Goal: Task Accomplishment & Management: Complete application form

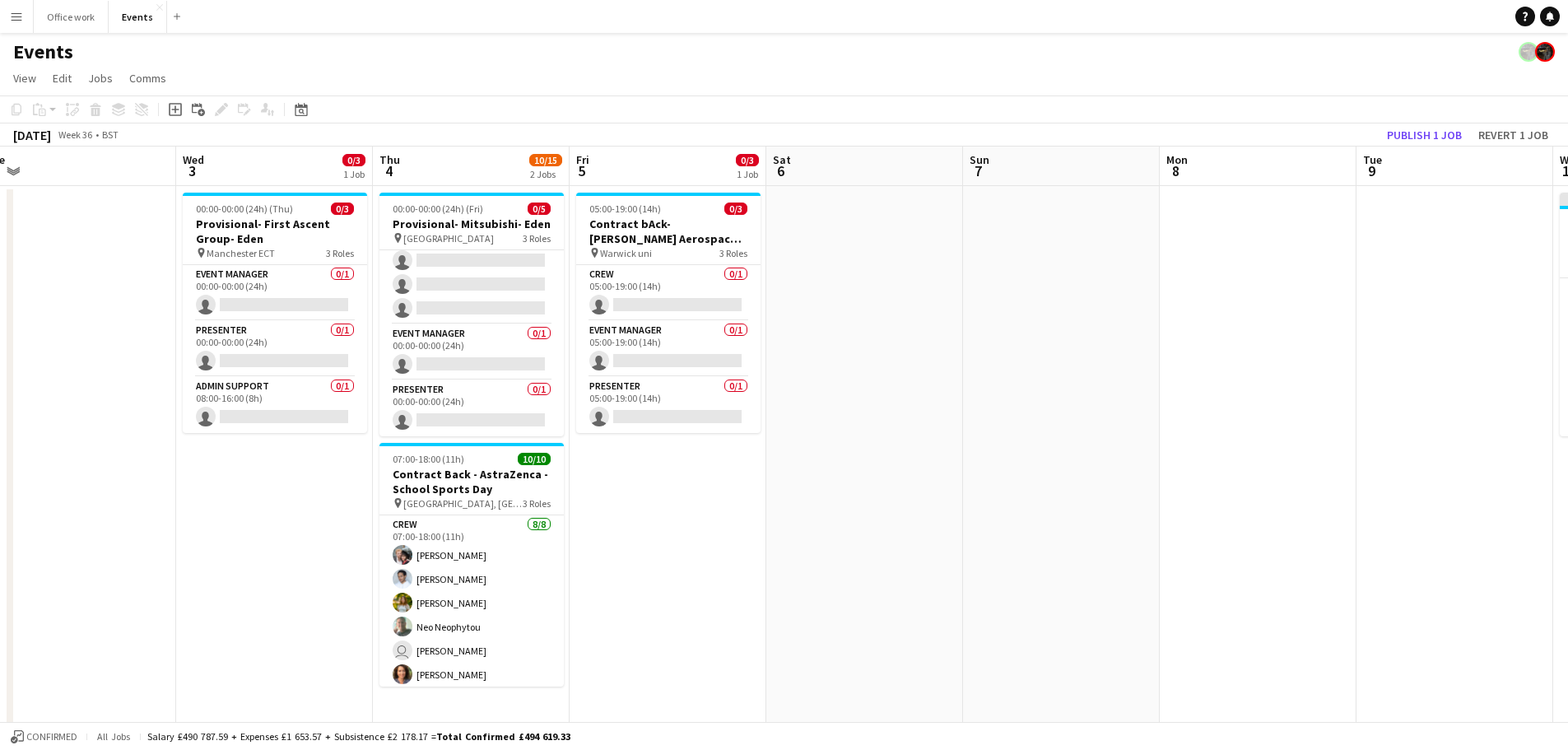
scroll to position [0, 809]
click at [1447, 138] on button "Publish 1 job" at bounding box center [1424, 134] width 88 height 22
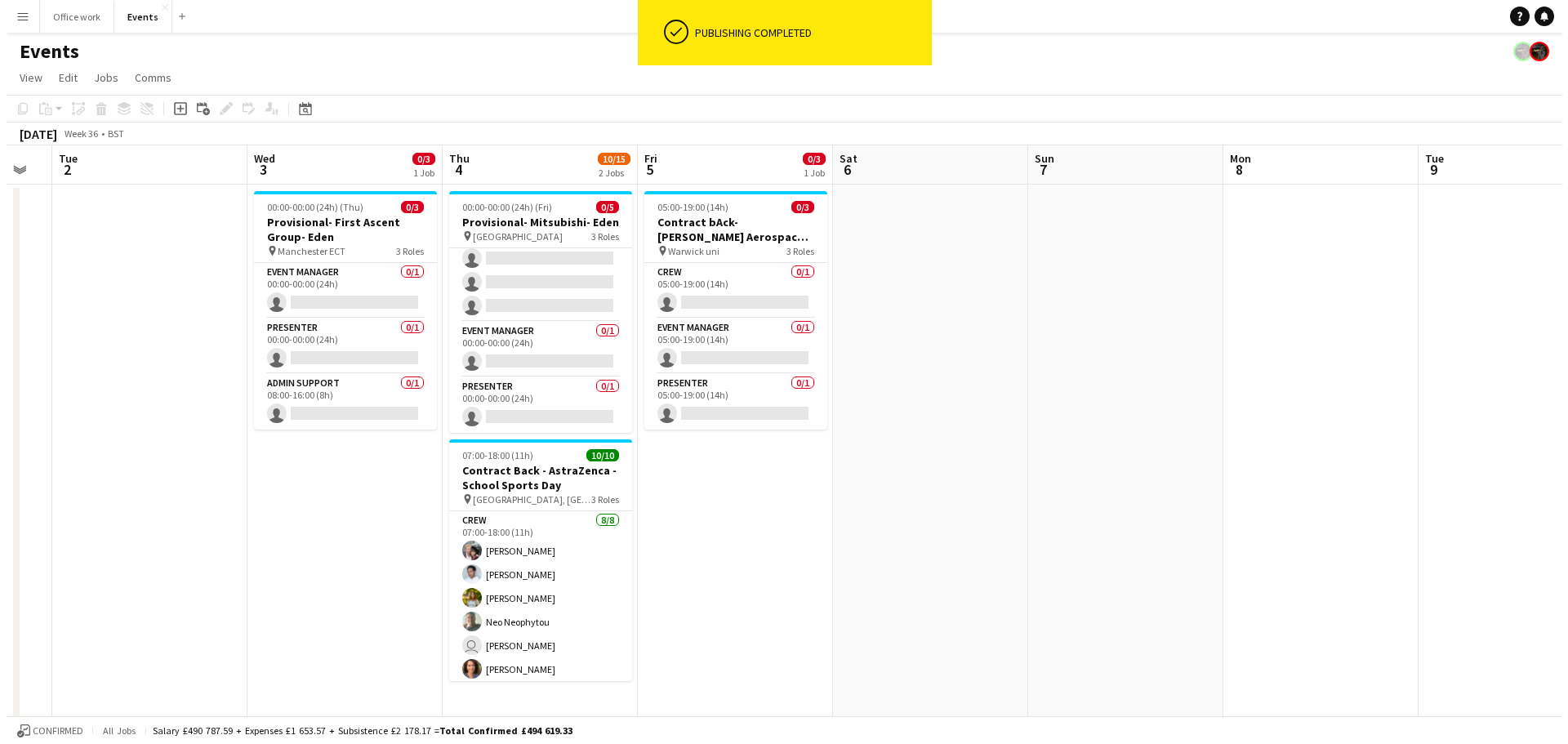
scroll to position [0, 337]
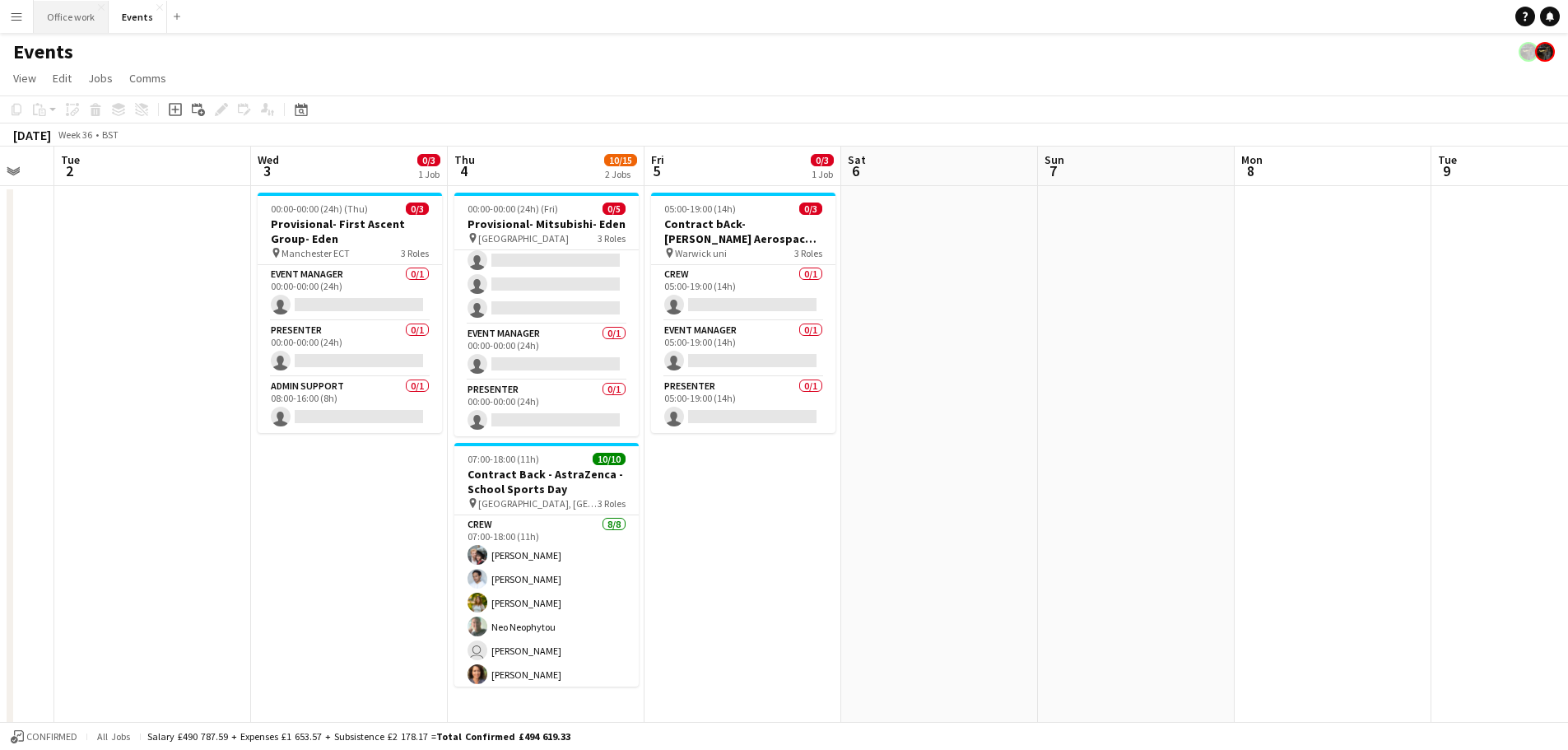
click at [64, 15] on button "Office work Close" at bounding box center [71, 16] width 75 height 32
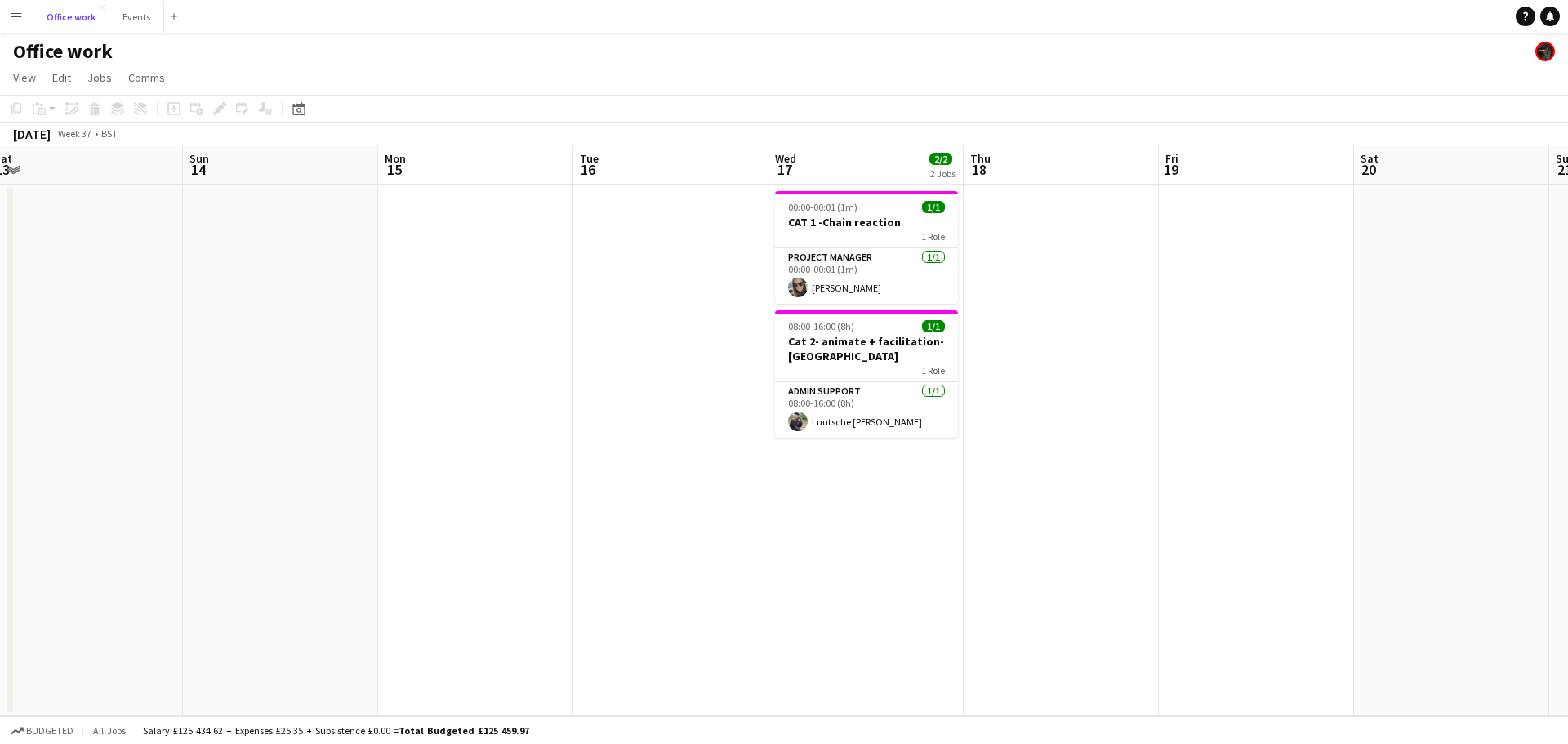
scroll to position [0, 597]
click at [137, 16] on button "Events Close" at bounding box center [137, 16] width 55 height 32
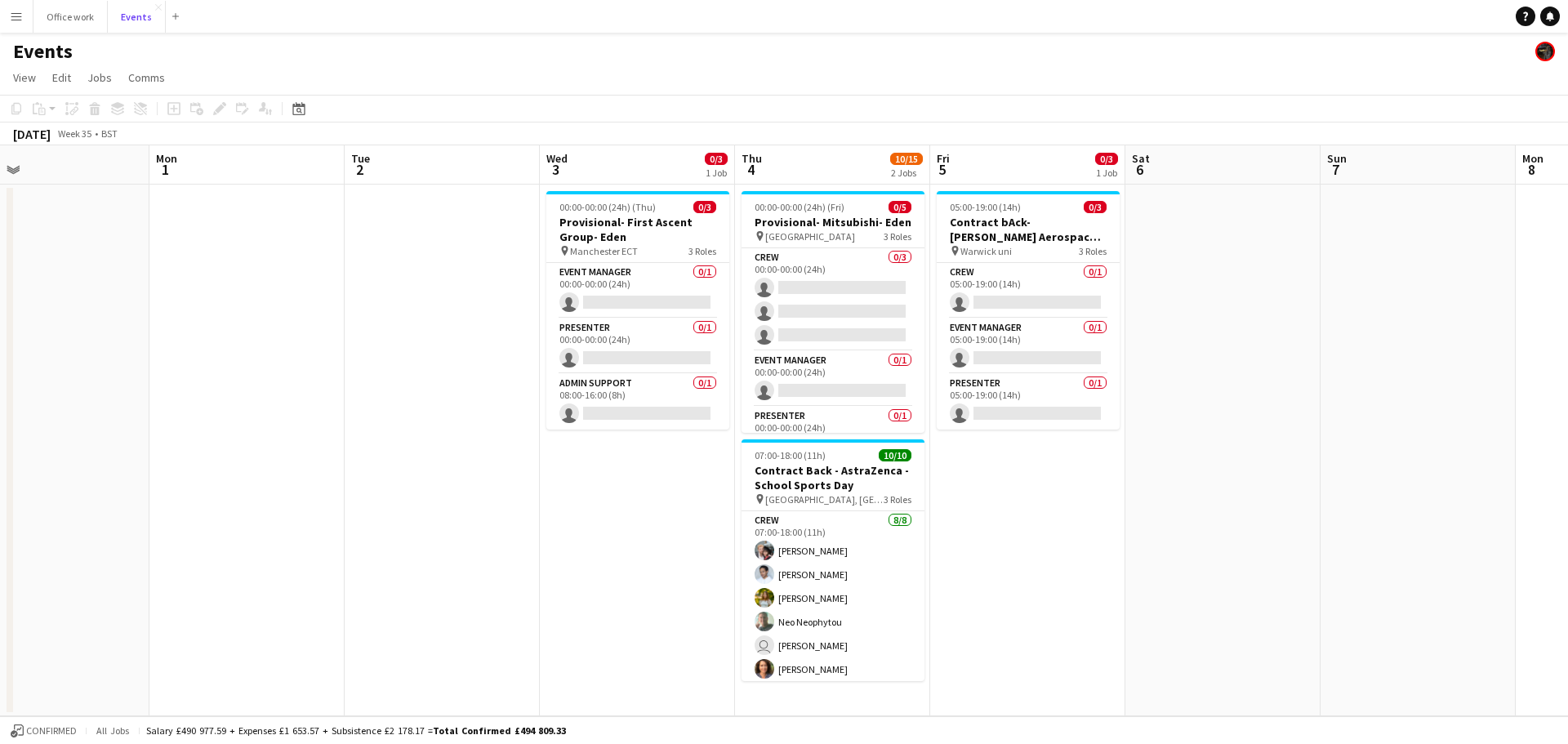
scroll to position [0, 486]
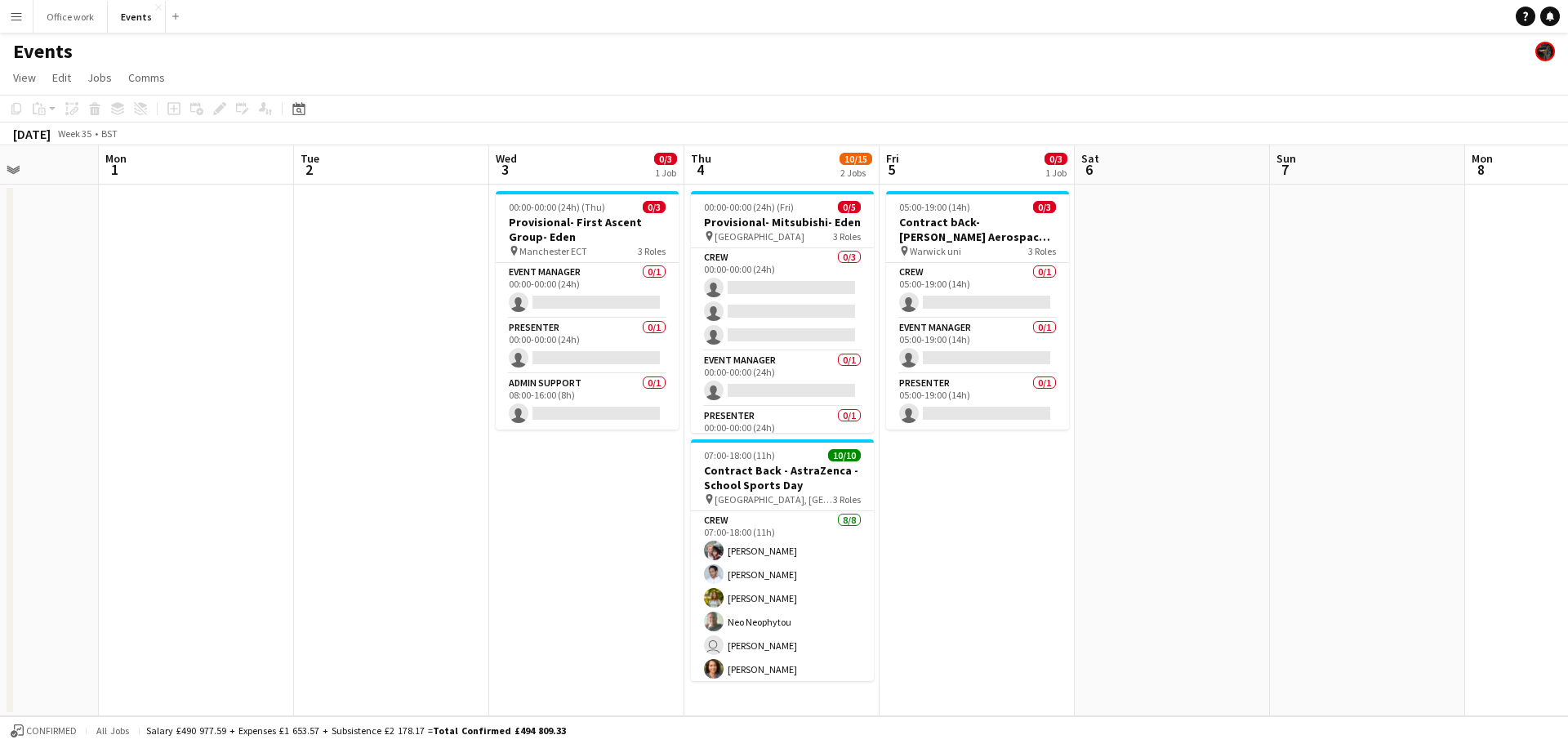
click at [463, 364] on app-date-cell at bounding box center [392, 451] width 195 height 532
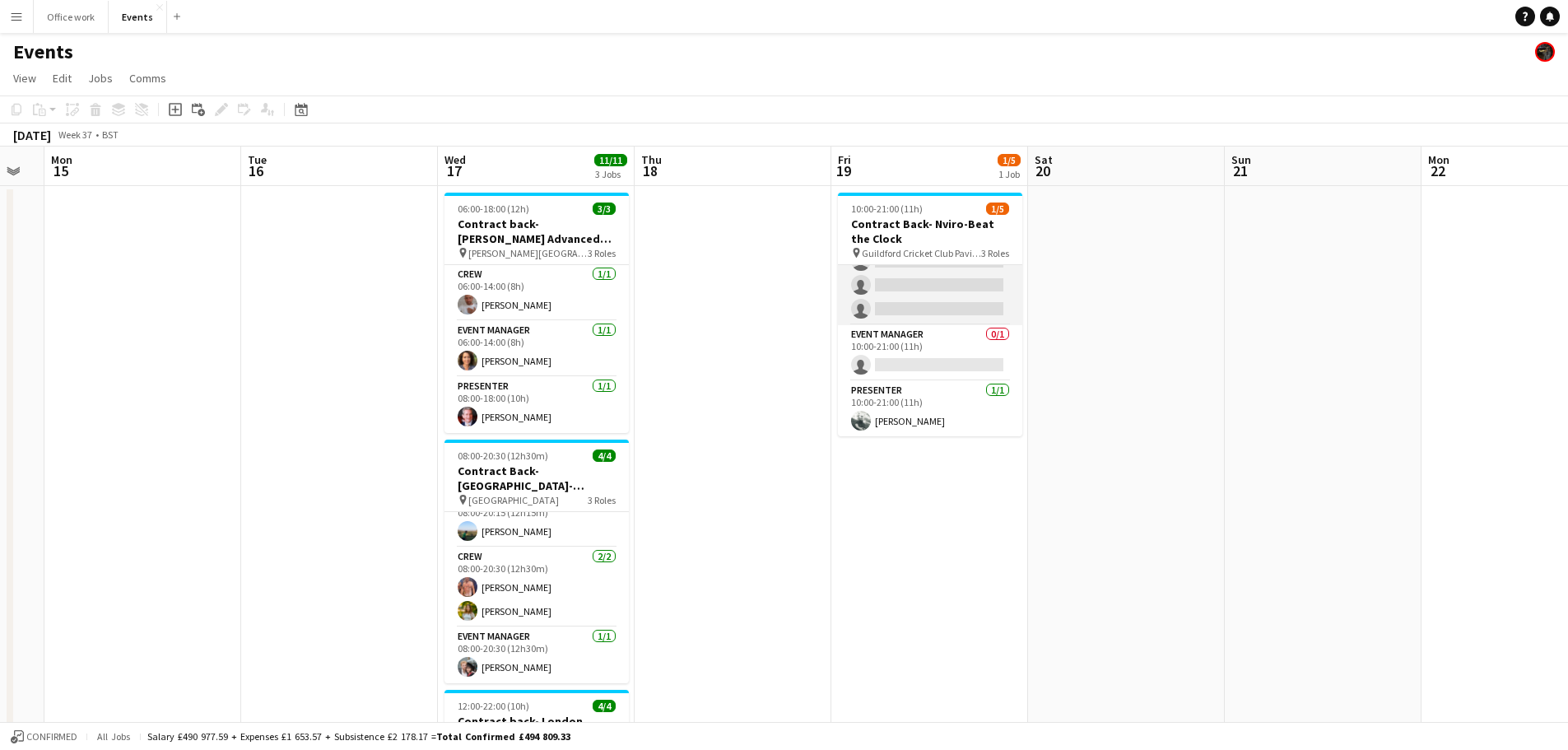
scroll to position [44, 0]
click at [921, 352] on app-card-role "Event Manager 0/1 10:00-21:00 (11h) single-neutral-actions" at bounding box center [930, 353] width 184 height 56
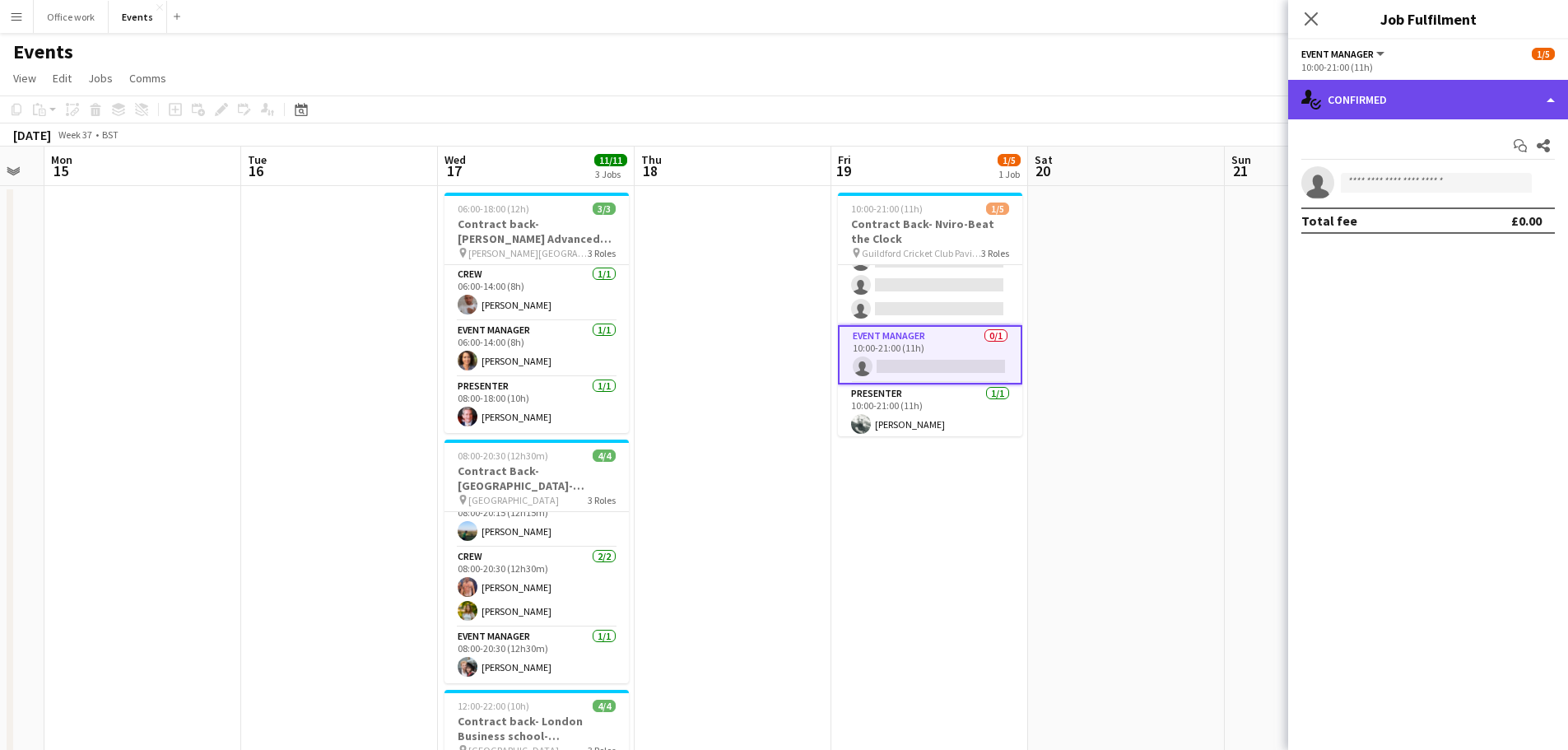
click at [1371, 106] on div "single-neutral-actions-check-2 Confirmed" at bounding box center [1428, 100] width 280 height 40
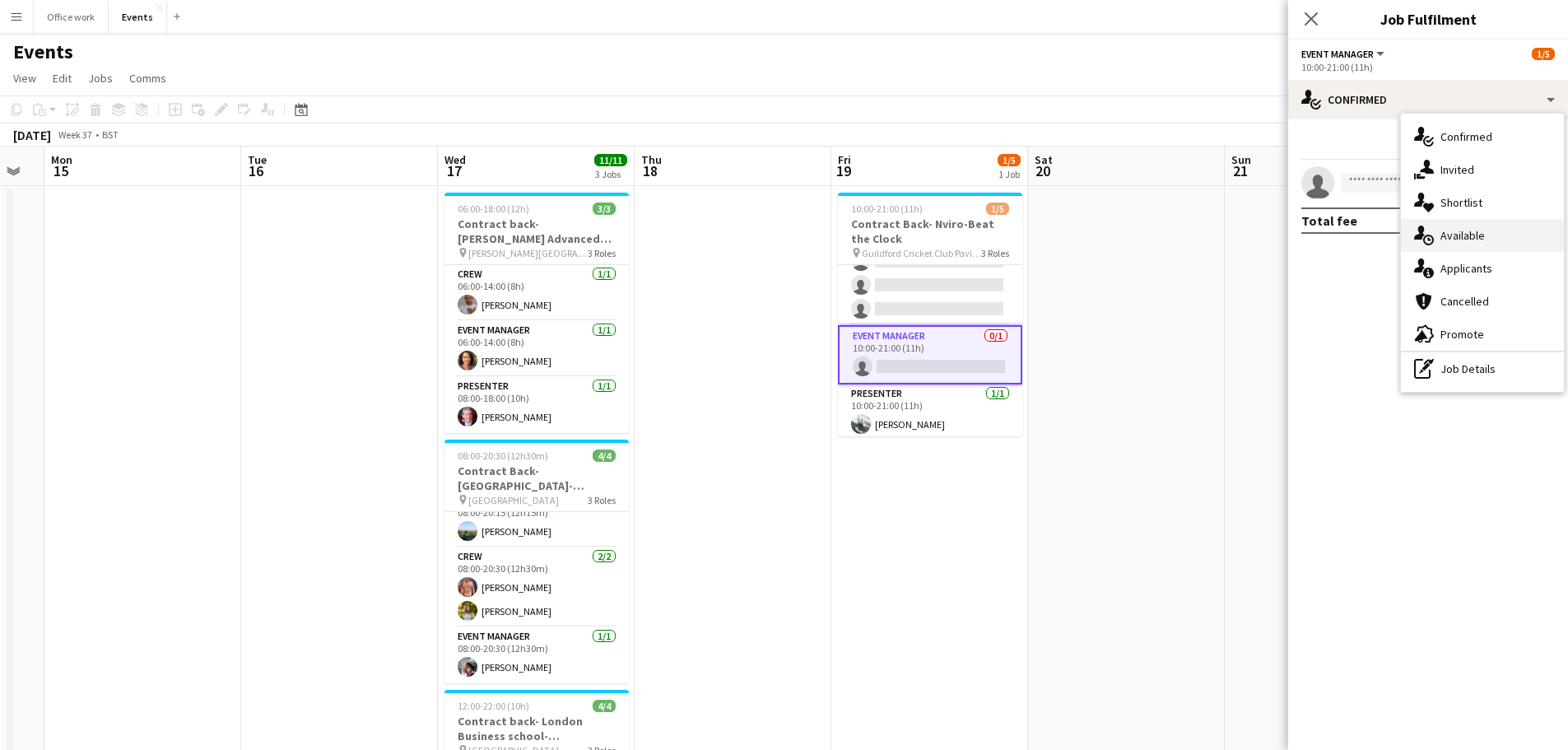
click at [1434, 224] on div "single-neutral-actions-upload Available" at bounding box center [1482, 235] width 163 height 33
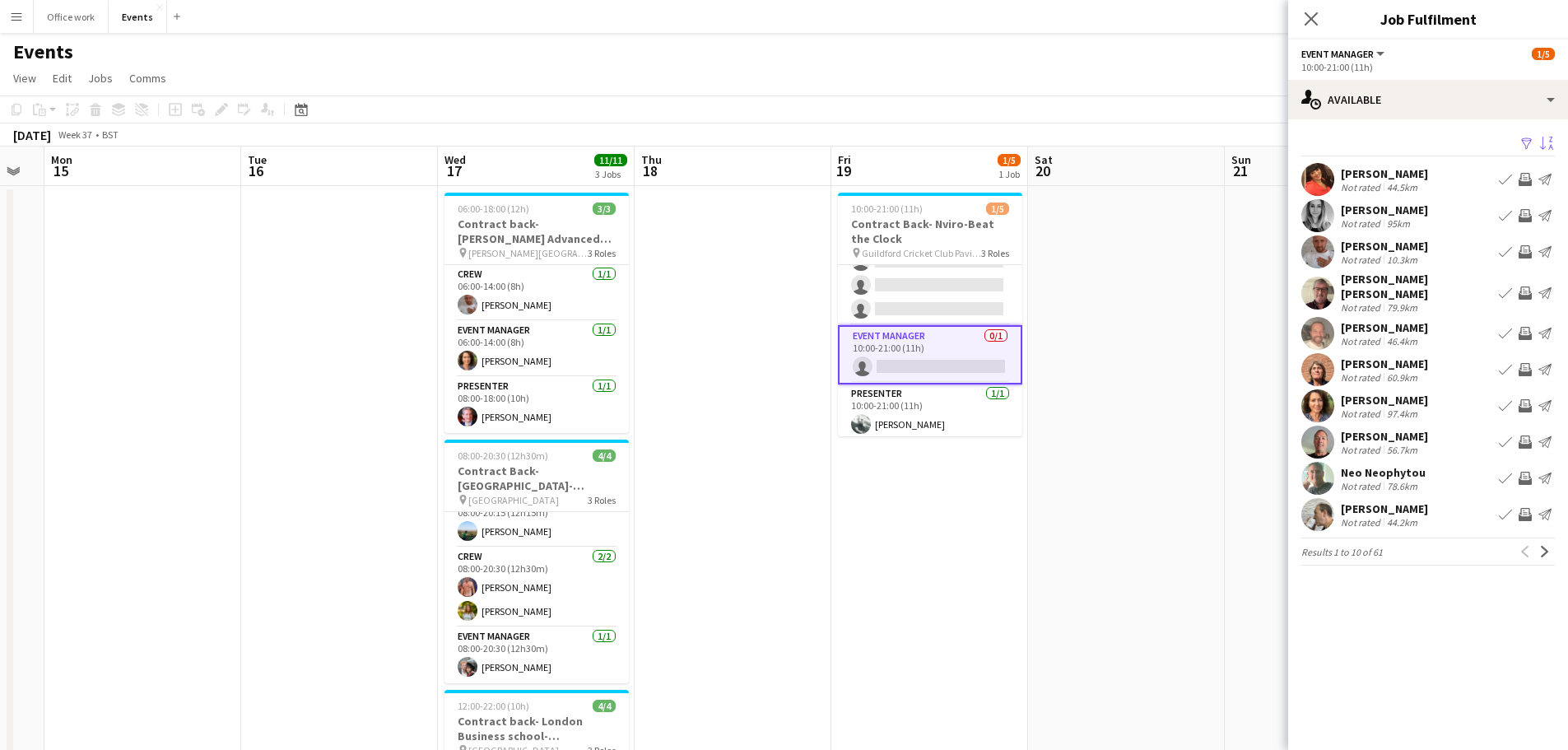
click at [1543, 141] on app-icon "Sort asc" at bounding box center [1546, 145] width 13 height 16
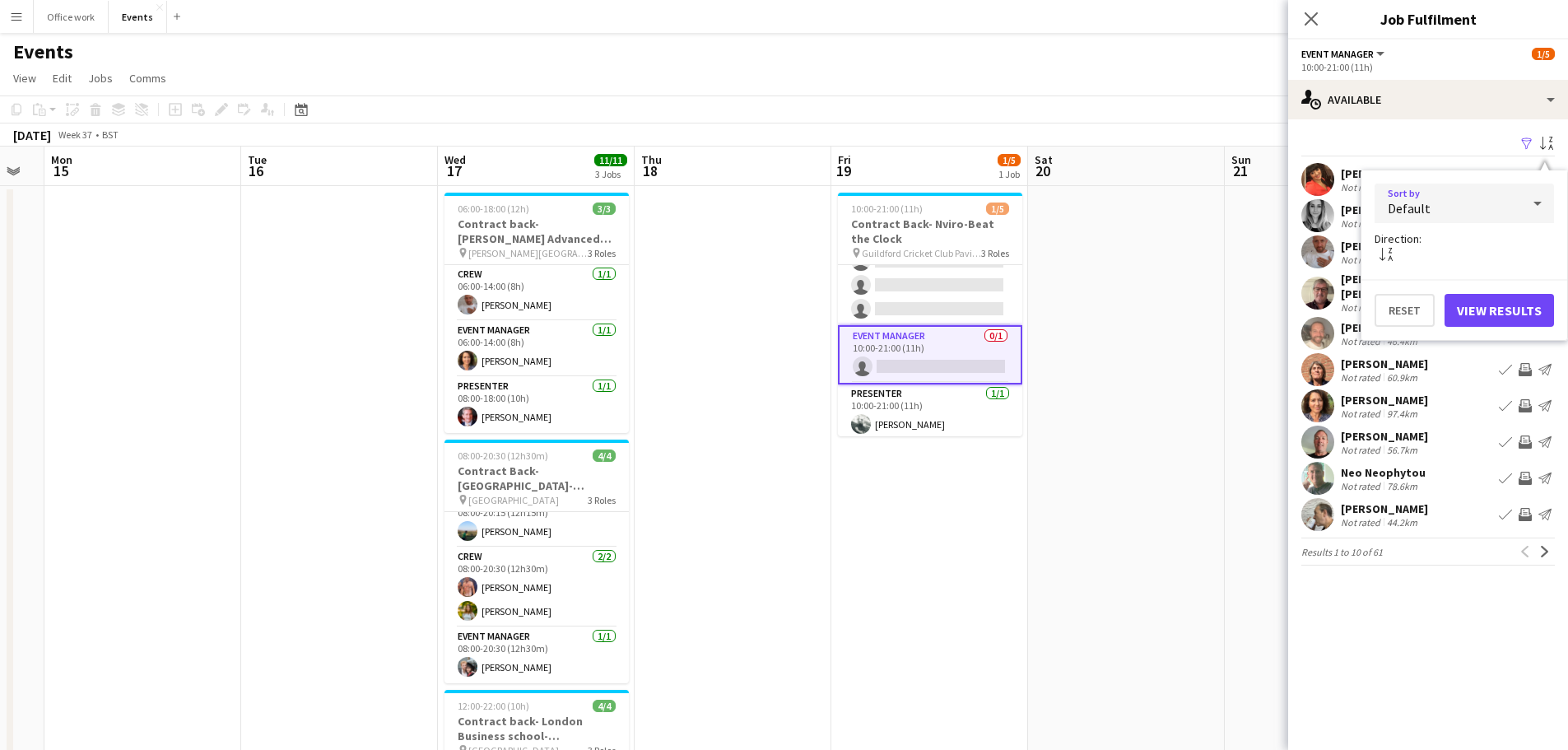
click at [1452, 201] on div "Default" at bounding box center [1447, 203] width 146 height 40
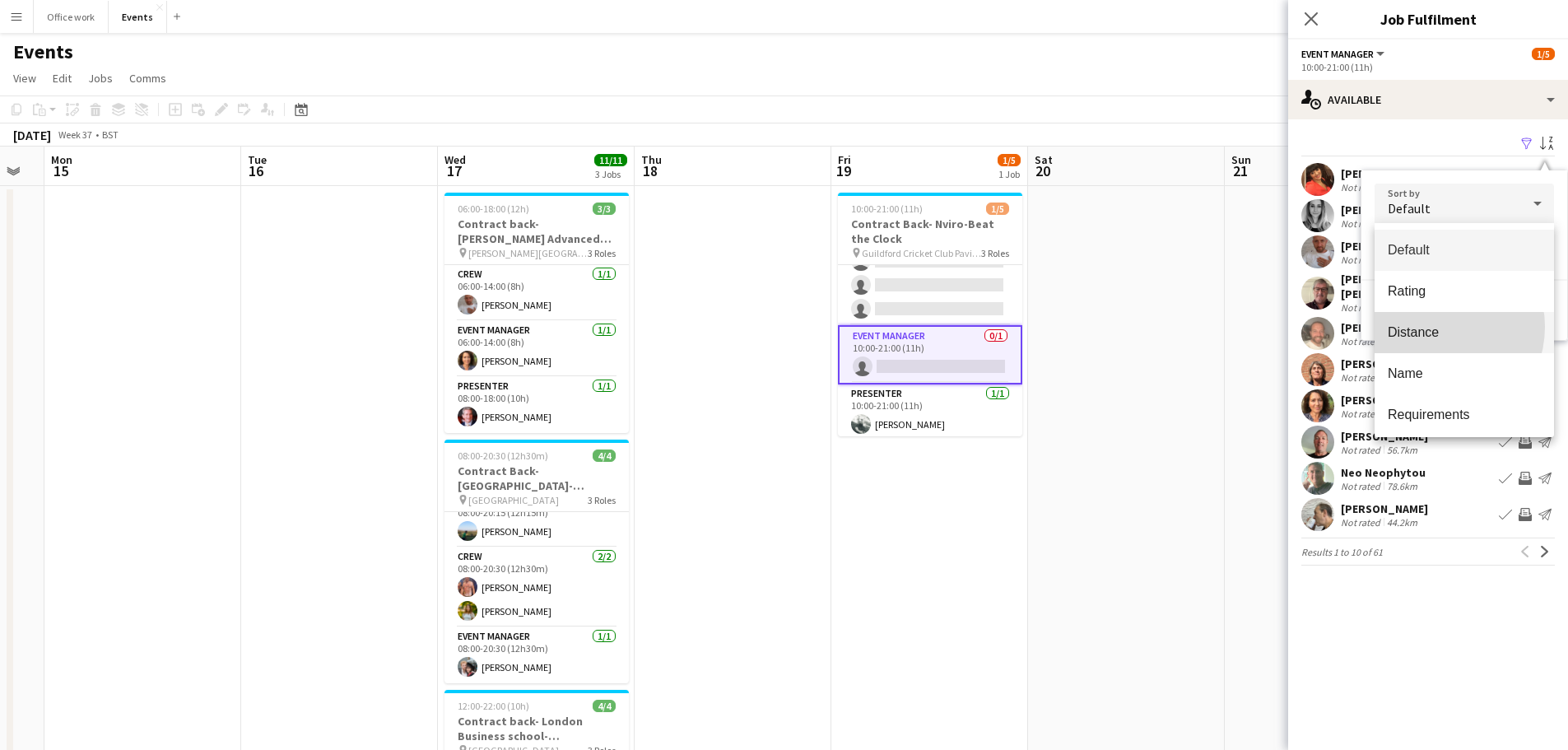
click at [1434, 327] on span "Distance" at bounding box center [1465, 332] width 153 height 16
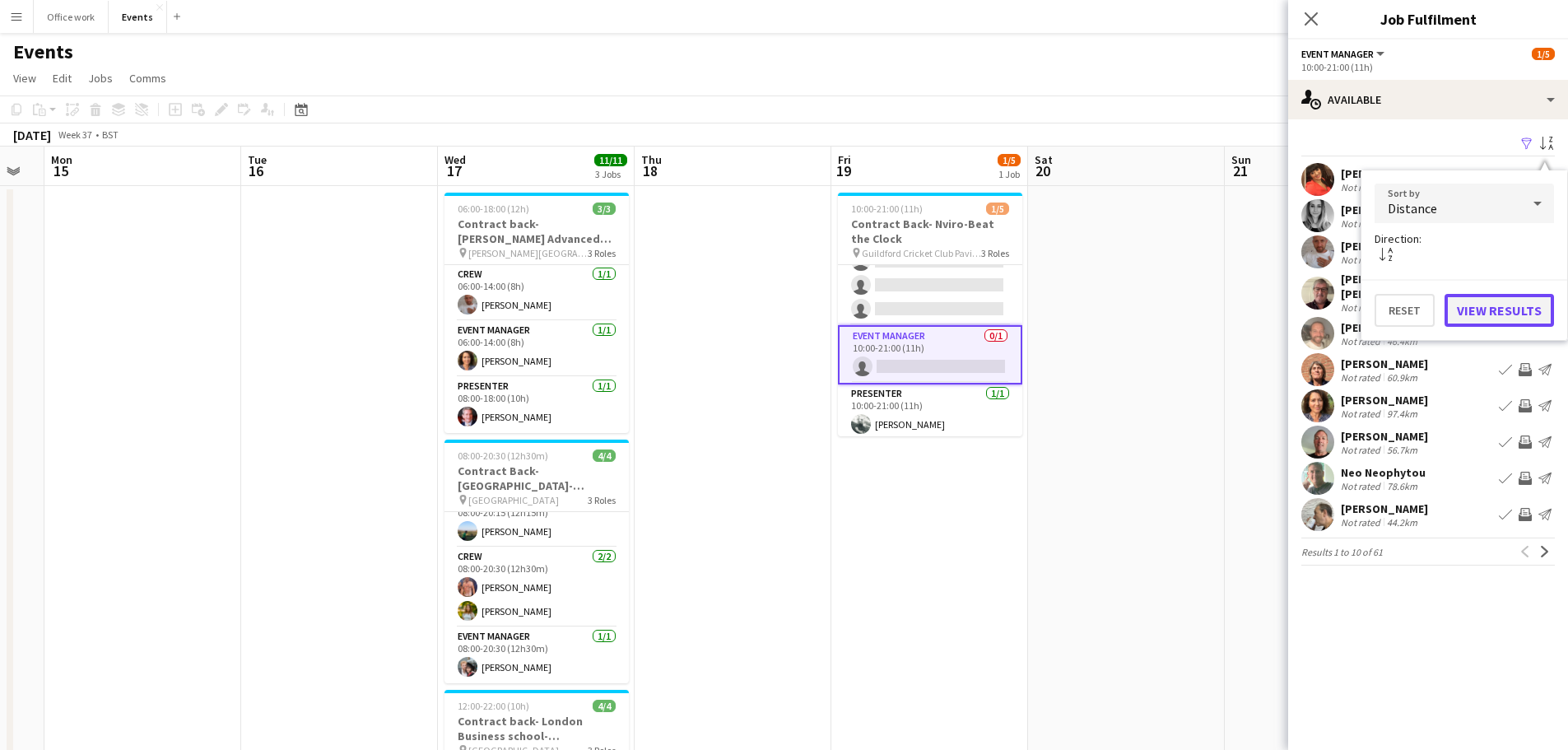
click at [1508, 295] on button "View Results" at bounding box center [1499, 310] width 109 height 33
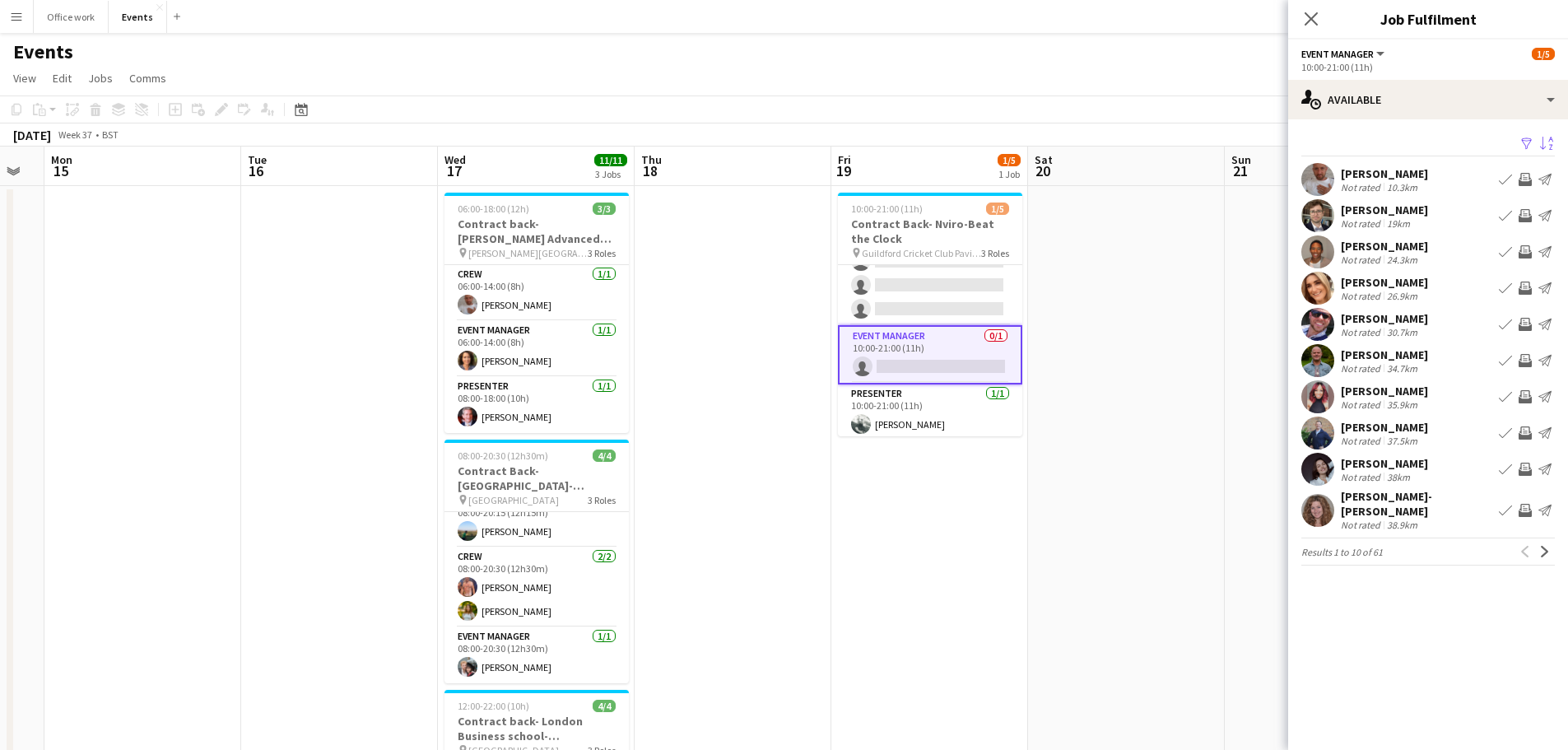
click at [1394, 210] on div "[PERSON_NAME]" at bounding box center [1384, 209] width 87 height 15
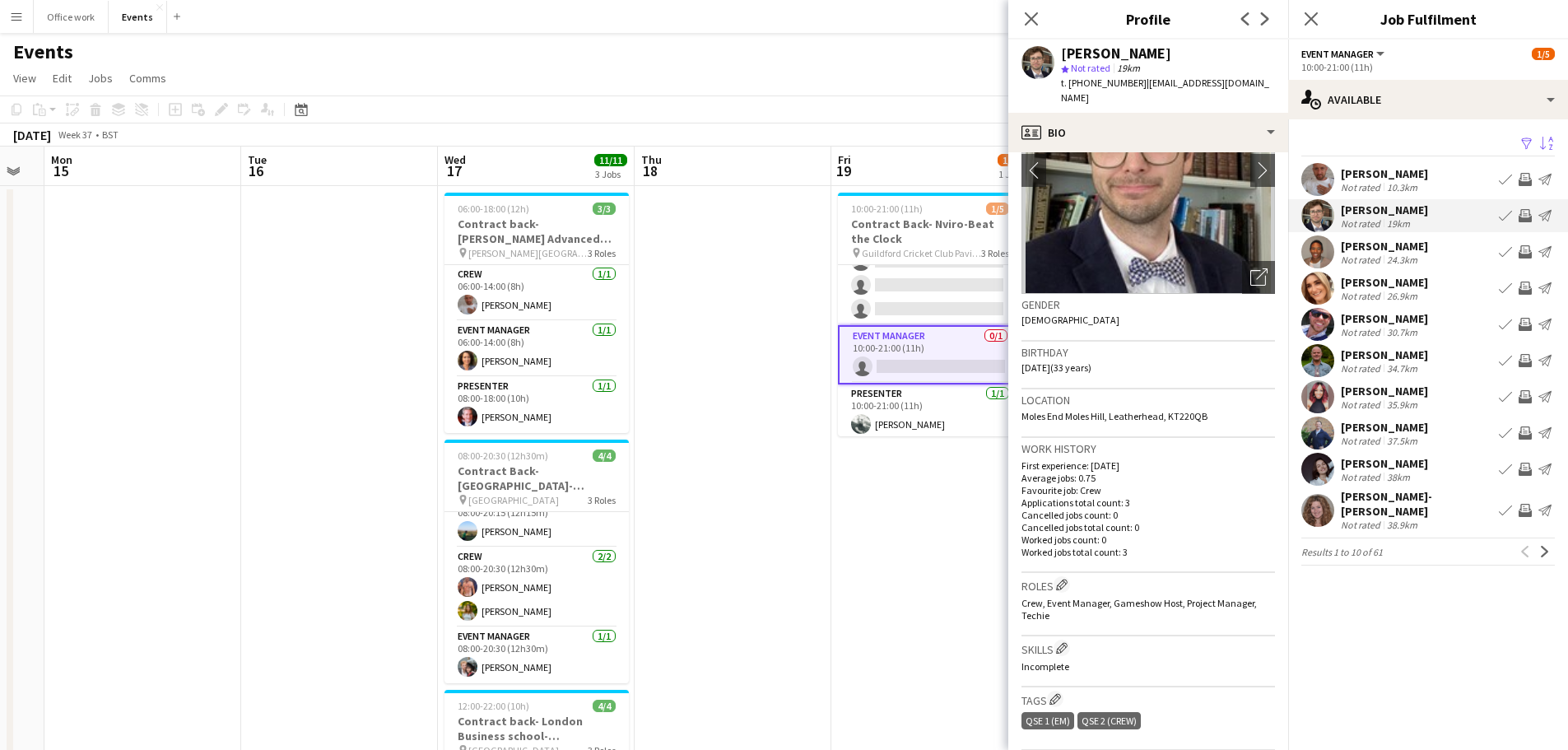
scroll to position [0, 0]
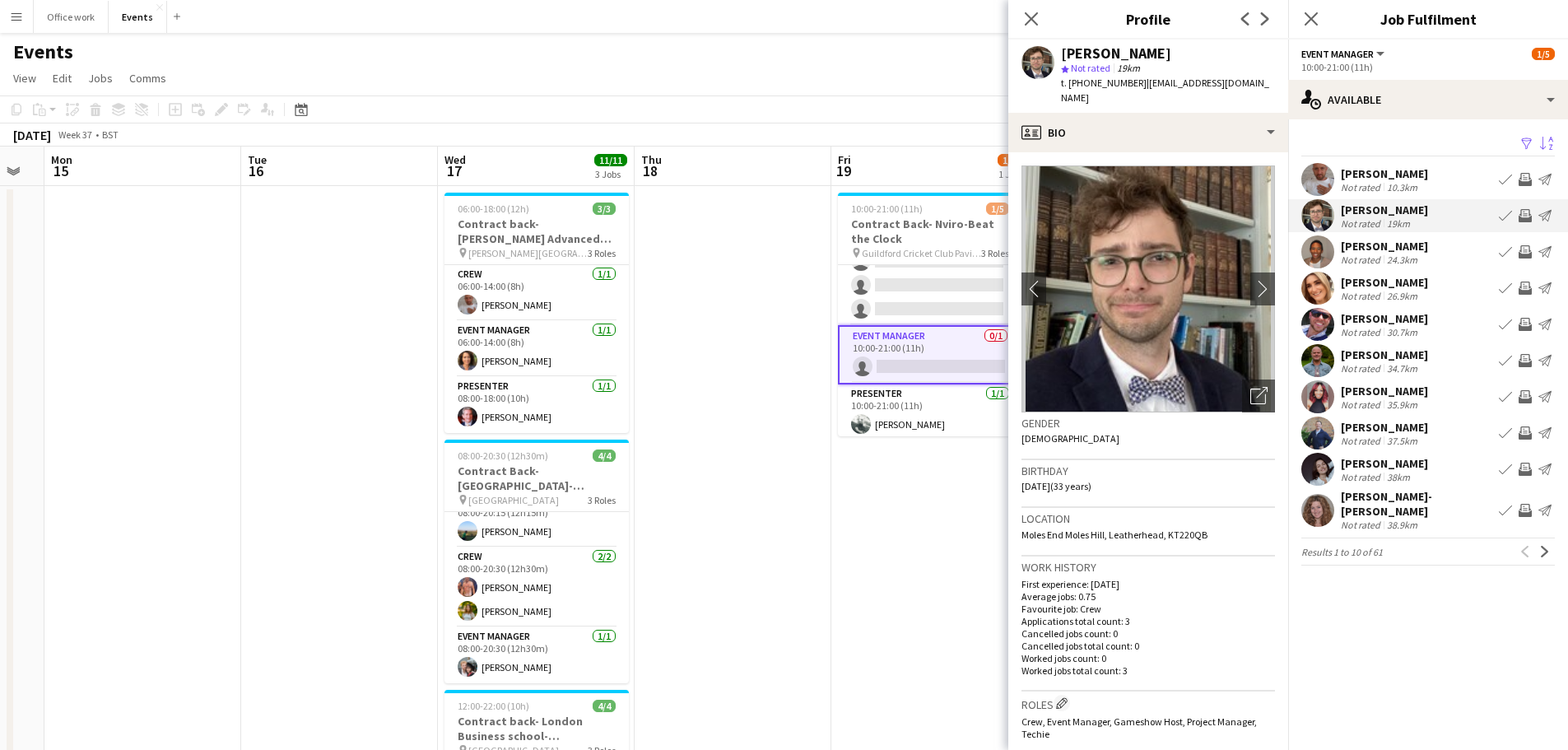
click at [1528, 216] on app-icon "Invite crew" at bounding box center [1525, 216] width 13 height 13
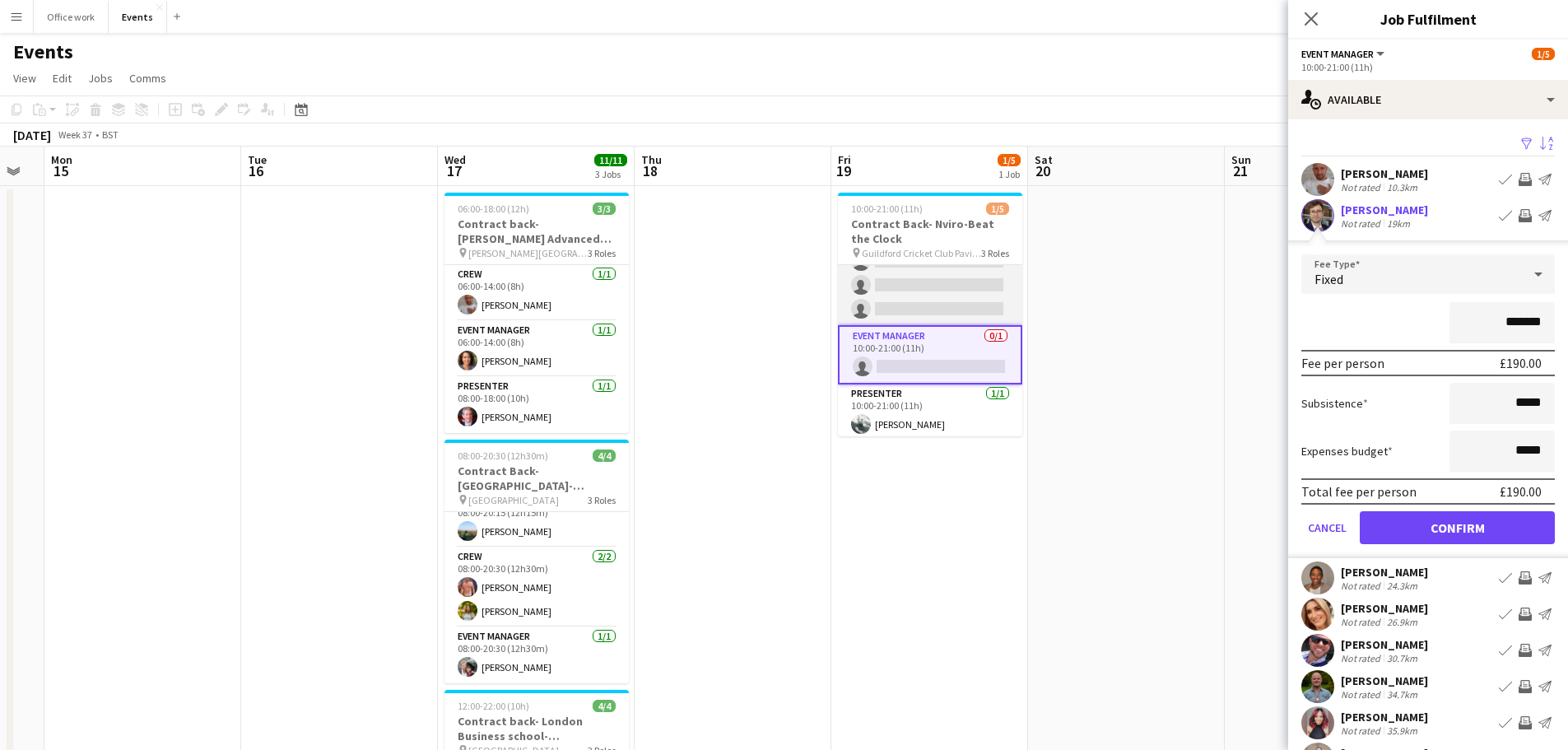
click at [894, 278] on app-card-role "Crew 0/3 10:00-21:00 (11h) single-neutral-actions single-neutral-actions single…" at bounding box center [930, 273] width 184 height 103
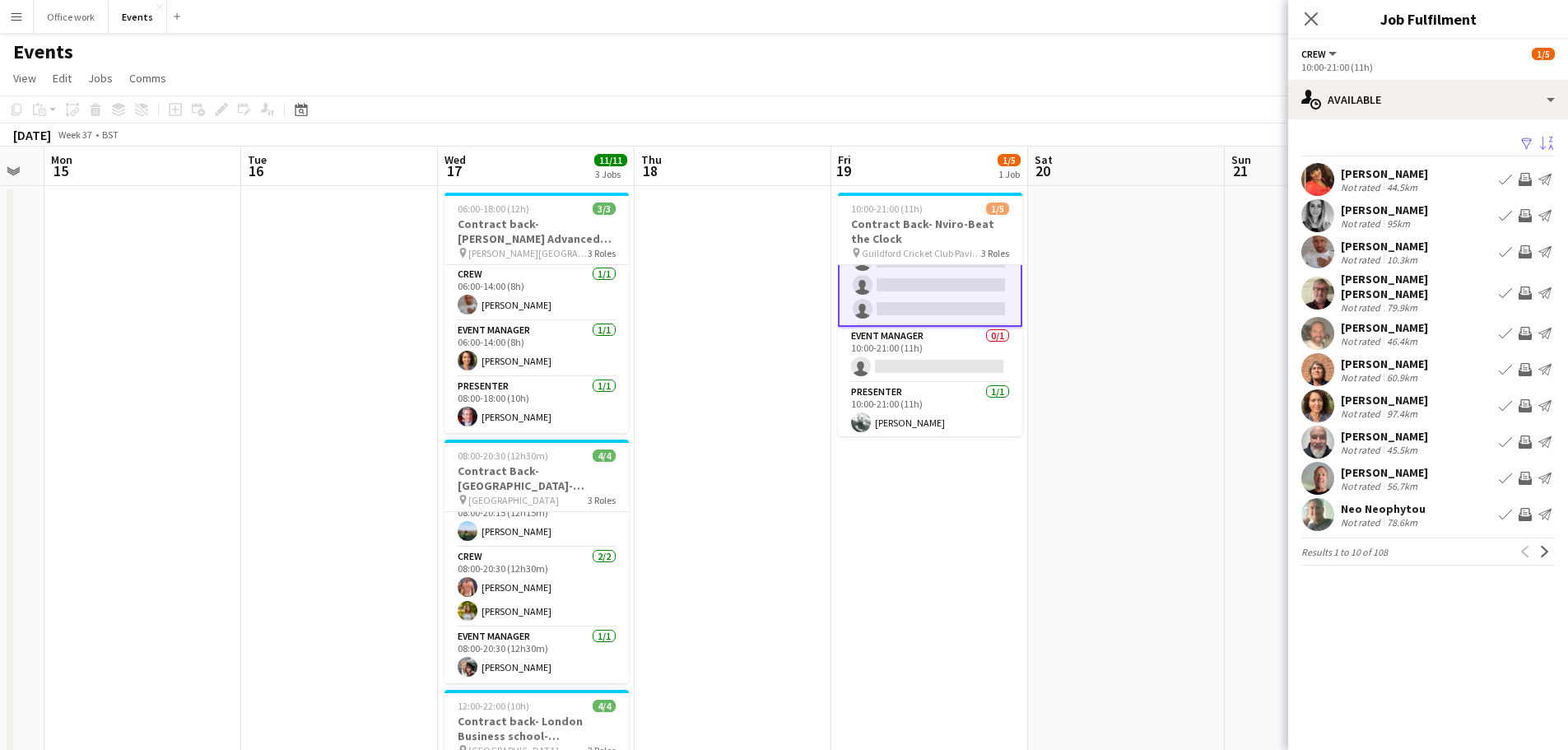
click at [1546, 135] on button "Sort asc" at bounding box center [1545, 144] width 20 height 20
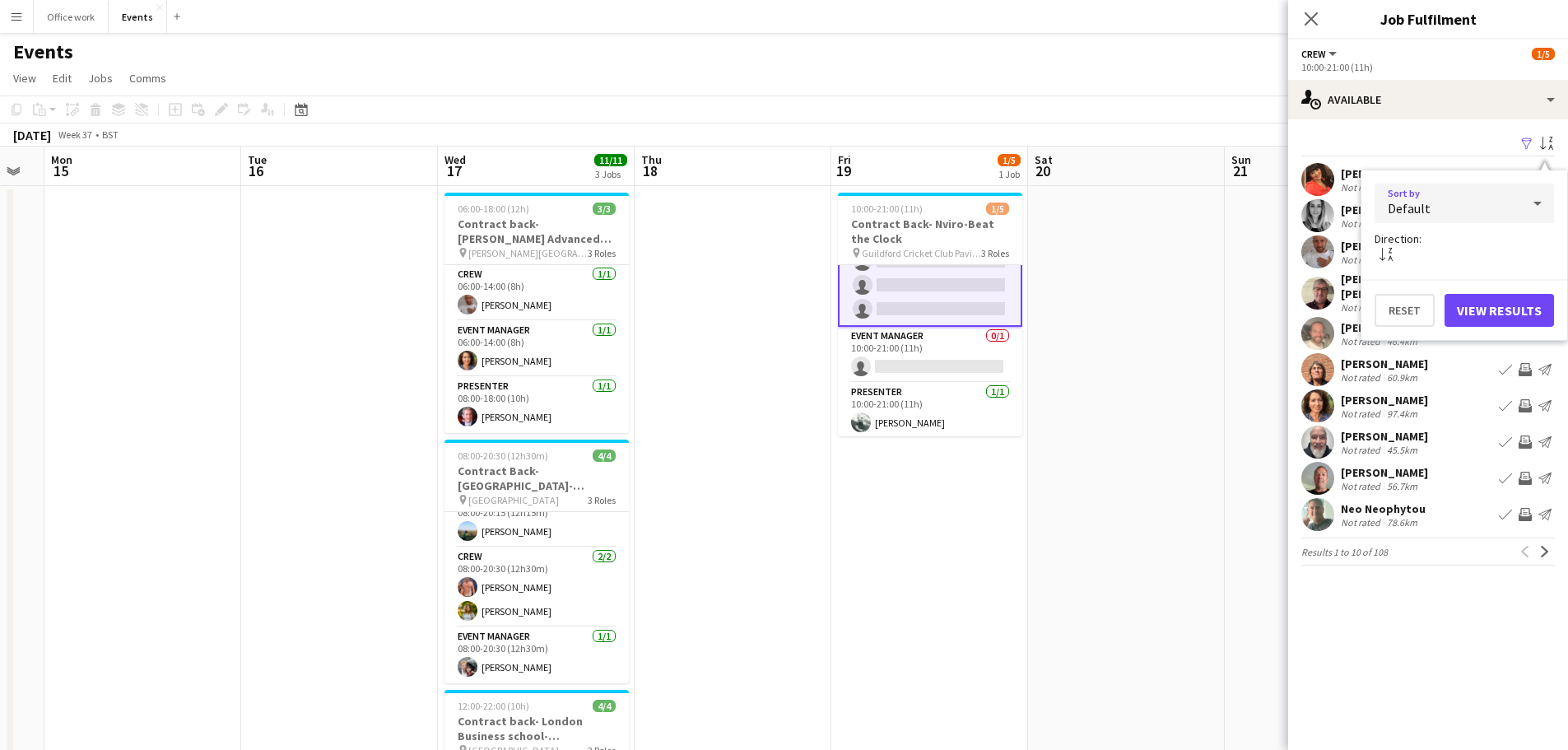
click at [1456, 196] on div "Default" at bounding box center [1447, 203] width 146 height 40
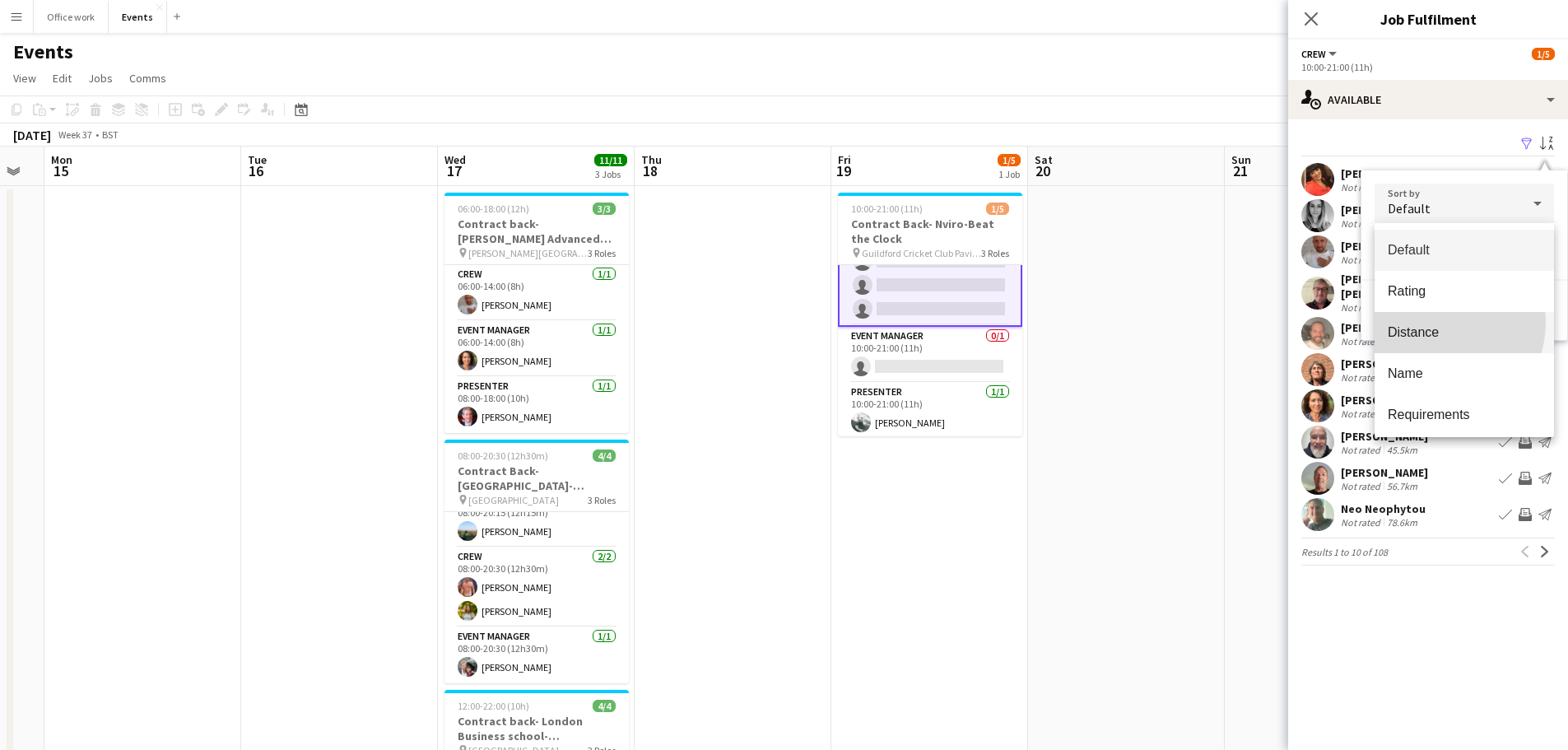
click at [1429, 322] on mat-option "Distance" at bounding box center [1464, 333] width 179 height 41
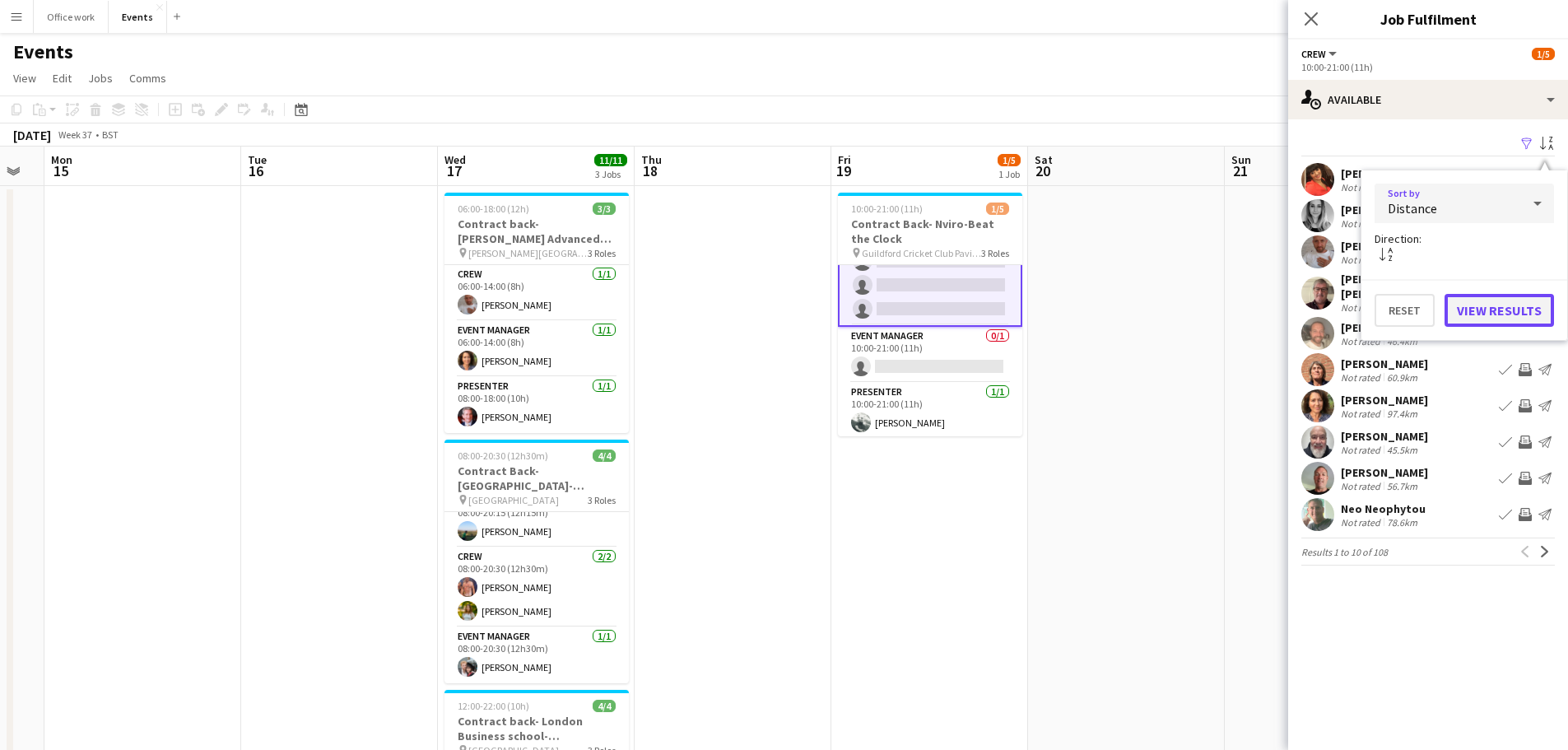
click at [1466, 317] on button "View Results" at bounding box center [1499, 310] width 109 height 33
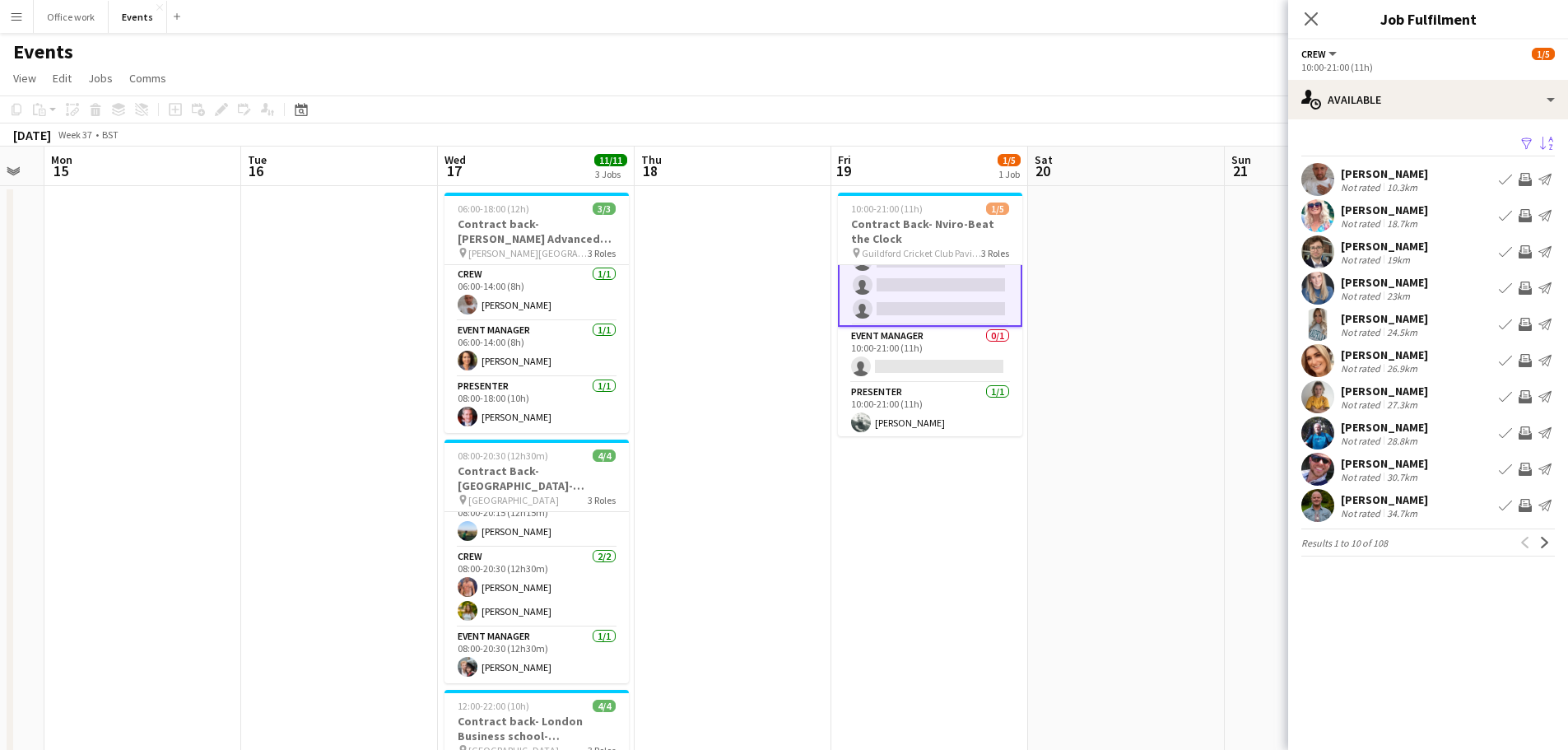
click at [1390, 211] on div "[PERSON_NAME]" at bounding box center [1384, 209] width 87 height 15
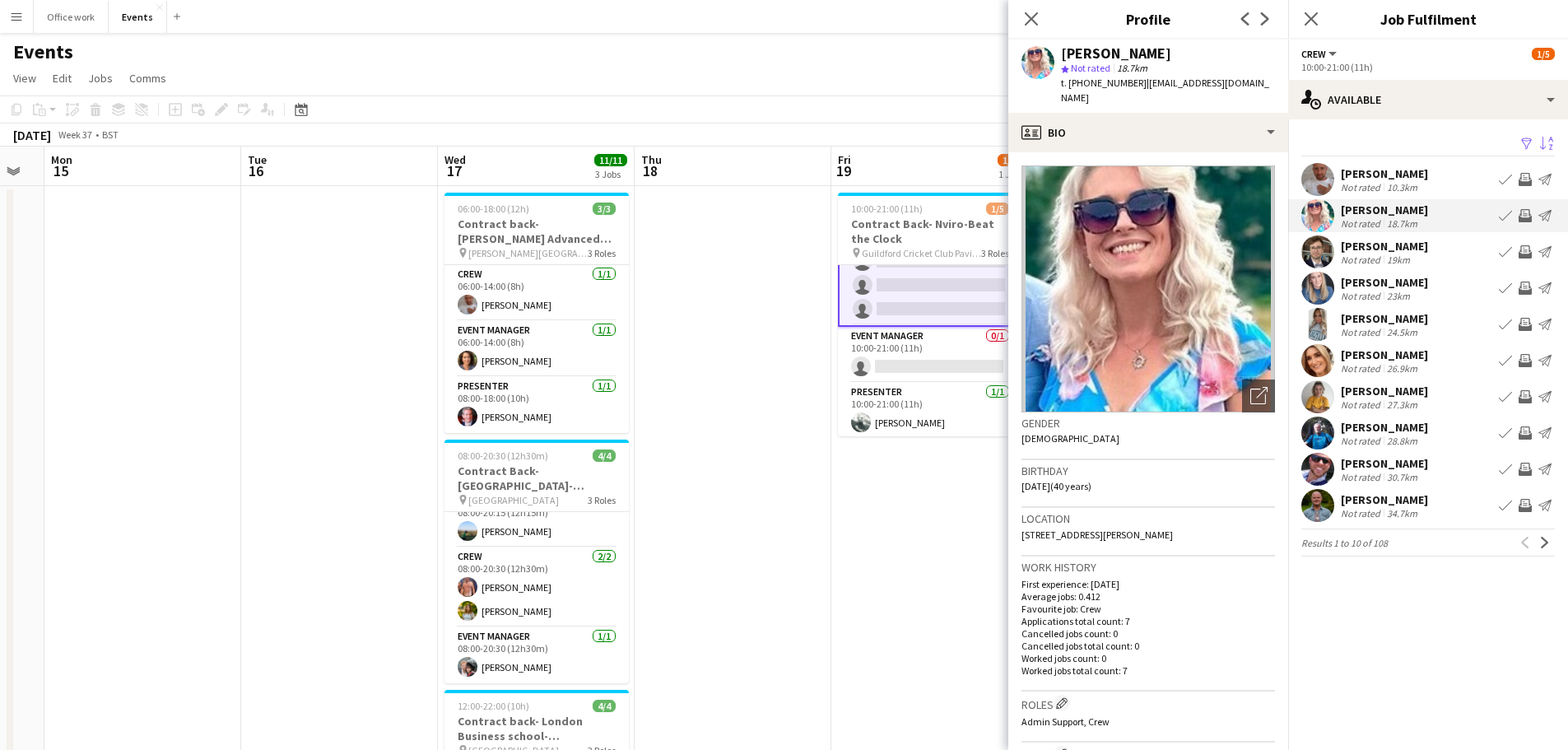
click at [1406, 278] on div "[PERSON_NAME]" at bounding box center [1384, 282] width 87 height 15
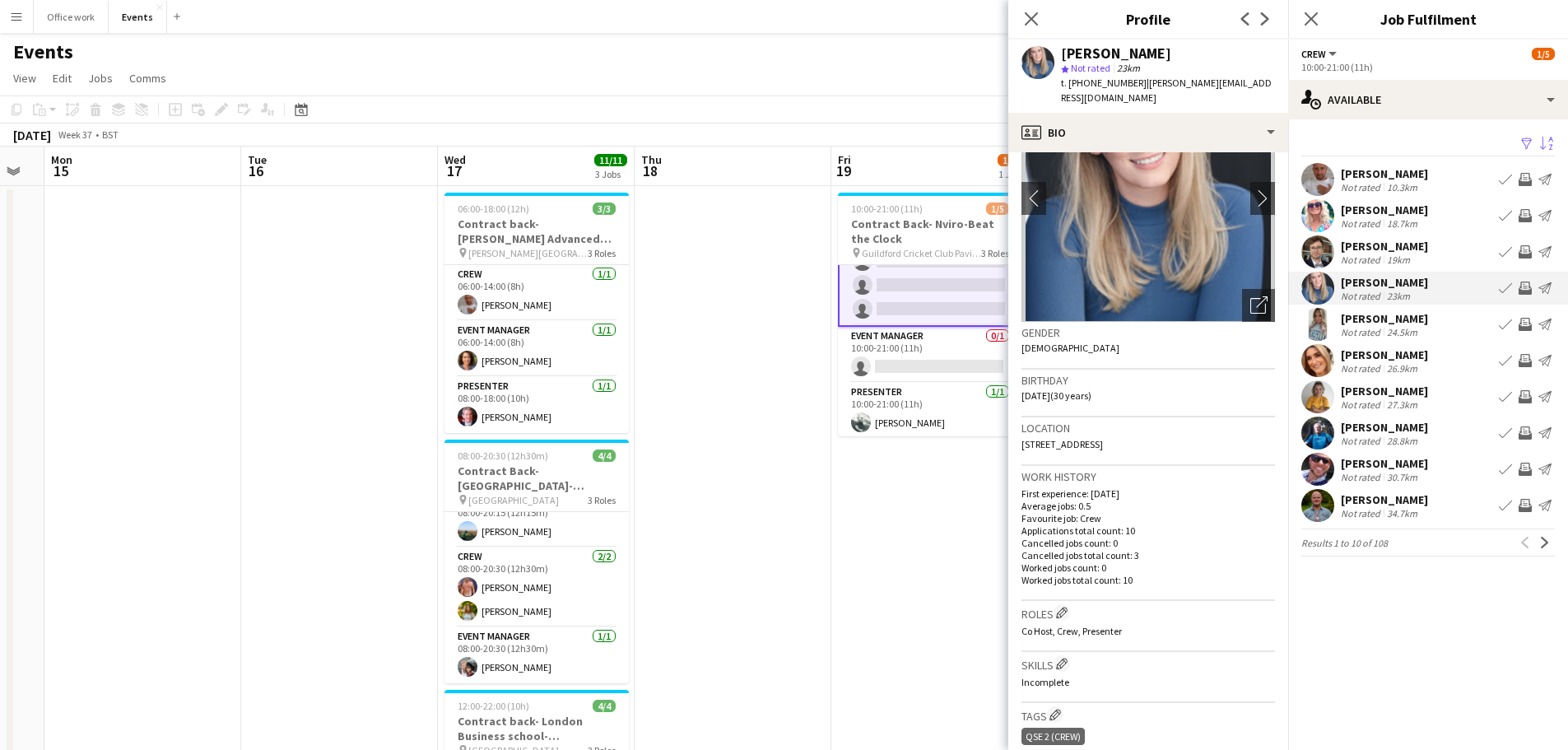
scroll to position [91, 0]
click at [1397, 352] on div "[PERSON_NAME]" at bounding box center [1384, 354] width 87 height 15
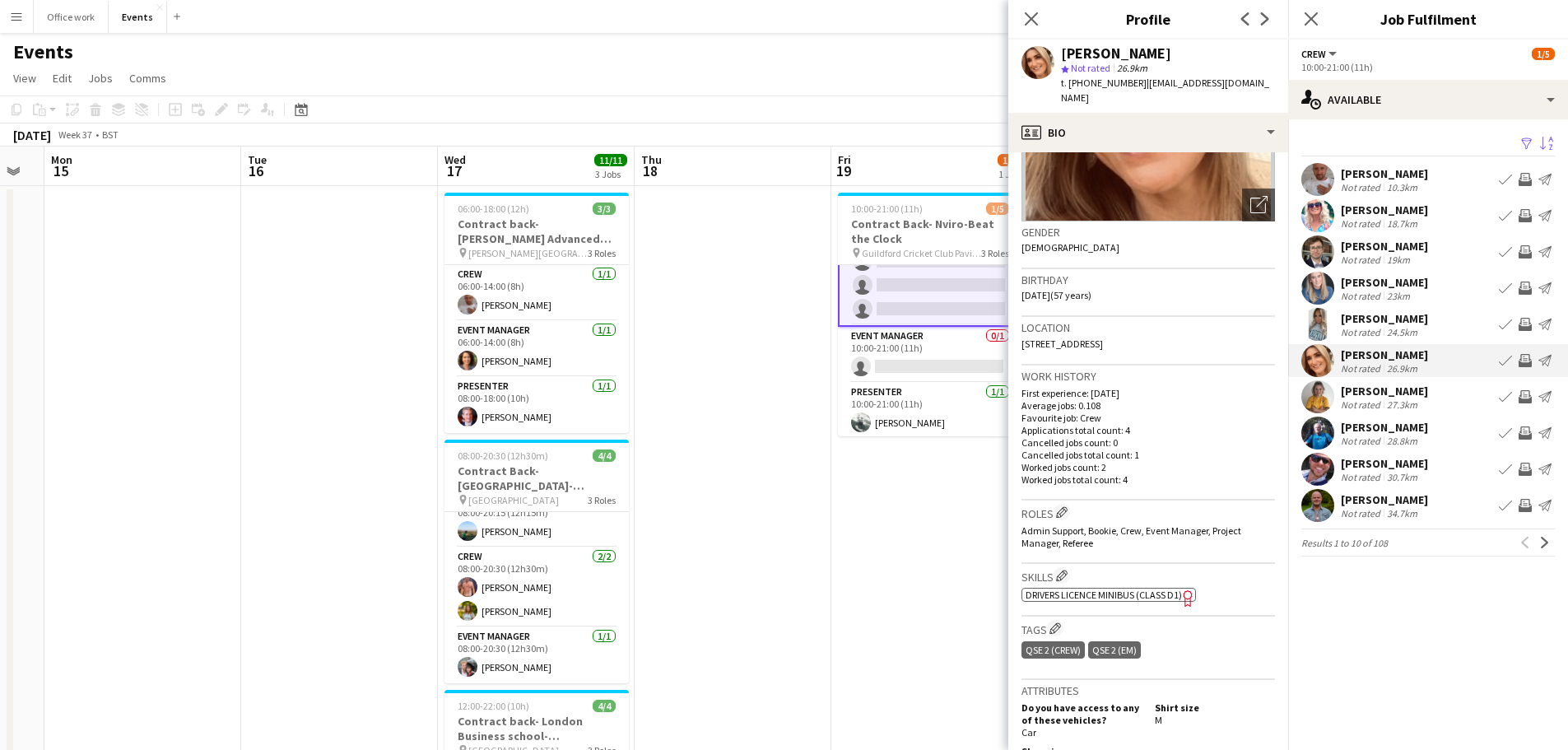
scroll to position [186, 0]
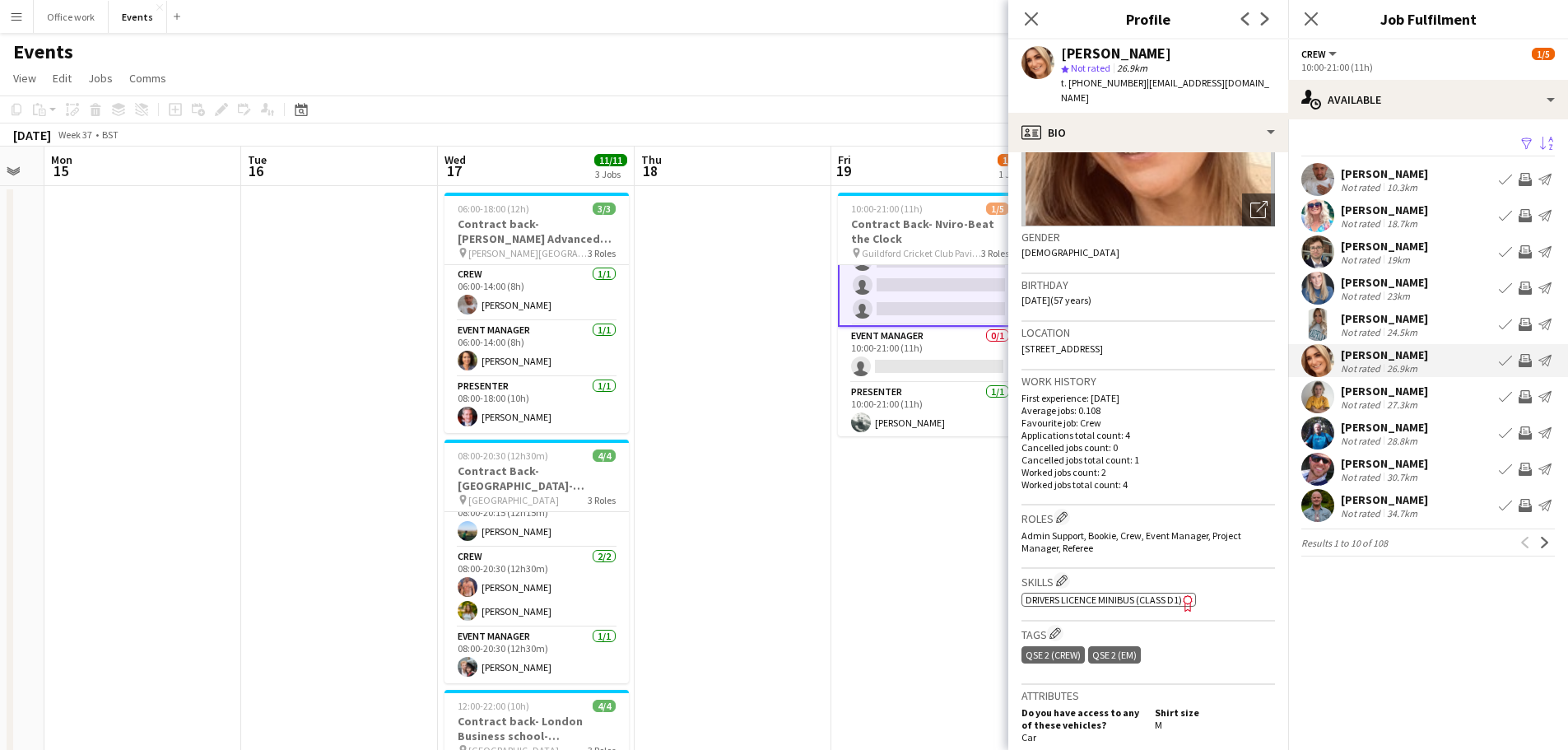
click at [1524, 357] on app-icon "Invite crew" at bounding box center [1525, 360] width 13 height 13
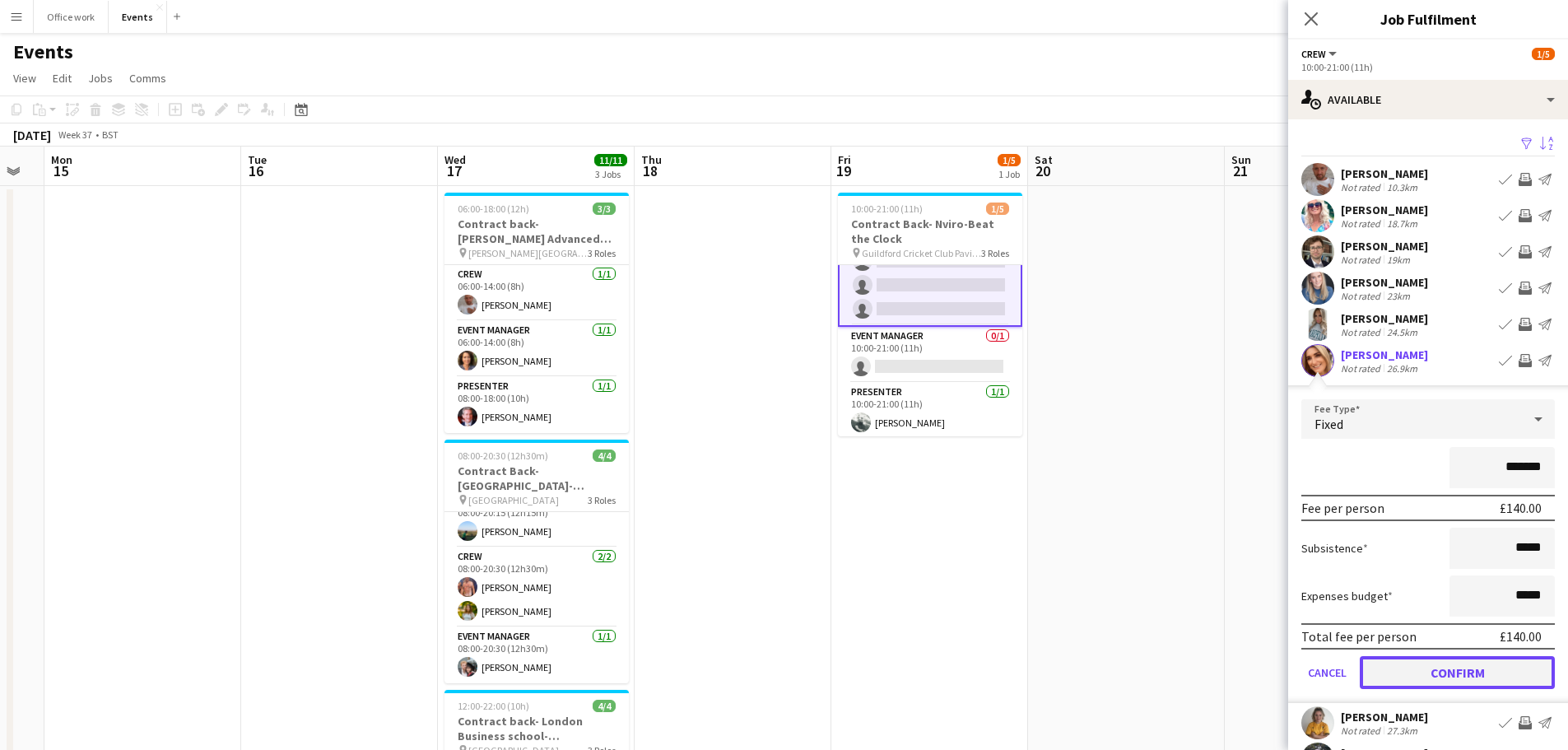
click at [1425, 670] on button "Confirm" at bounding box center [1457, 672] width 195 height 33
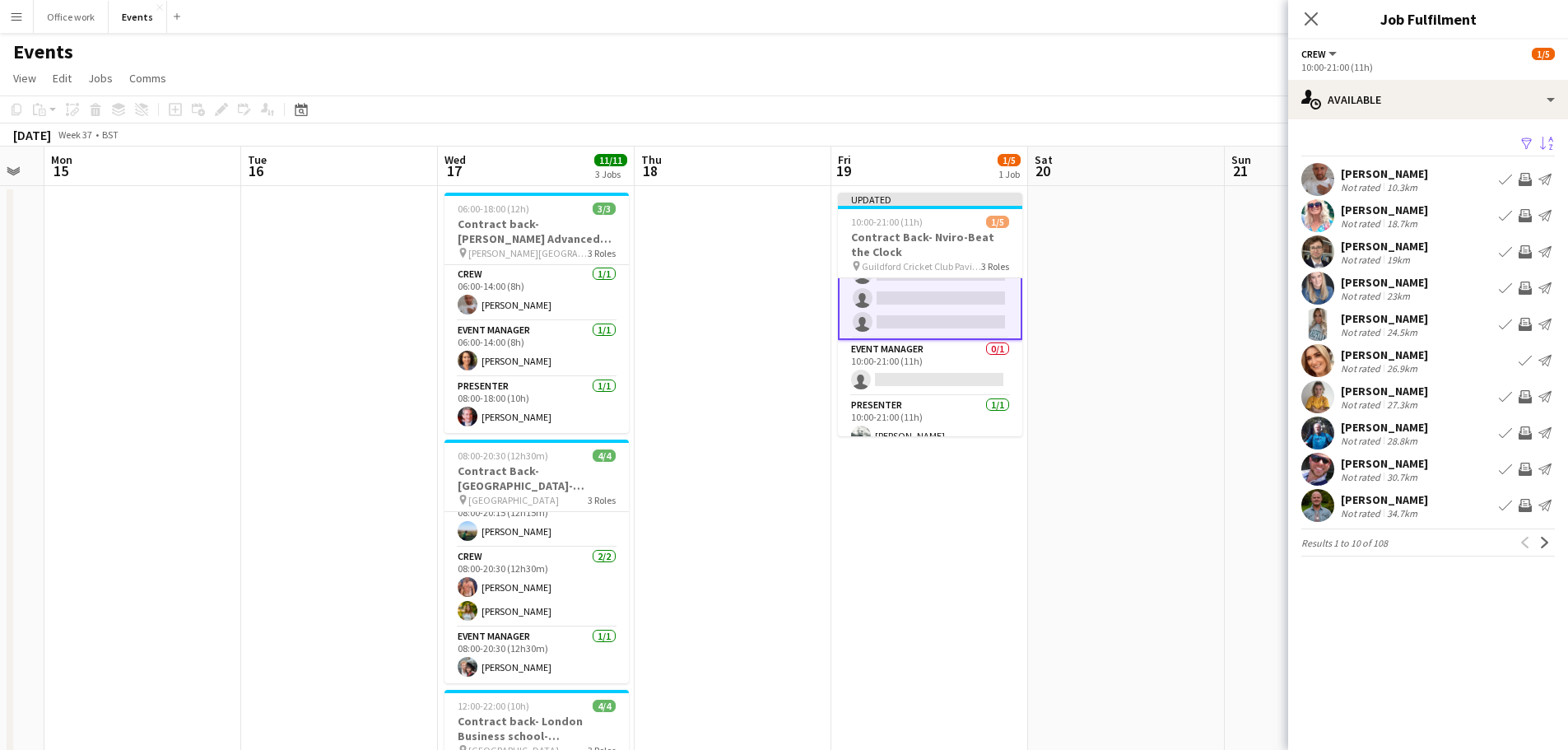
click at [1465, 508] on div "[PERSON_NAME] Not rated 34.7km Book crew Invite crew Send notification" at bounding box center [1428, 505] width 280 height 33
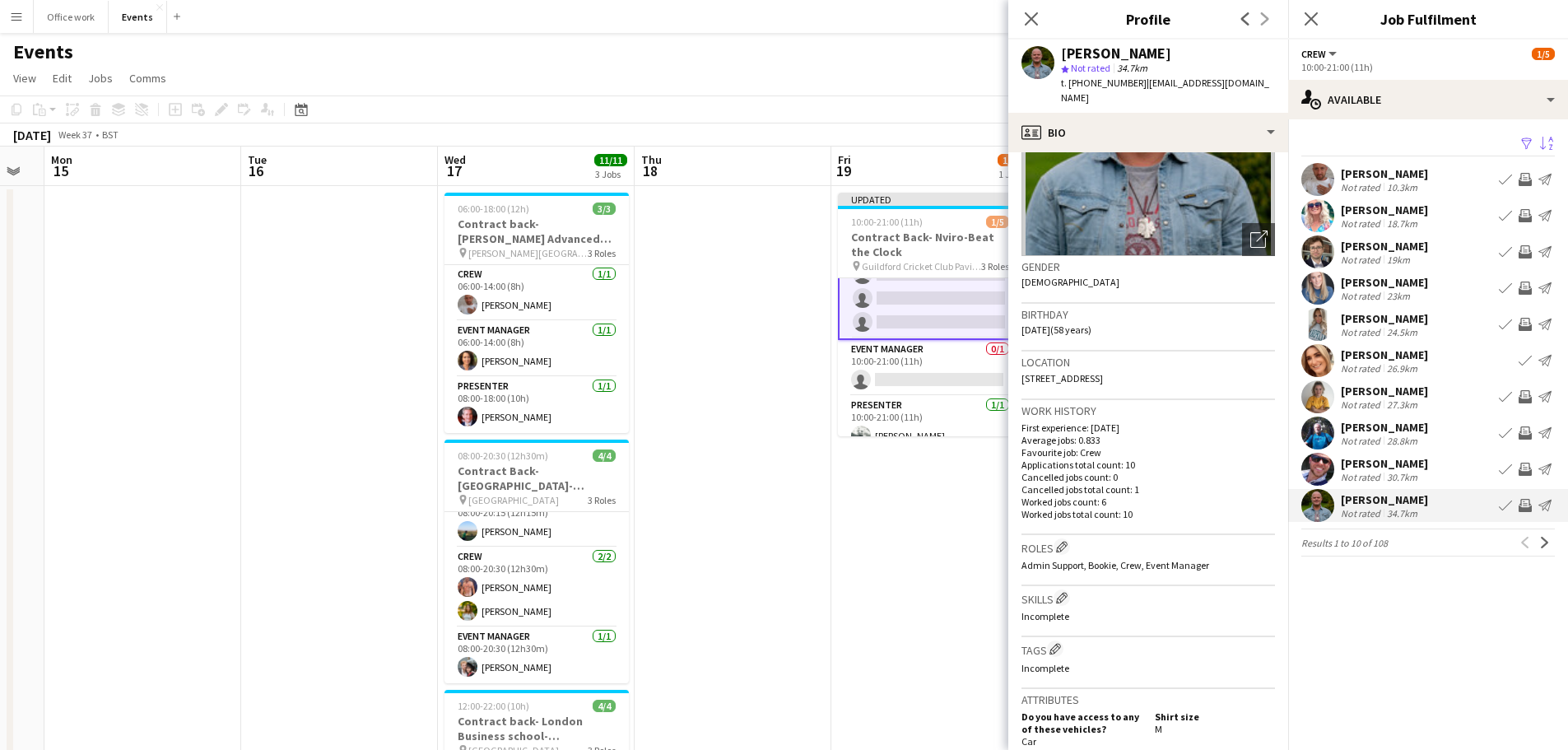
scroll to position [156, 0]
click at [1064, 497] on p "Worked jobs count: 6" at bounding box center [1148, 503] width 253 height 12
click at [1542, 544] on app-icon "Next" at bounding box center [1545, 542] width 11 height 11
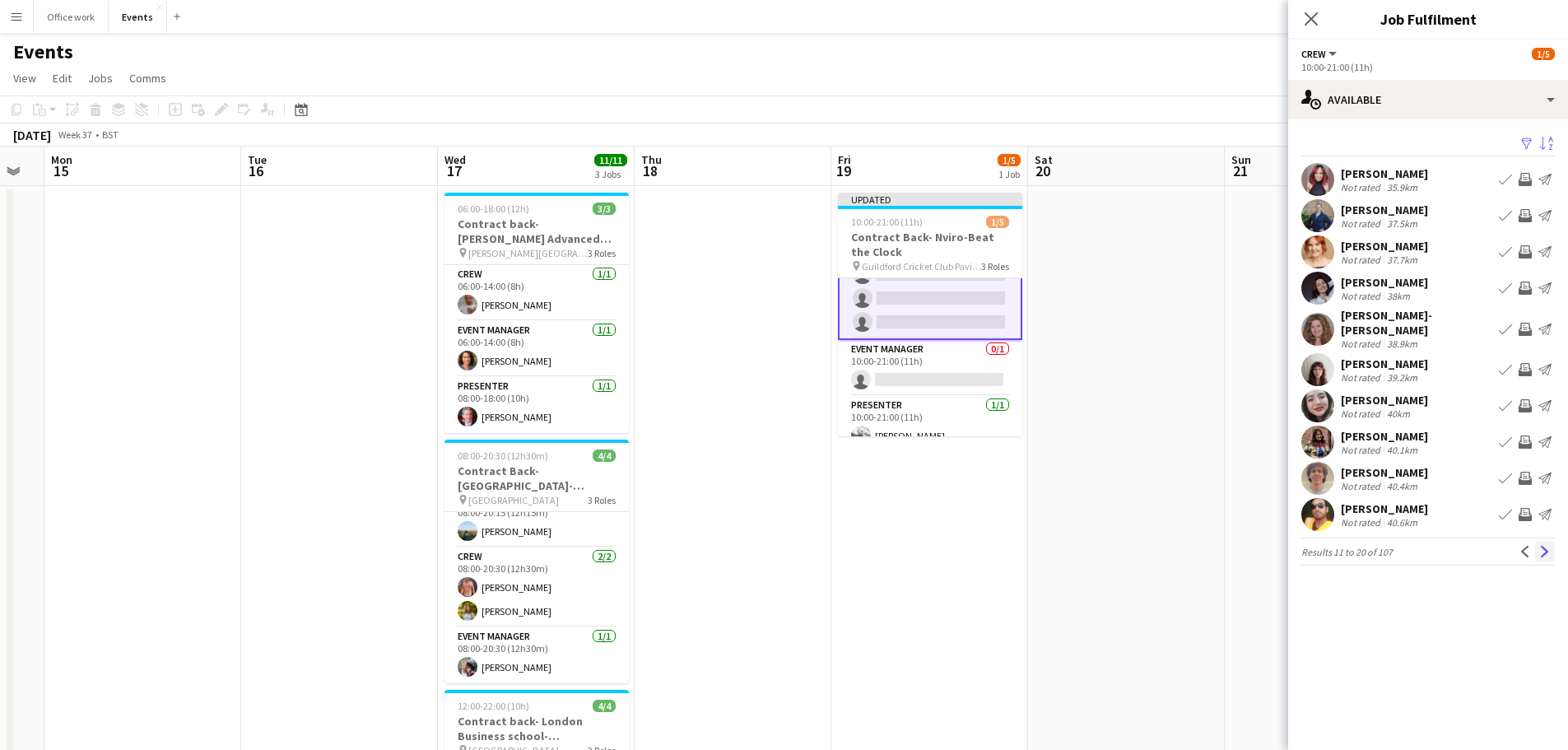
click at [1546, 547] on app-icon "Next" at bounding box center [1545, 551] width 11 height 11
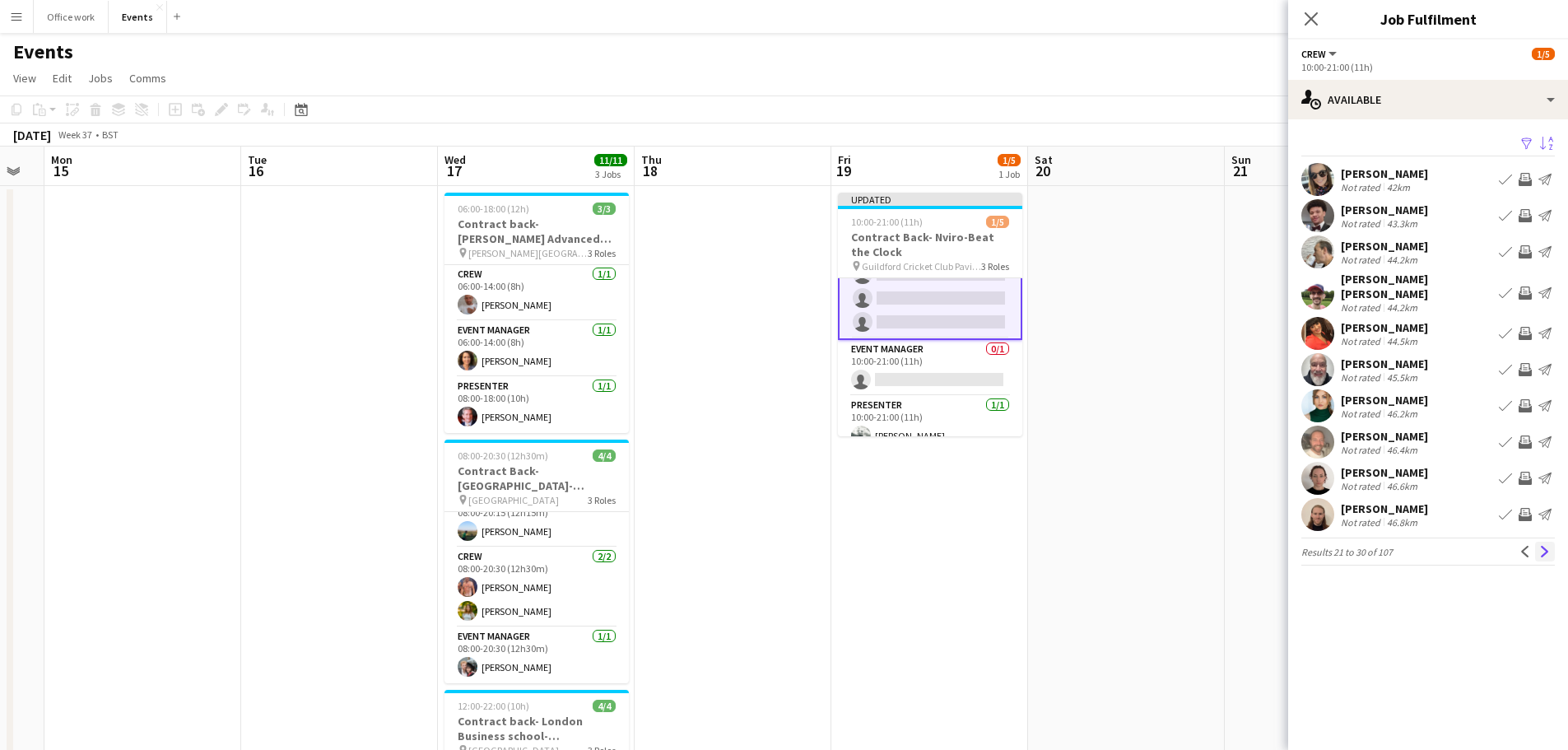
click at [1548, 546] on app-icon "Next" at bounding box center [1545, 551] width 11 height 11
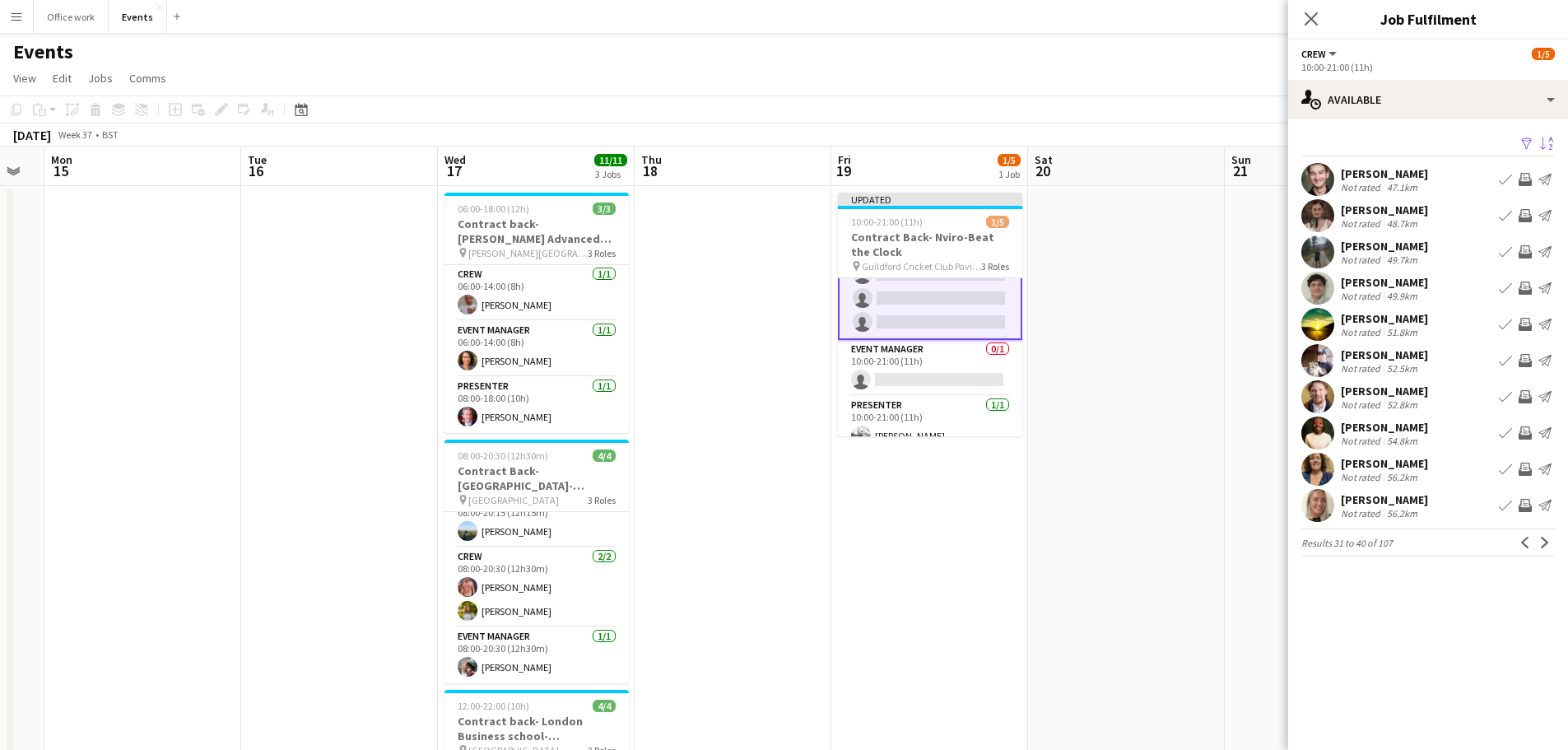
click at [1390, 288] on div "[PERSON_NAME]" at bounding box center [1384, 282] width 87 height 15
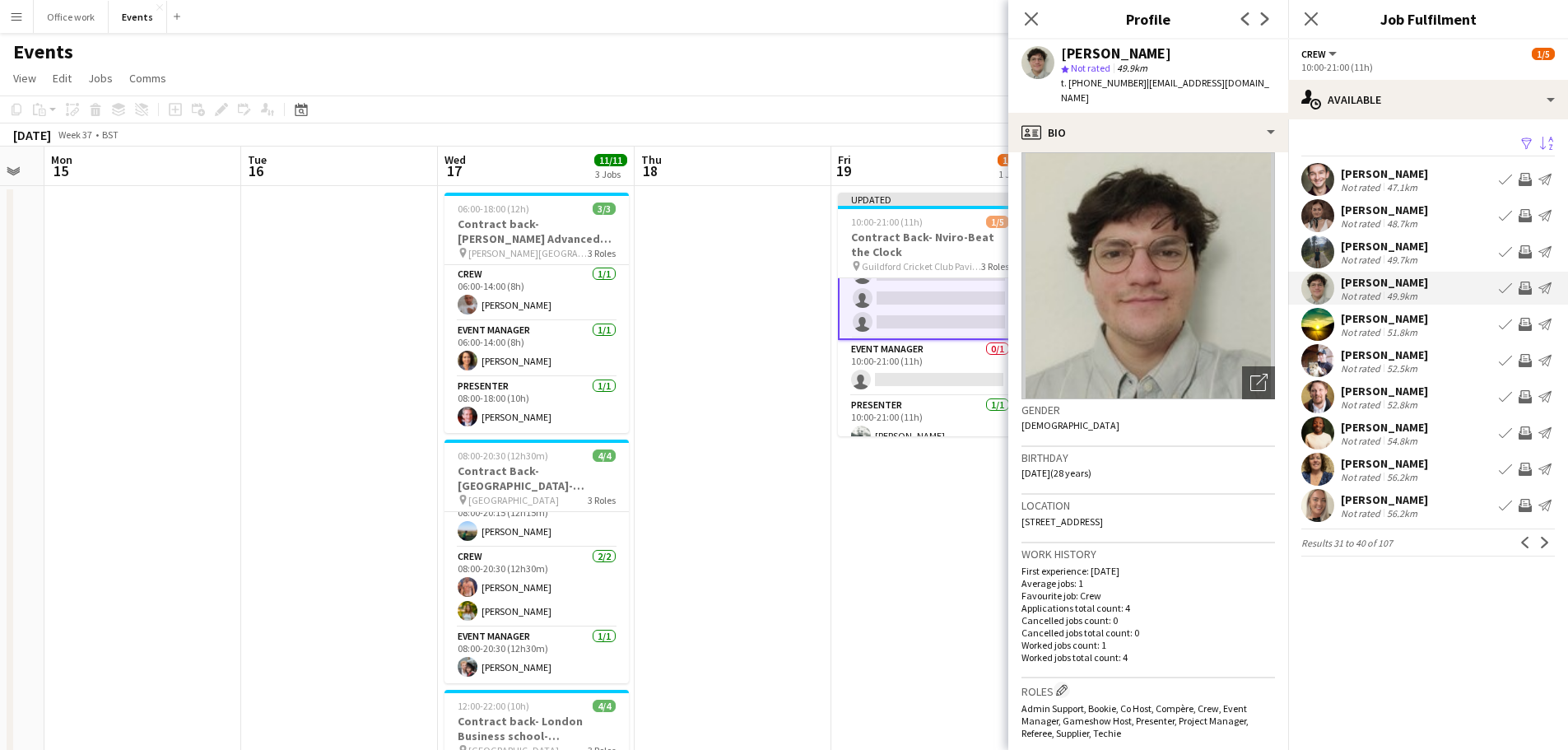
scroll to position [0, 0]
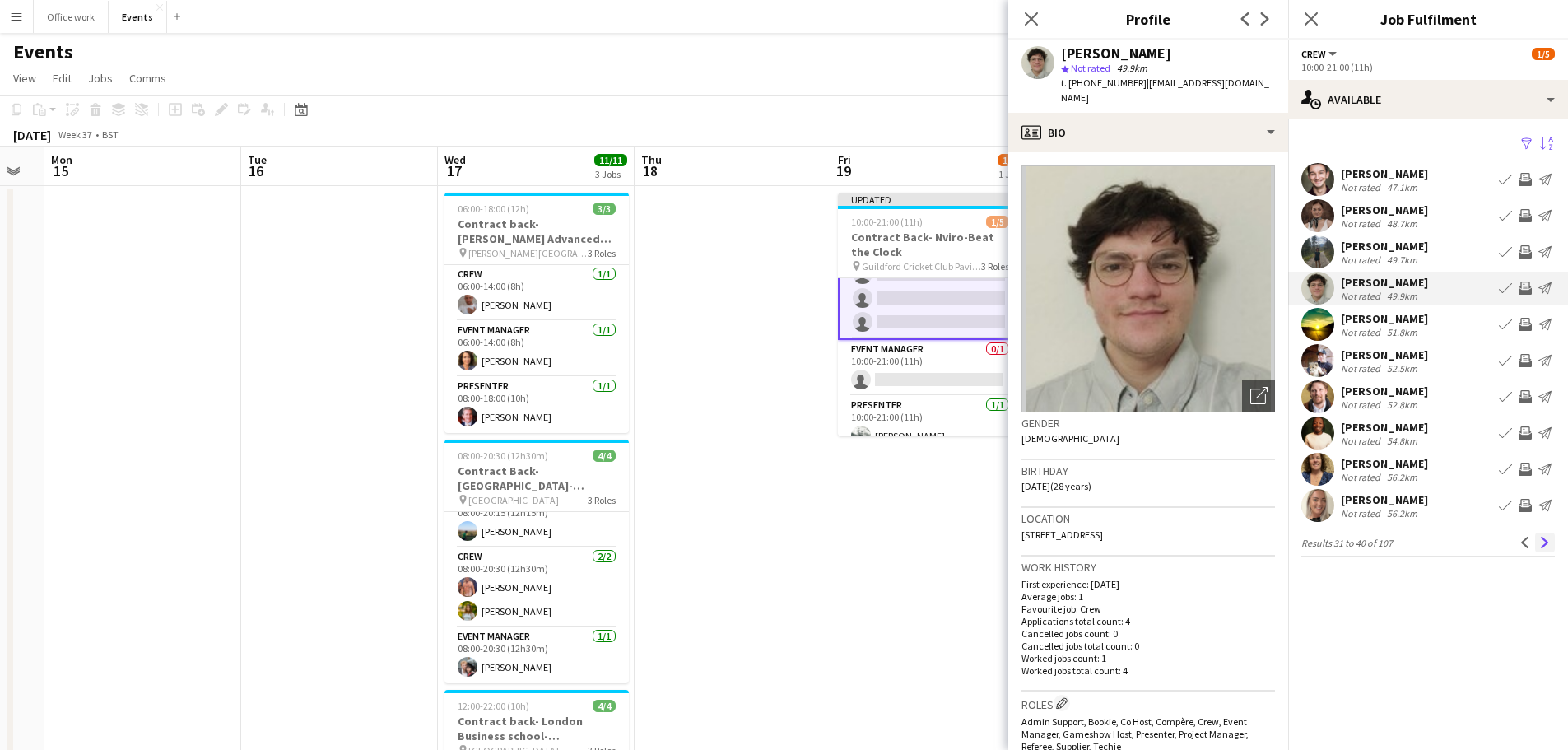
click at [1538, 547] on button "Next" at bounding box center [1545, 542] width 20 height 20
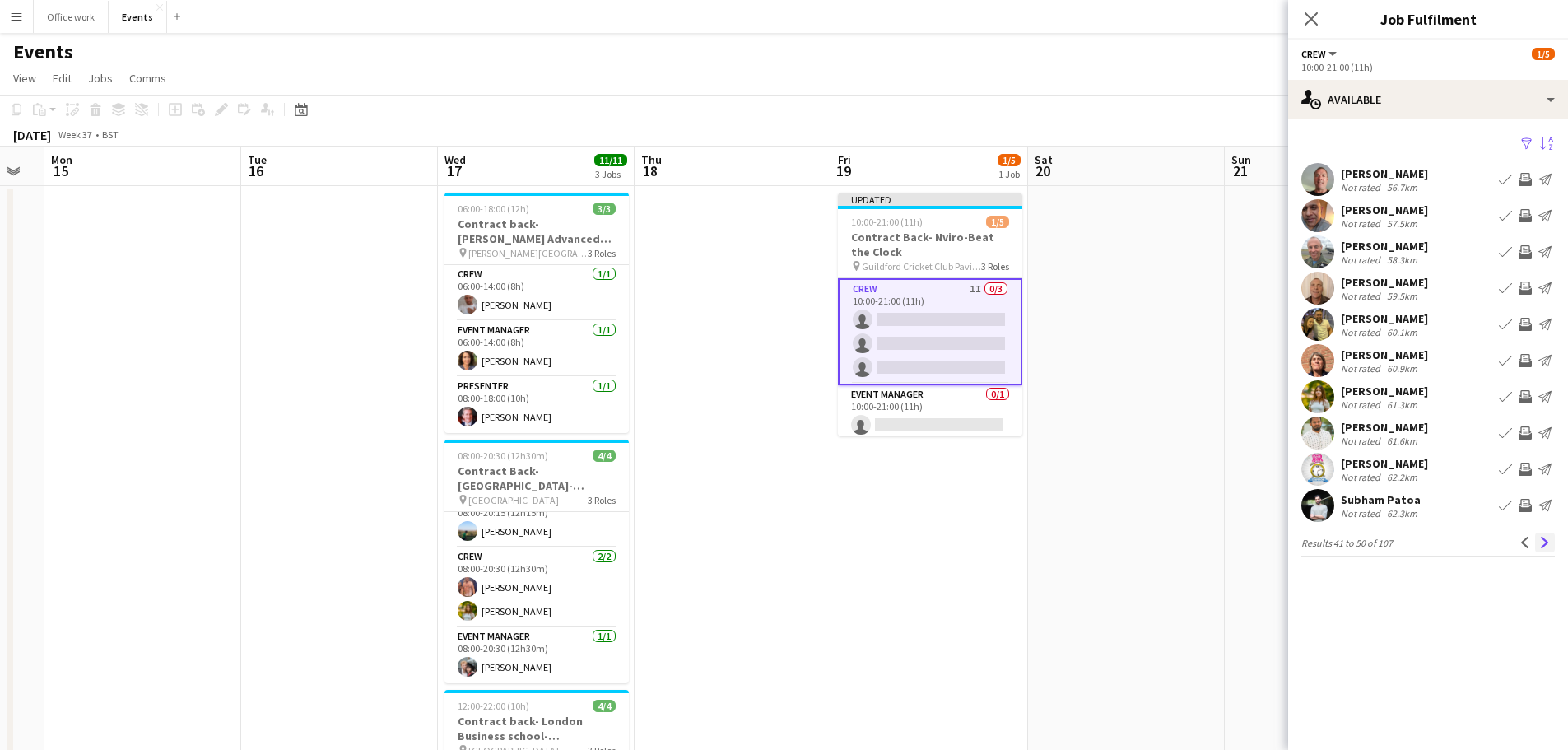
click at [1539, 547] on button "Next" at bounding box center [1545, 542] width 20 height 20
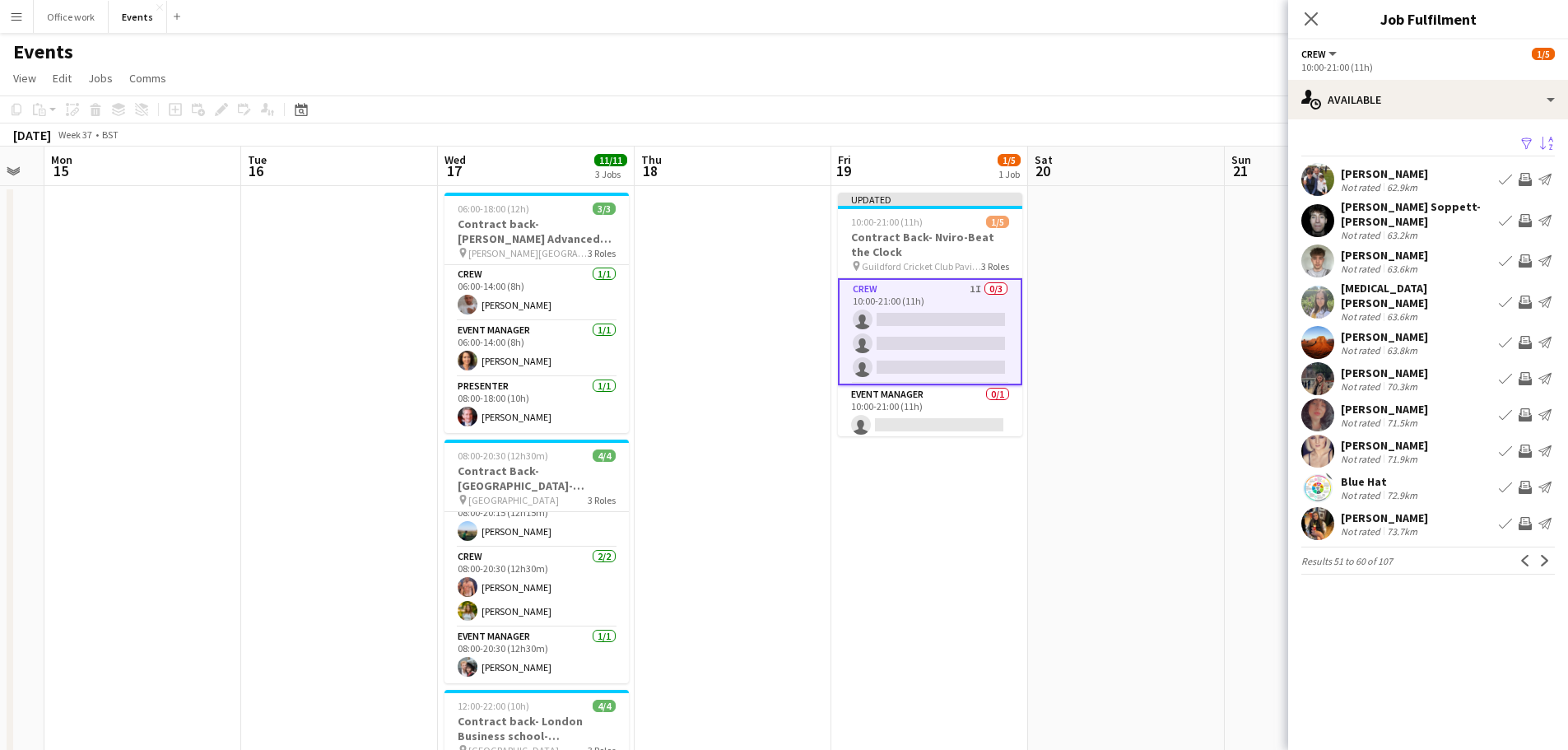
click at [1377, 205] on div "[PERSON_NAME] Soppett-[PERSON_NAME]" at bounding box center [1416, 214] width 152 height 29
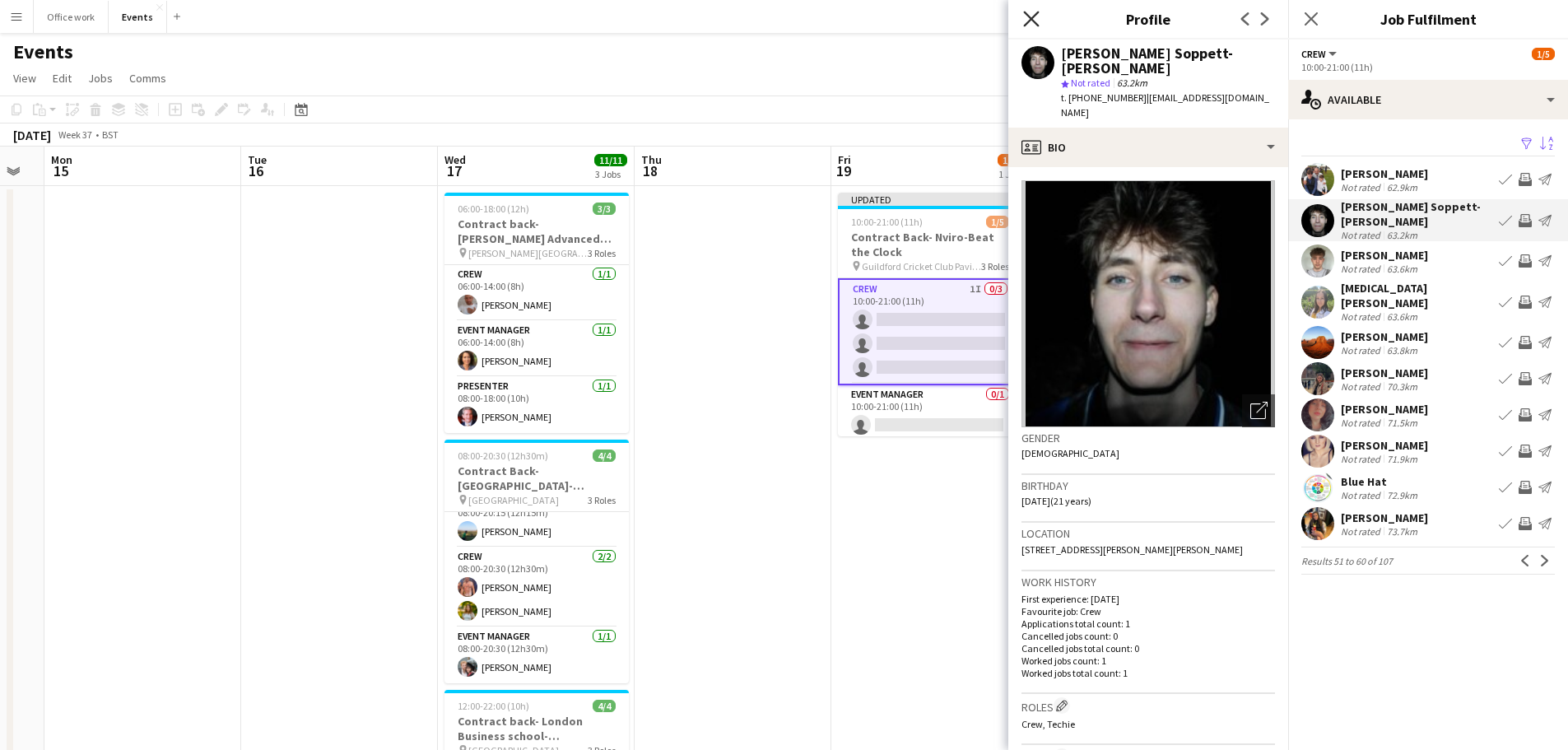
click at [1031, 12] on icon "Close pop-in" at bounding box center [1031, 18] width 16 height 16
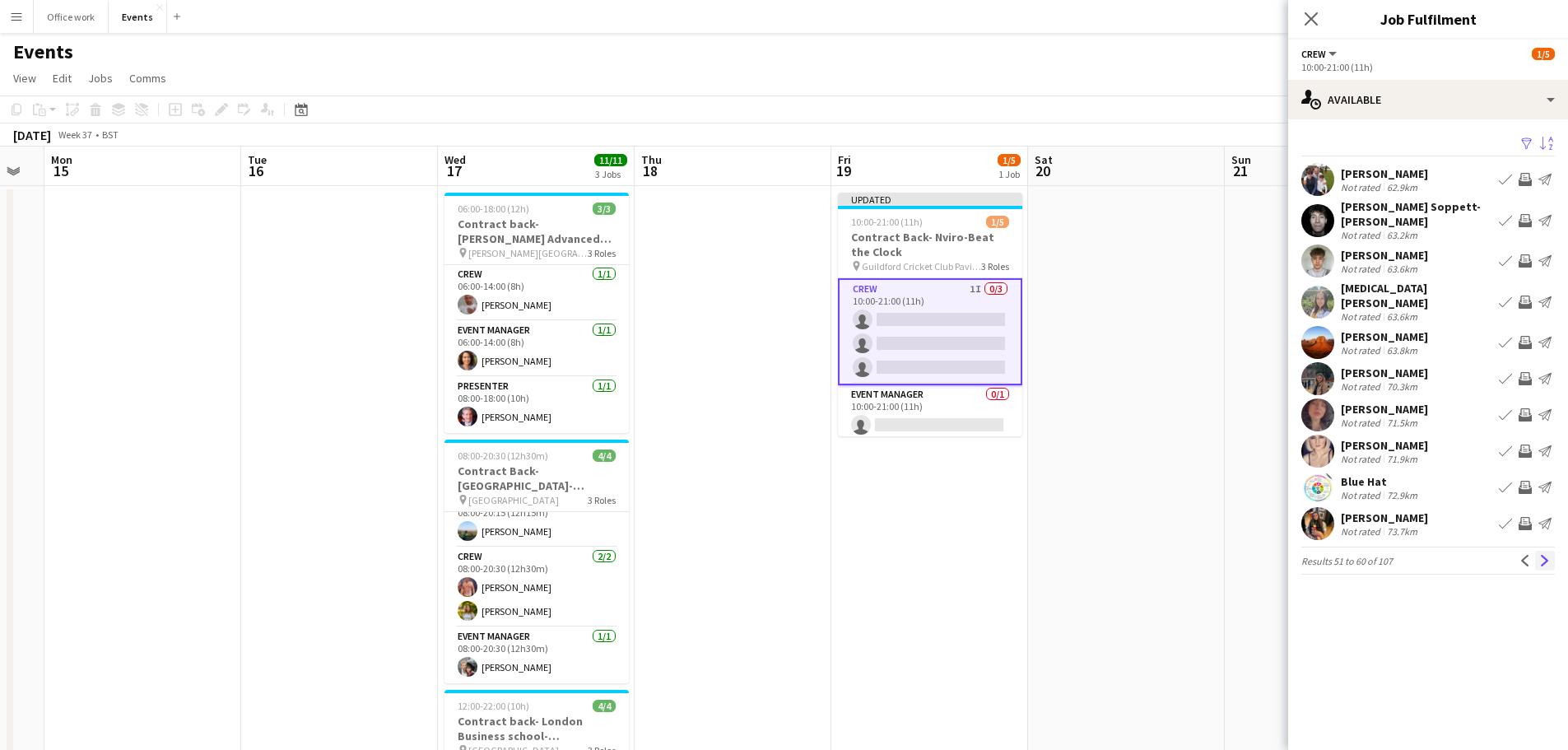
click at [1540, 555] on app-icon "Next" at bounding box center [1545, 560] width 11 height 11
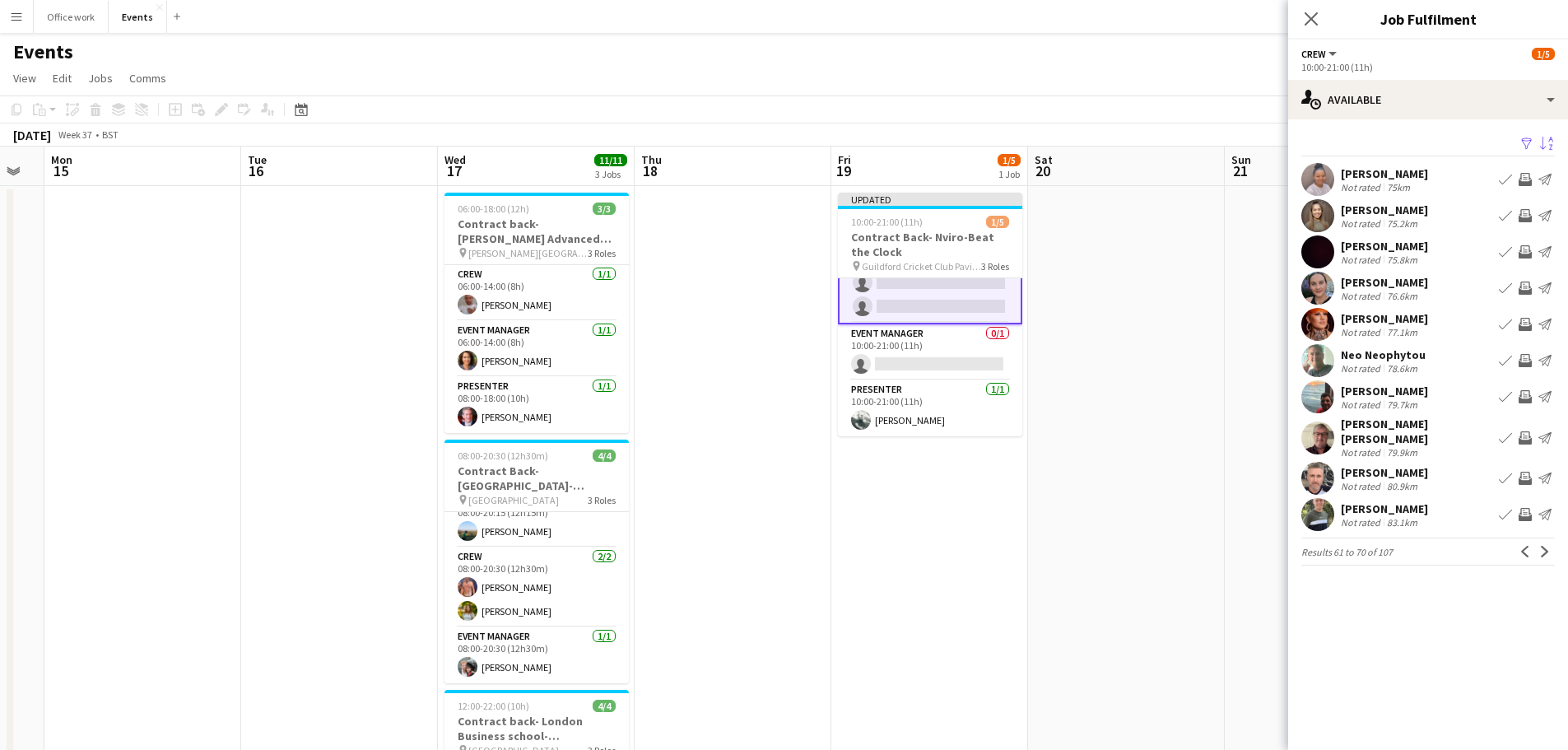
scroll to position [31, 0]
click at [1403, 311] on div "[PERSON_NAME]" at bounding box center [1384, 318] width 87 height 15
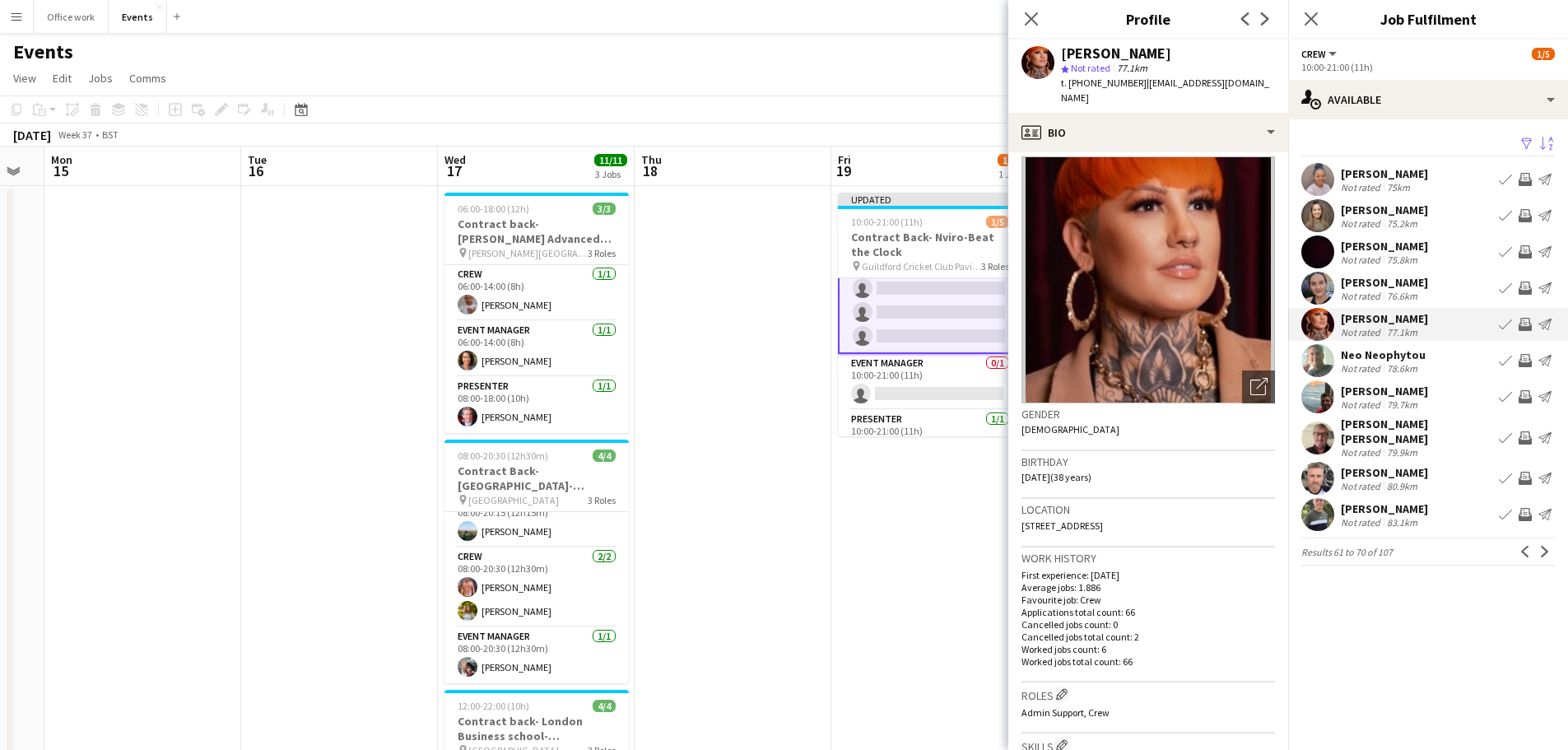
scroll to position [0, 0]
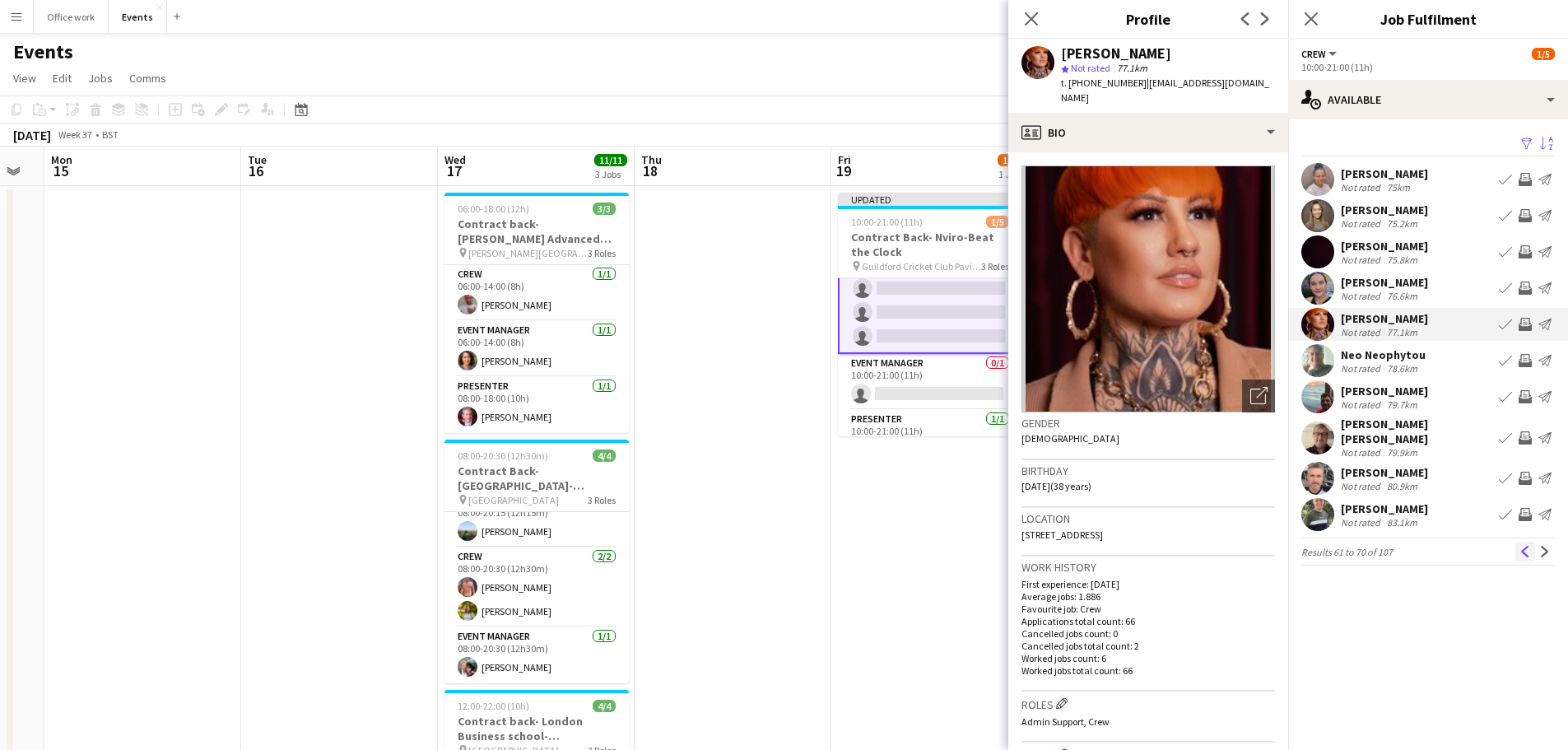
click at [1524, 546] on app-icon "Previous" at bounding box center [1525, 551] width 11 height 11
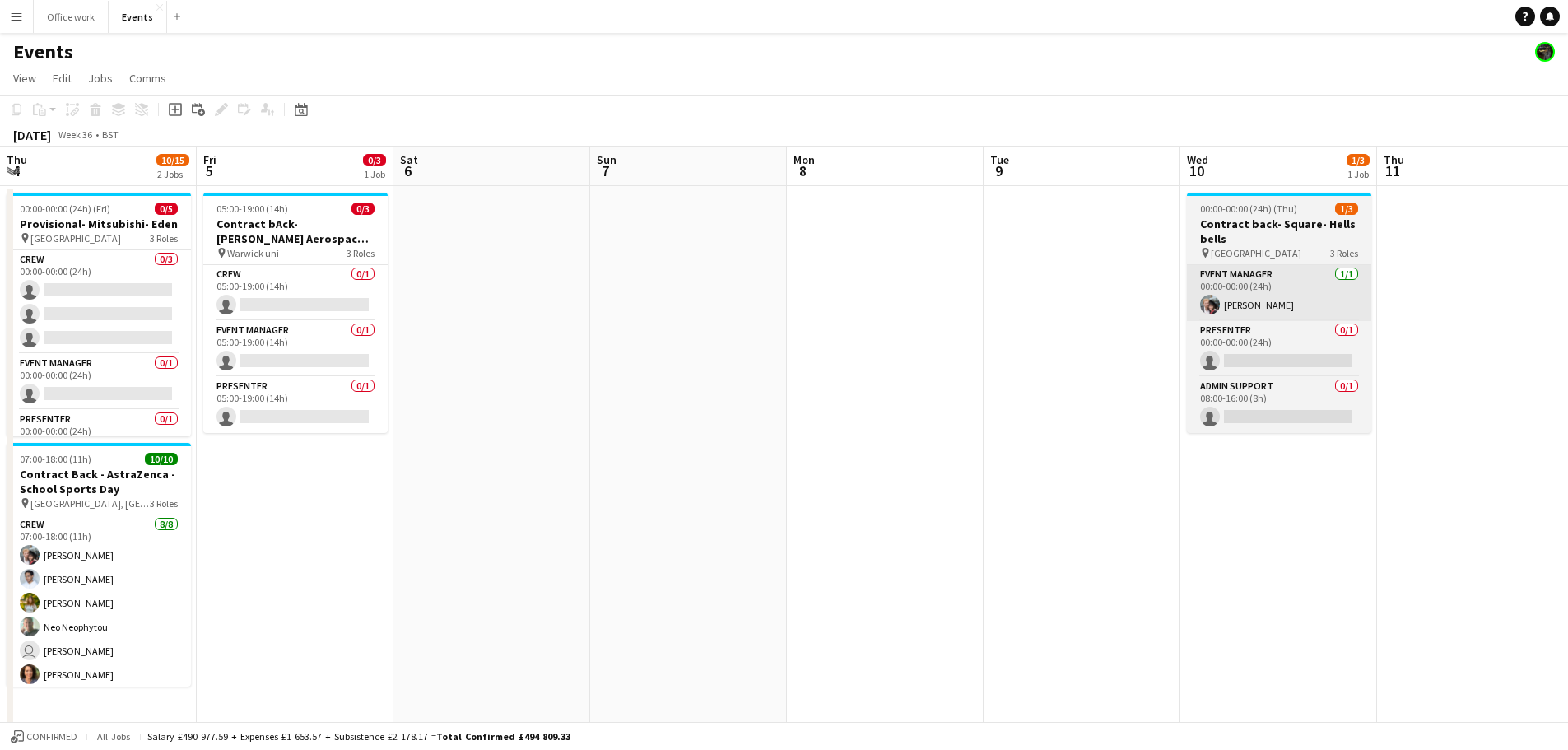
scroll to position [164, 0]
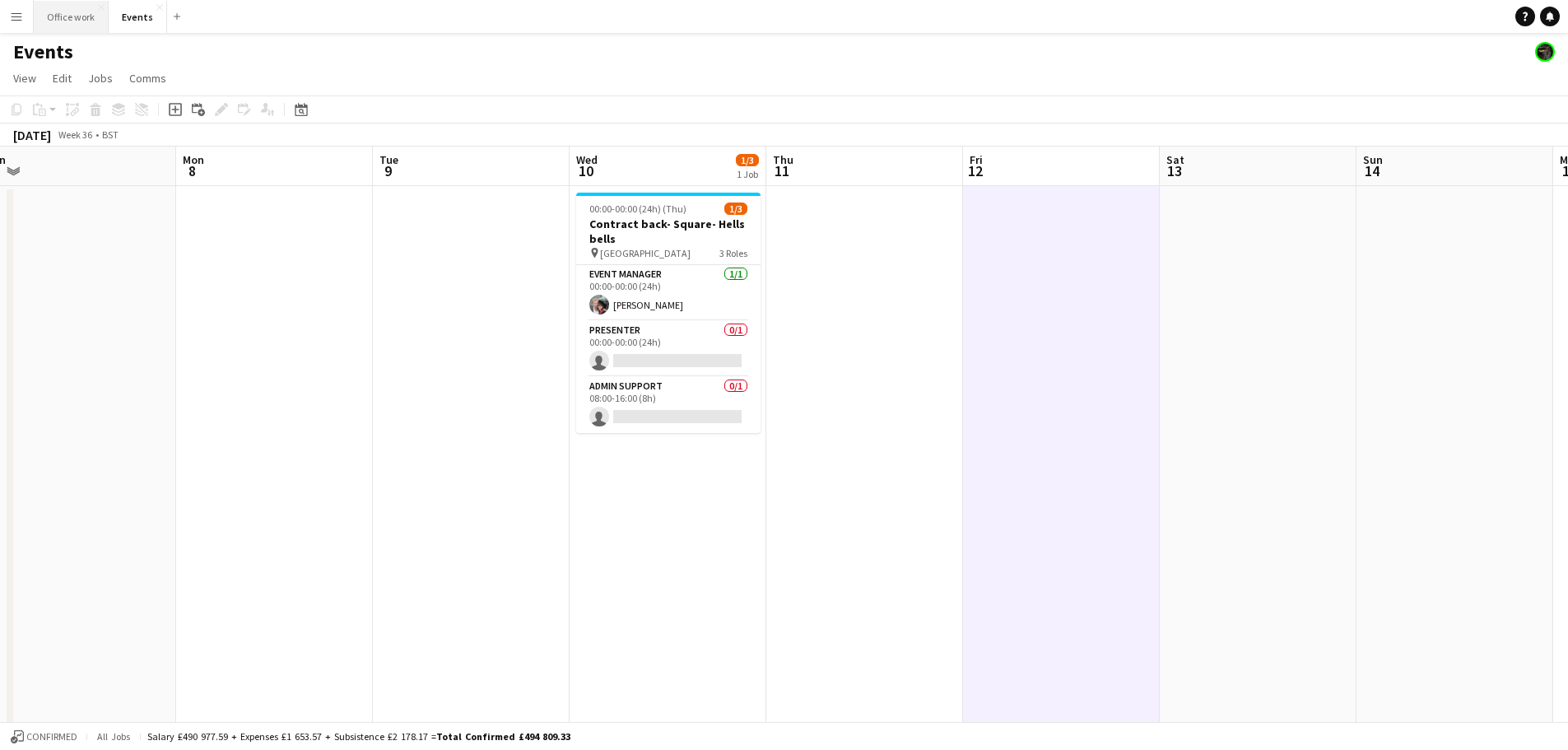
click at [58, 22] on button "Office work Close" at bounding box center [71, 16] width 75 height 32
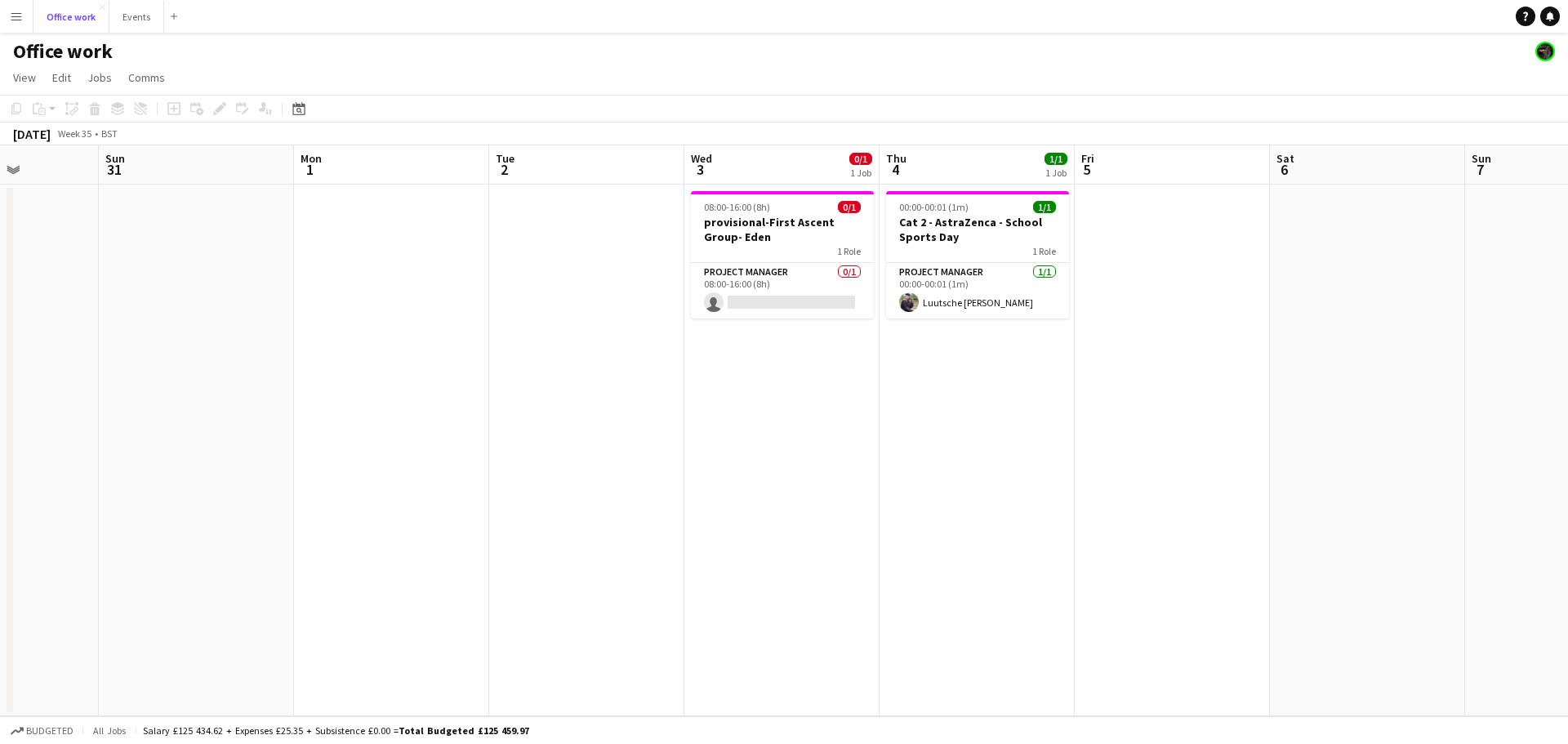
scroll to position [0, 486]
click at [1125, 204] on app-date-cell at bounding box center [1173, 451] width 195 height 532
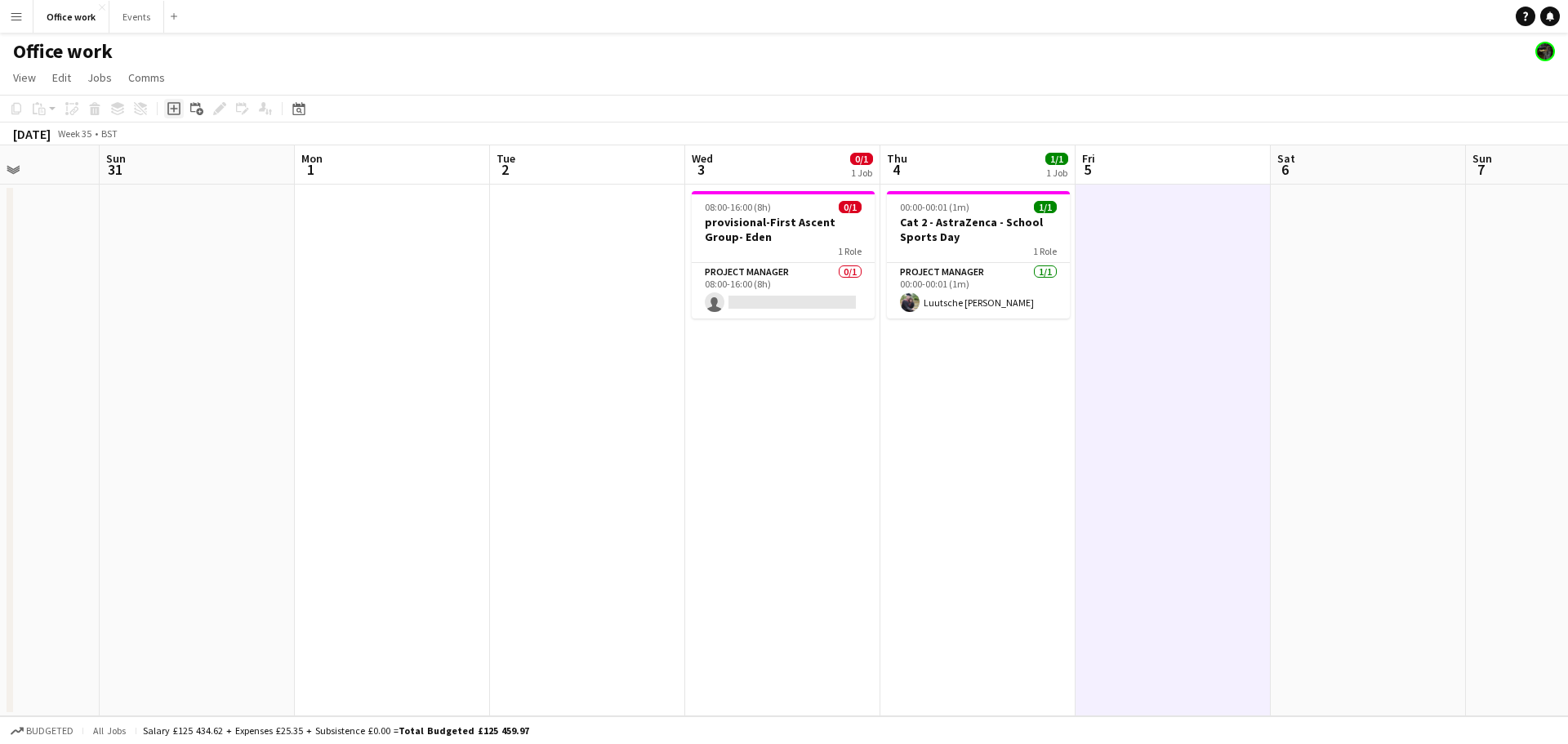
click at [168, 111] on icon at bounding box center [174, 108] width 13 height 13
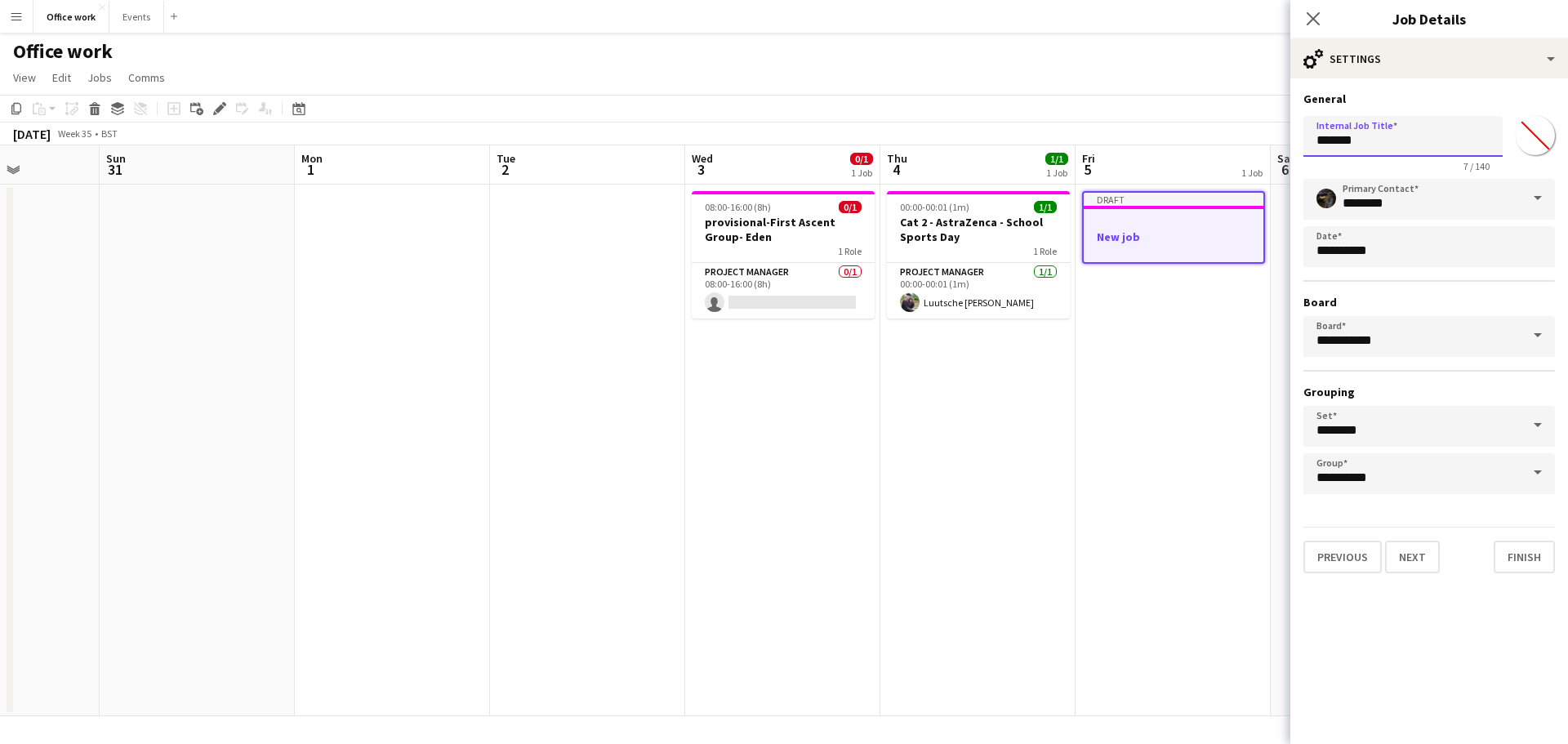
drag, startPoint x: 1387, startPoint y: 151, endPoint x: 1261, endPoint y: 162, distance: 126.5
click at [1261, 162] on body "Menu Boards Boards Boards All jobs Status Workforce Workforce My Workforce Recr…" at bounding box center [784, 372] width 1568 height 744
click at [1379, 143] on input "**********" at bounding box center [1403, 137] width 199 height 41
click at [1322, 140] on input "**********" at bounding box center [1403, 137] width 199 height 41
type input "**********"
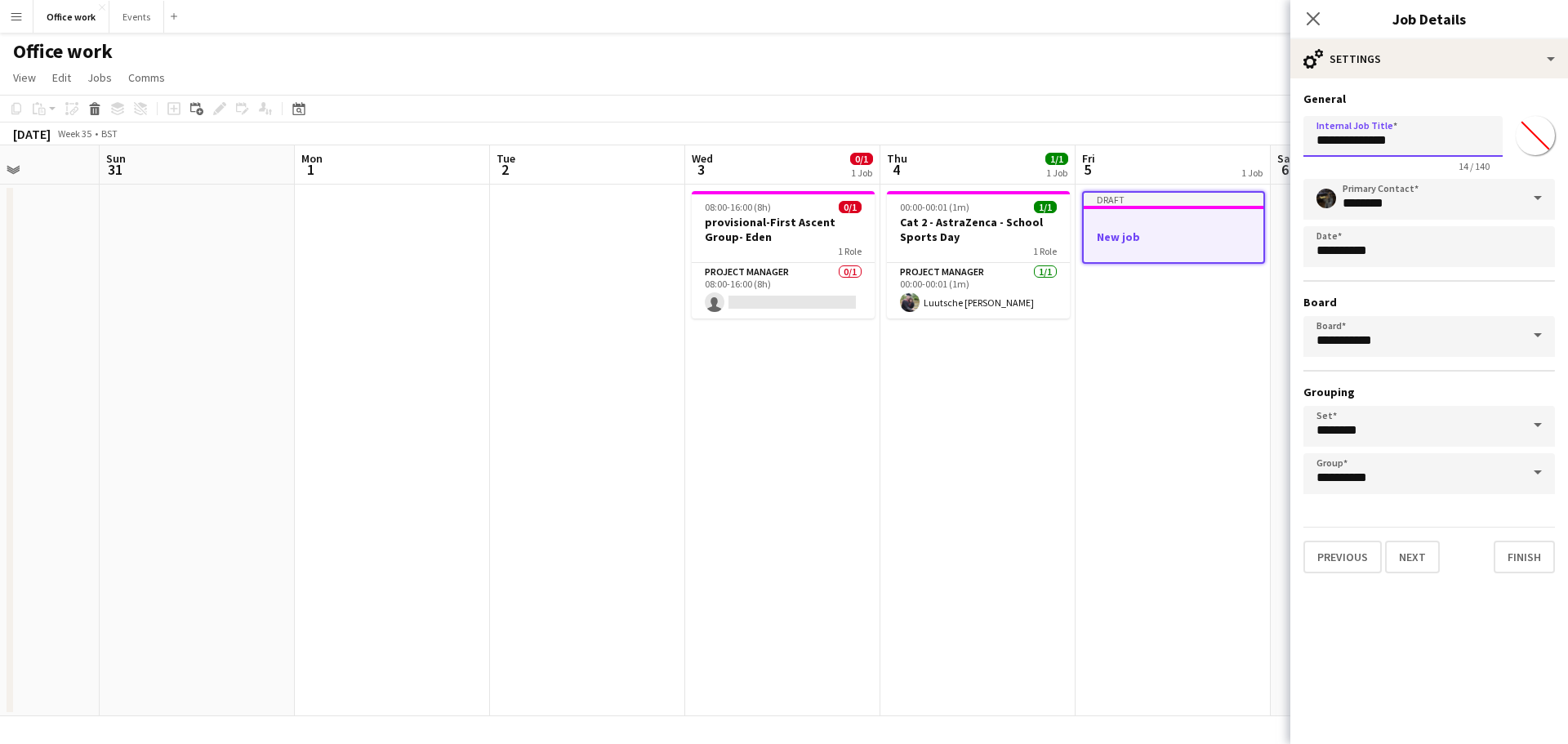
drag, startPoint x: 1402, startPoint y: 141, endPoint x: 1273, endPoint y: 133, distance: 129.2
click at [1273, 133] on body "Menu Boards Boards Boards All jobs Status Workforce Workforce My Workforce Recr…" at bounding box center [784, 372] width 1568 height 744
click at [1346, 145] on input "**********" at bounding box center [1403, 137] width 199 height 41
click at [1327, 139] on input "**********" at bounding box center [1403, 137] width 199 height 41
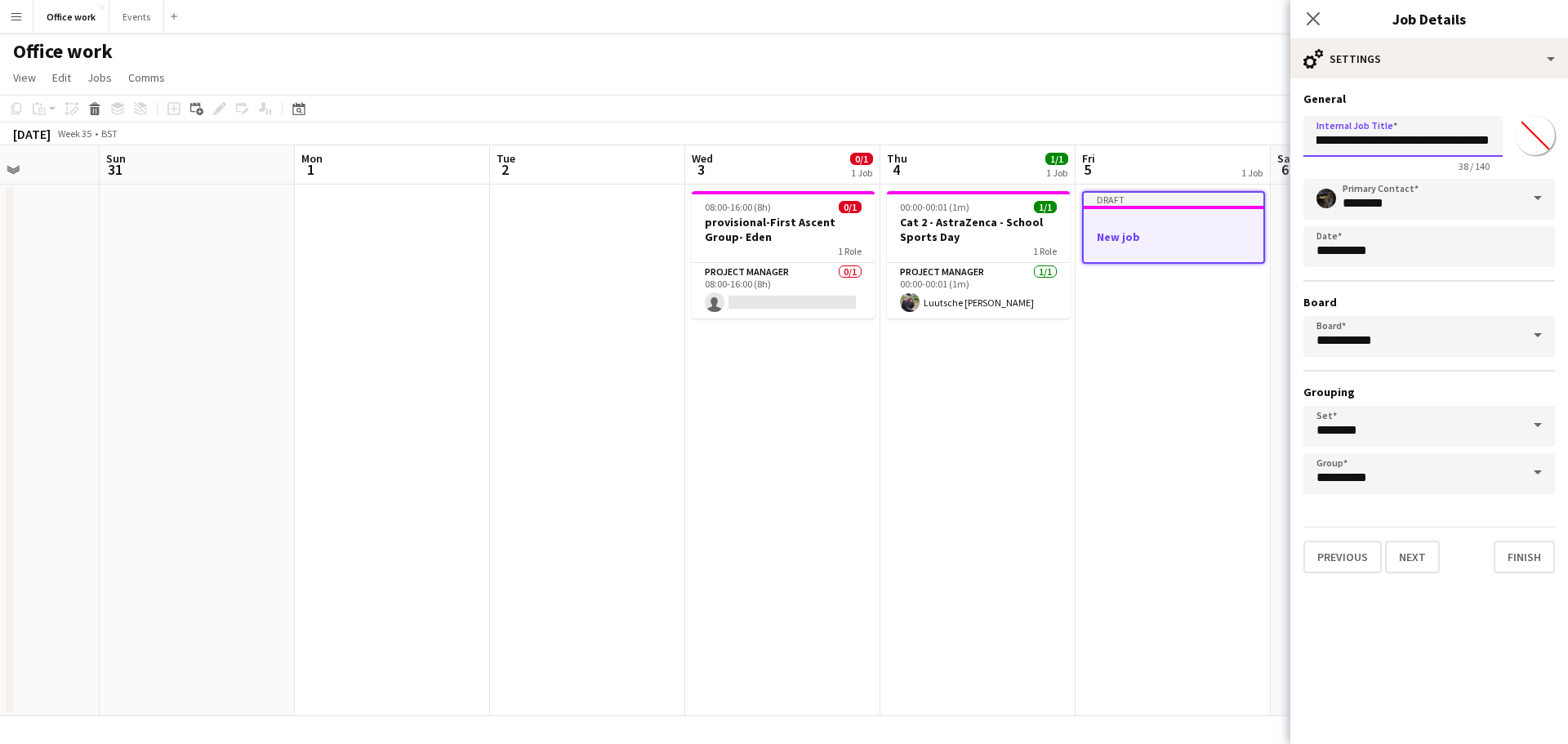
scroll to position [0, 27]
click at [1333, 140] on input "**********" at bounding box center [1403, 137] width 199 height 41
type input "**********"
click at [1404, 565] on button "Next" at bounding box center [1412, 557] width 55 height 32
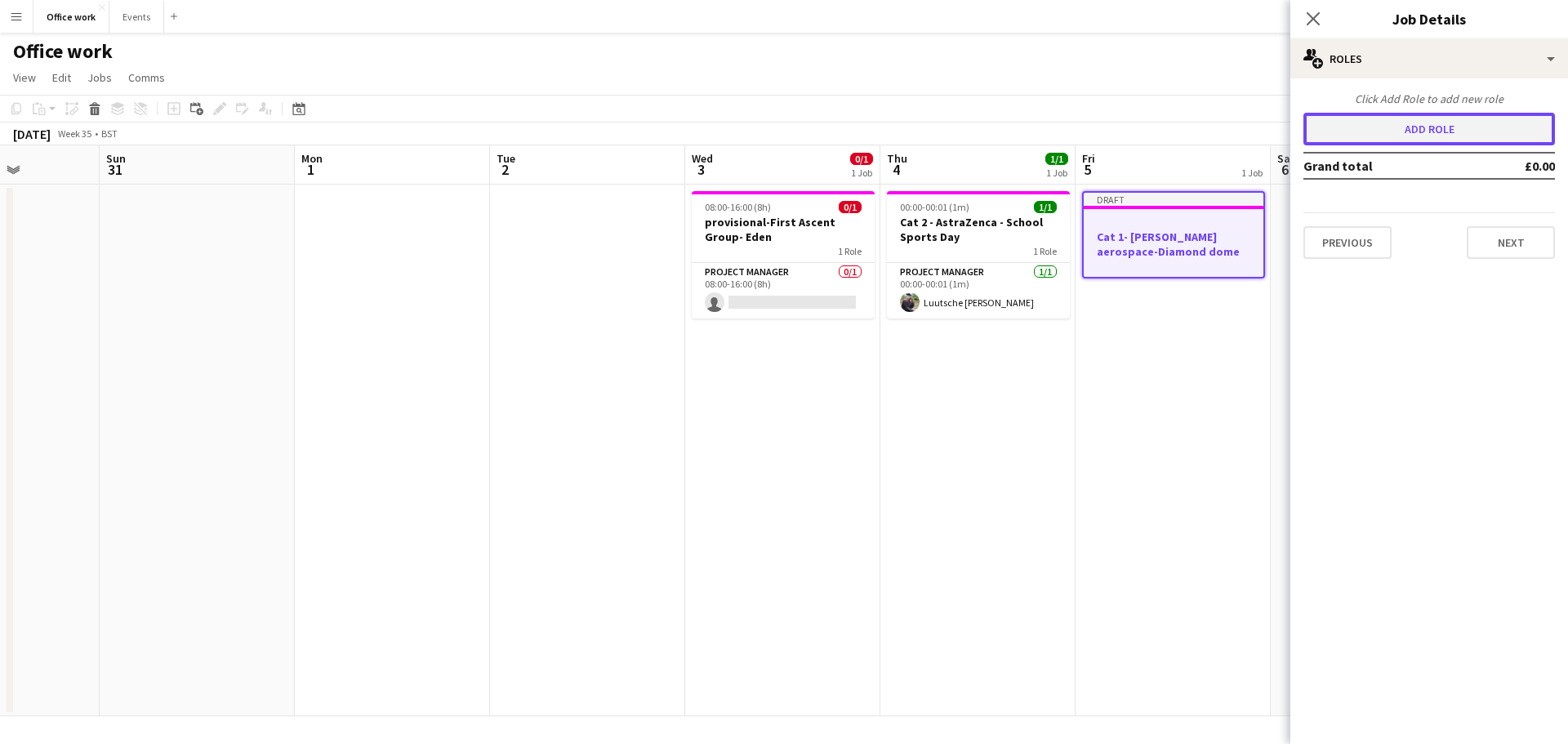
click at [1373, 129] on button "Add role" at bounding box center [1429, 129] width 251 height 32
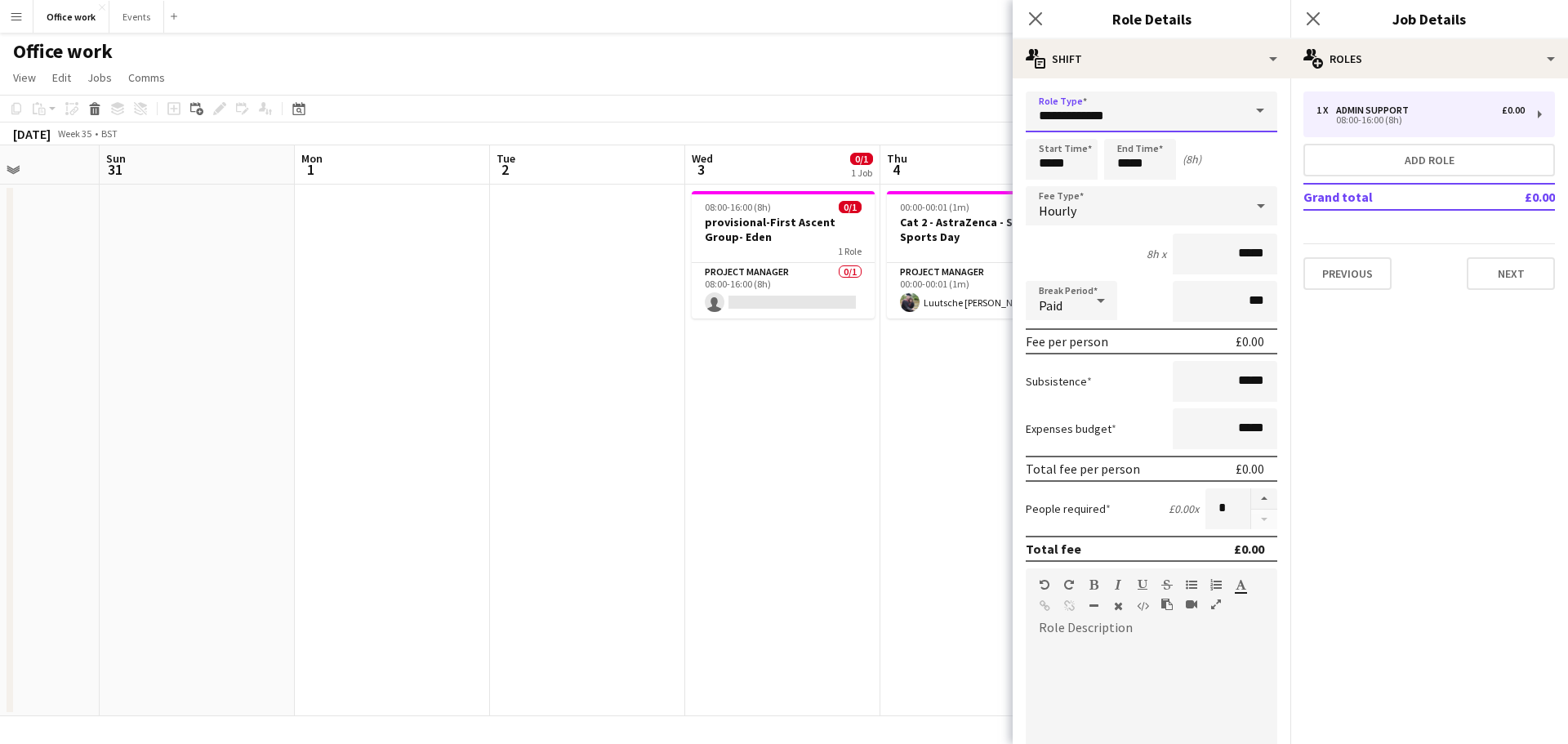
click at [1123, 128] on input "**********" at bounding box center [1152, 112] width 251 height 41
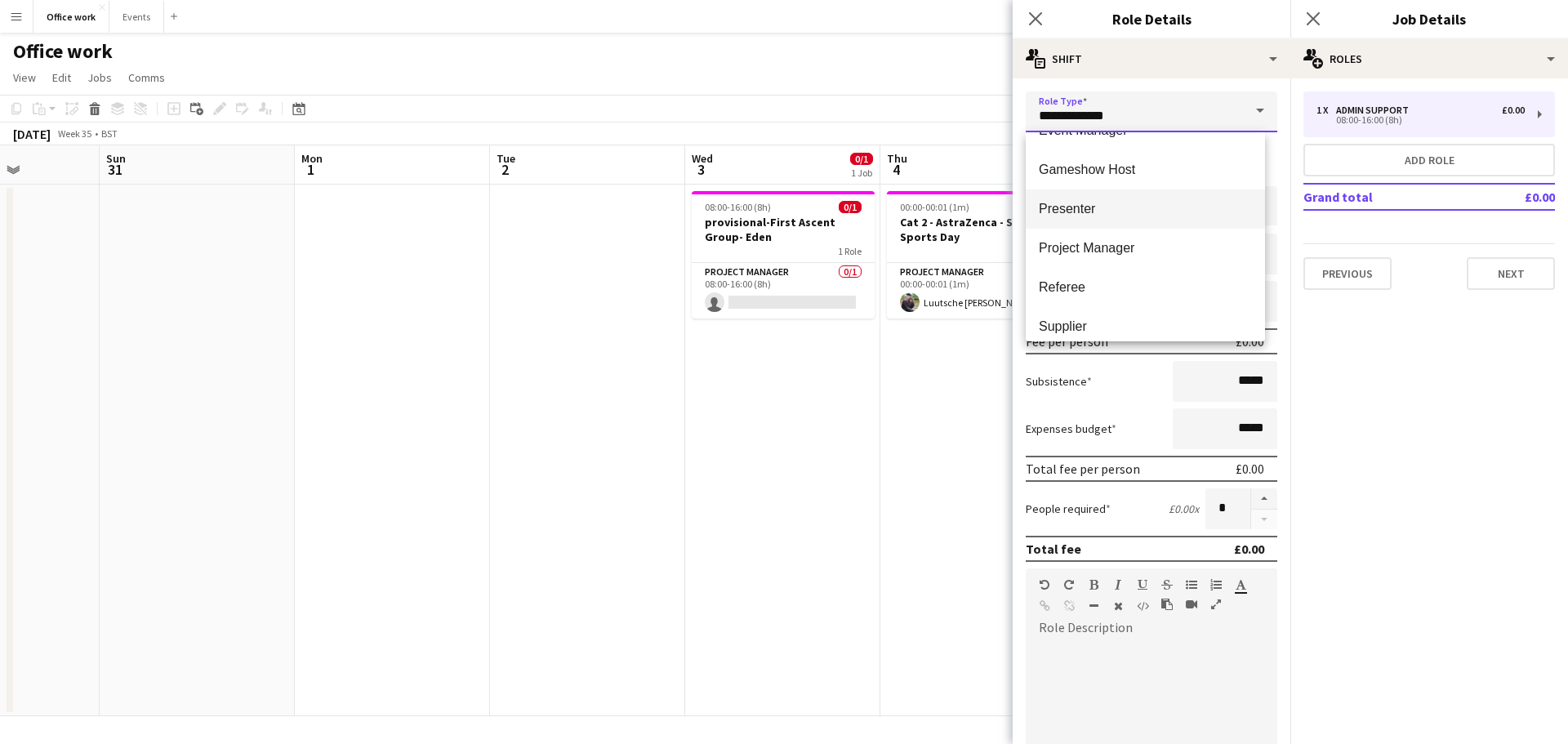
scroll to position [238, 0]
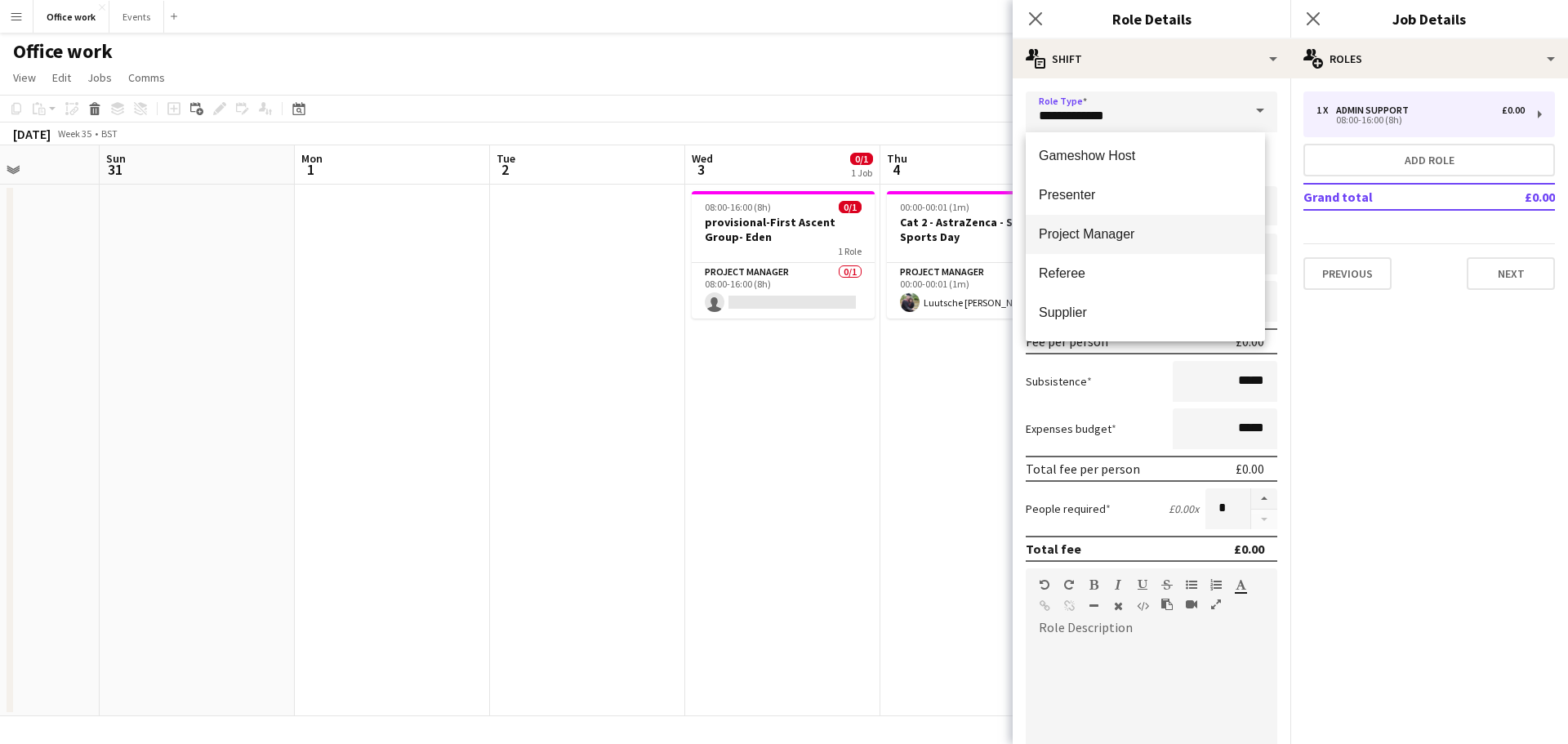
click at [1092, 224] on mat-option "Project Manager" at bounding box center [1146, 234] width 239 height 39
type input "**********"
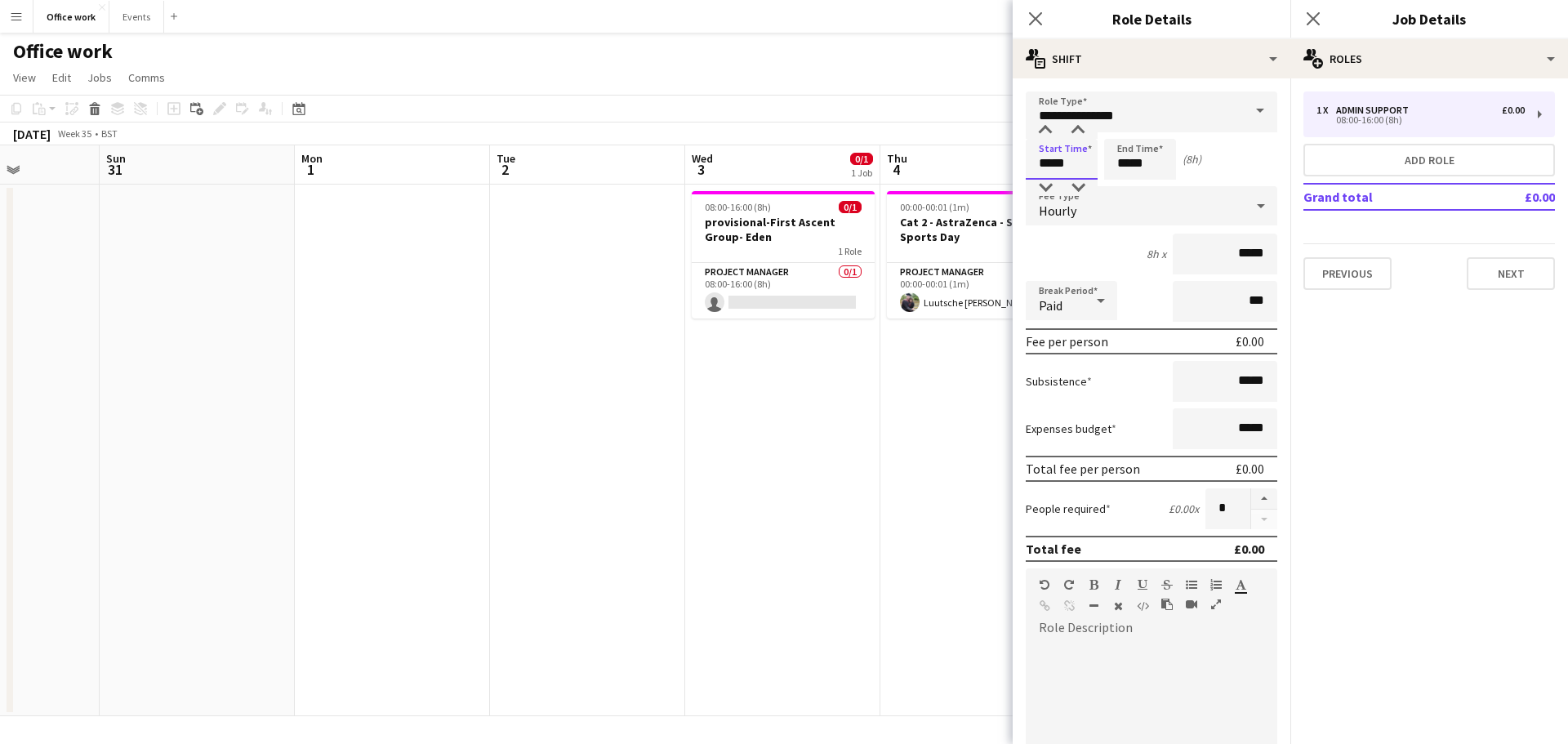
click at [1050, 164] on input "*****" at bounding box center [1062, 159] width 72 height 41
type input "*****"
click at [1131, 163] on input "*****" at bounding box center [1141, 159] width 72 height 41
type input "*****"
click at [1504, 281] on button "Next" at bounding box center [1511, 274] width 88 height 32
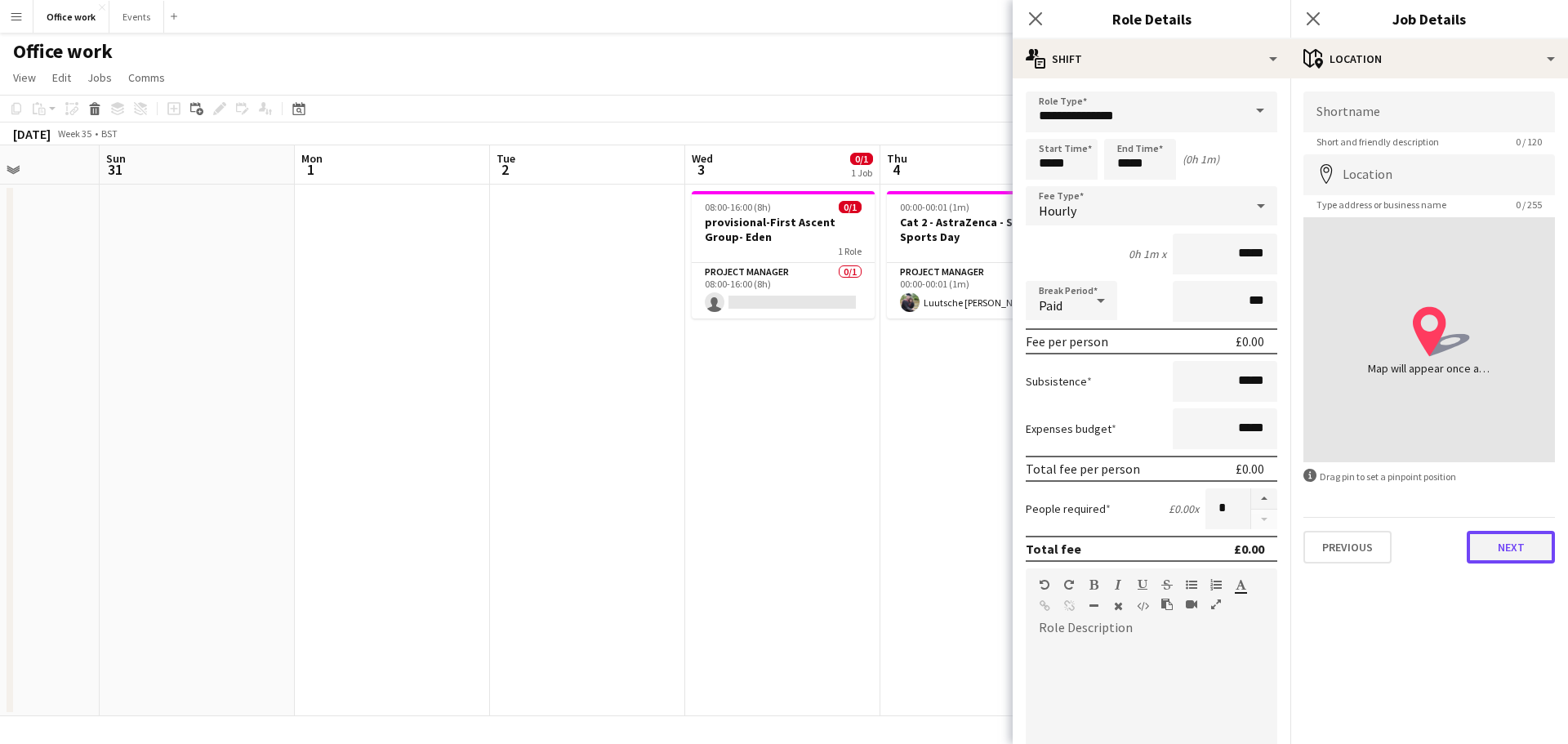
click at [1510, 553] on button "Next" at bounding box center [1511, 547] width 88 height 32
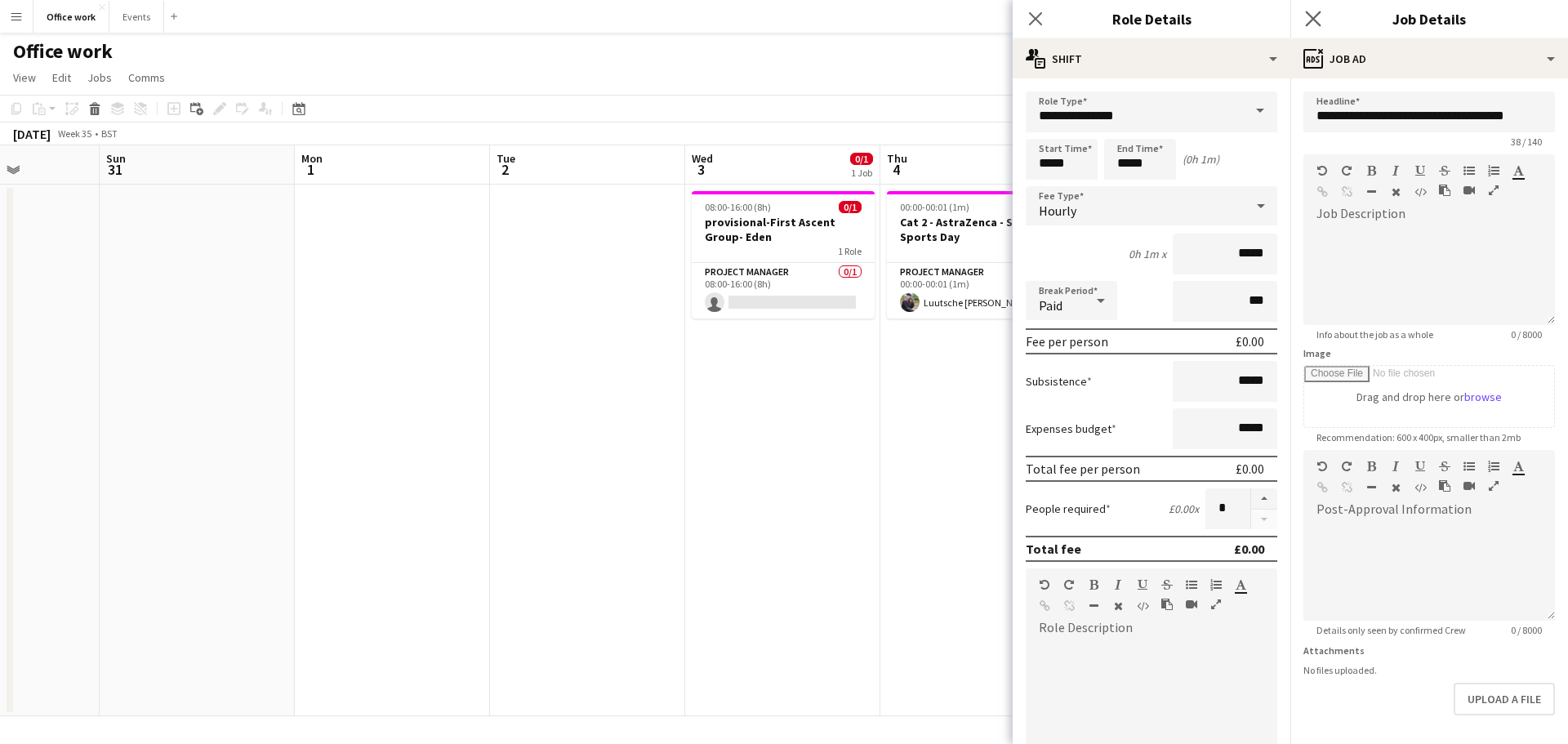
click at [1321, 9] on app-icon "Close pop-in" at bounding box center [1314, 20] width 24 height 24
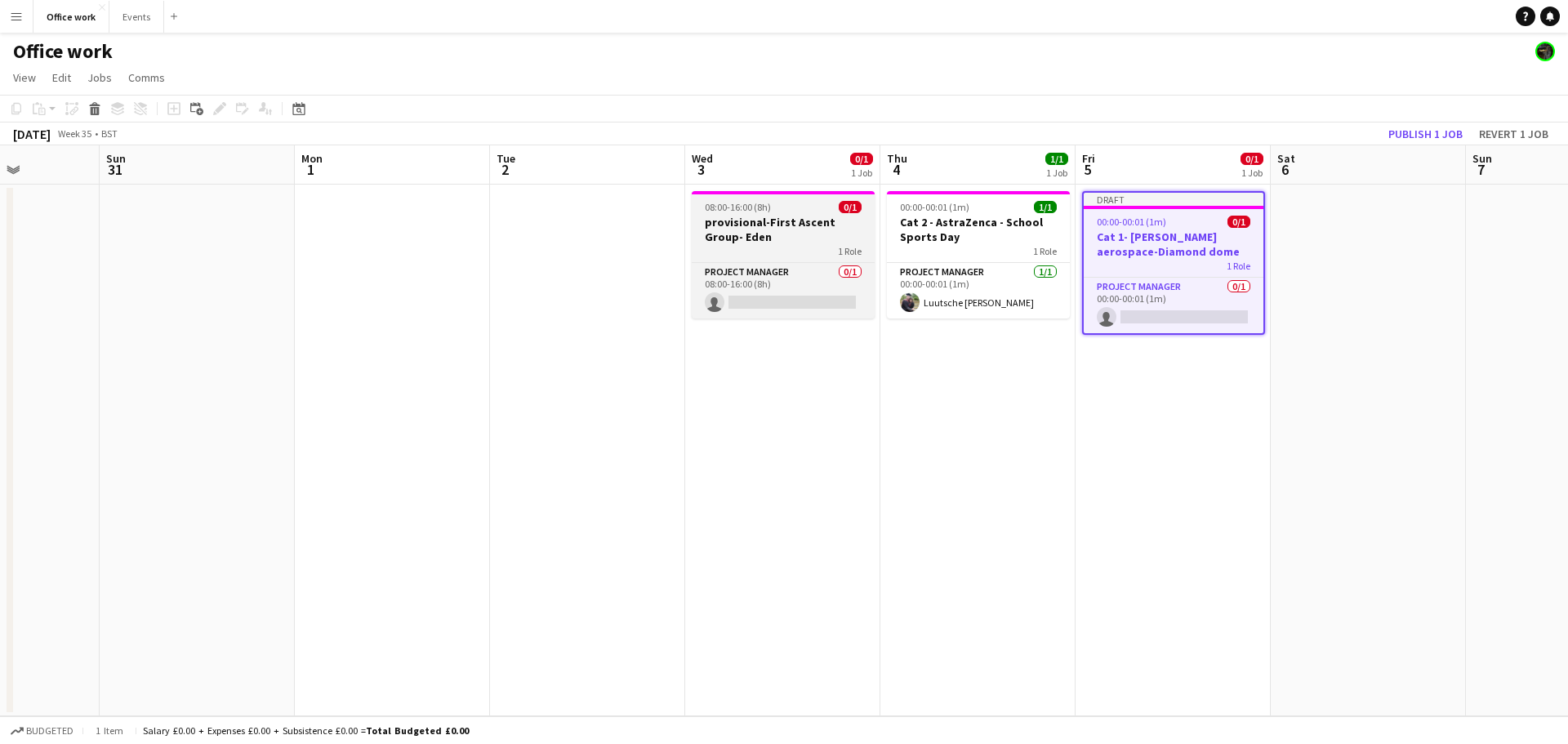
click at [787, 233] on h3 "provisional-First Ascent Group- Eden" at bounding box center [783, 229] width 183 height 29
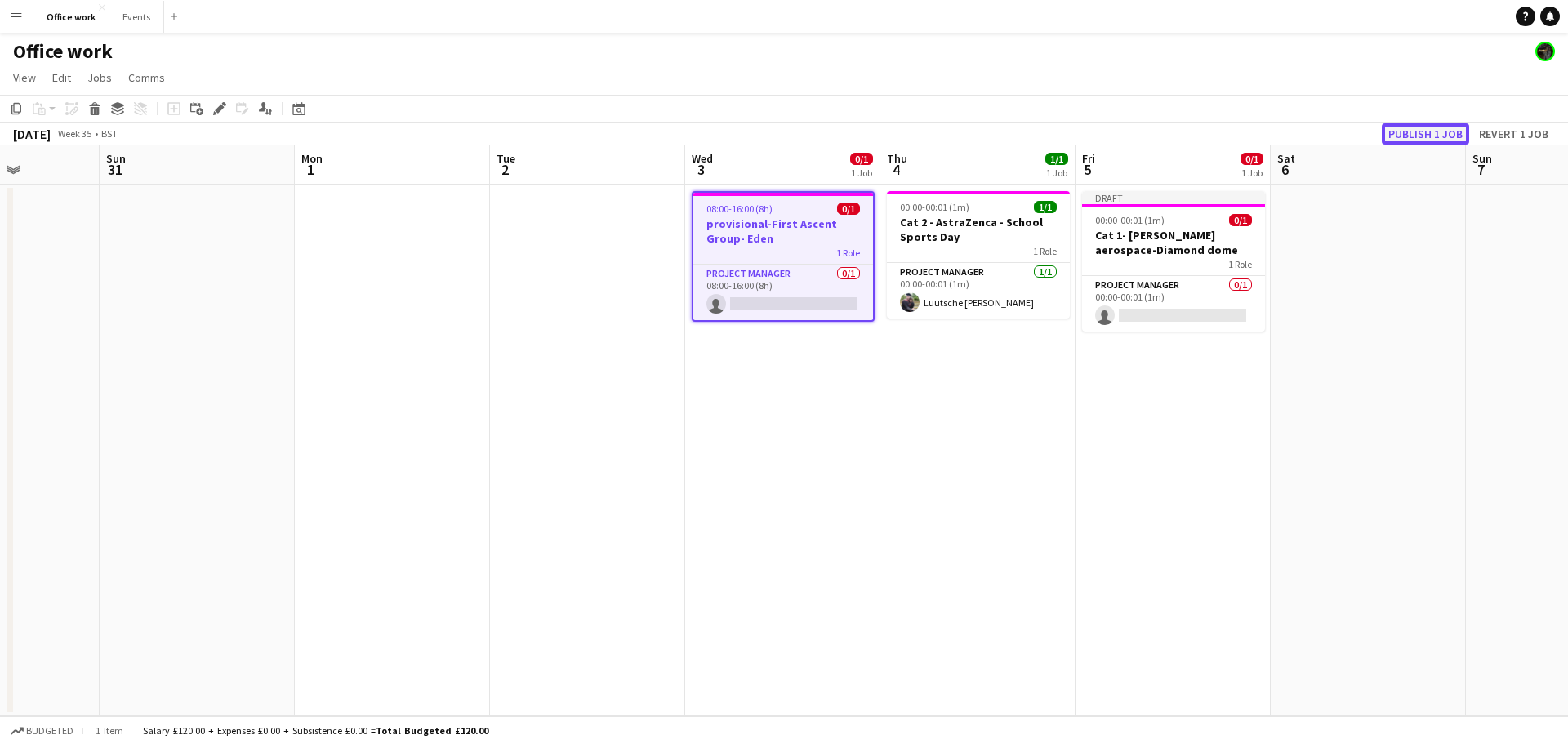
click at [1415, 132] on button "Publish 1 job" at bounding box center [1425, 133] width 87 height 21
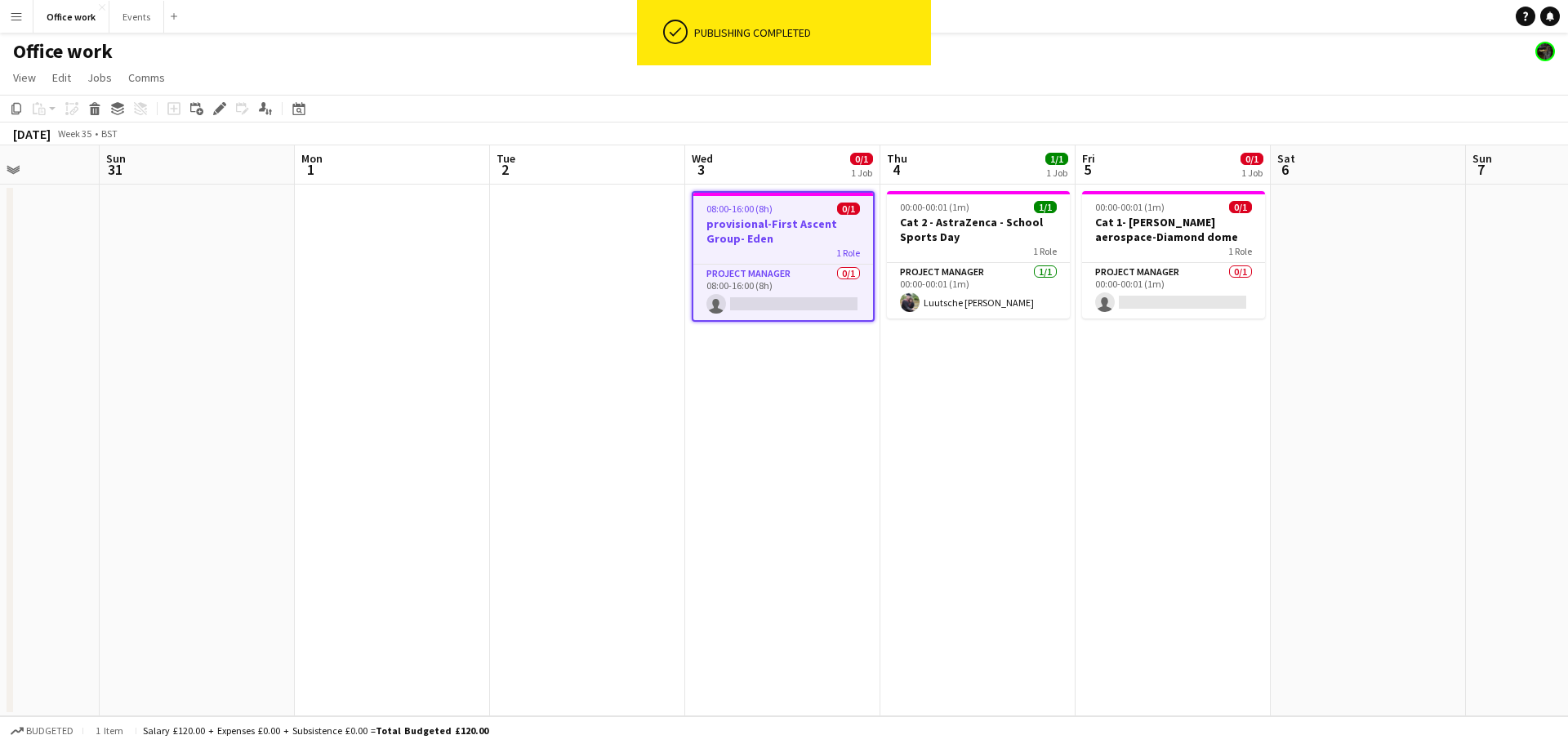
click at [711, 231] on h3 "provisional-First Ascent Group- Eden" at bounding box center [783, 231] width 180 height 29
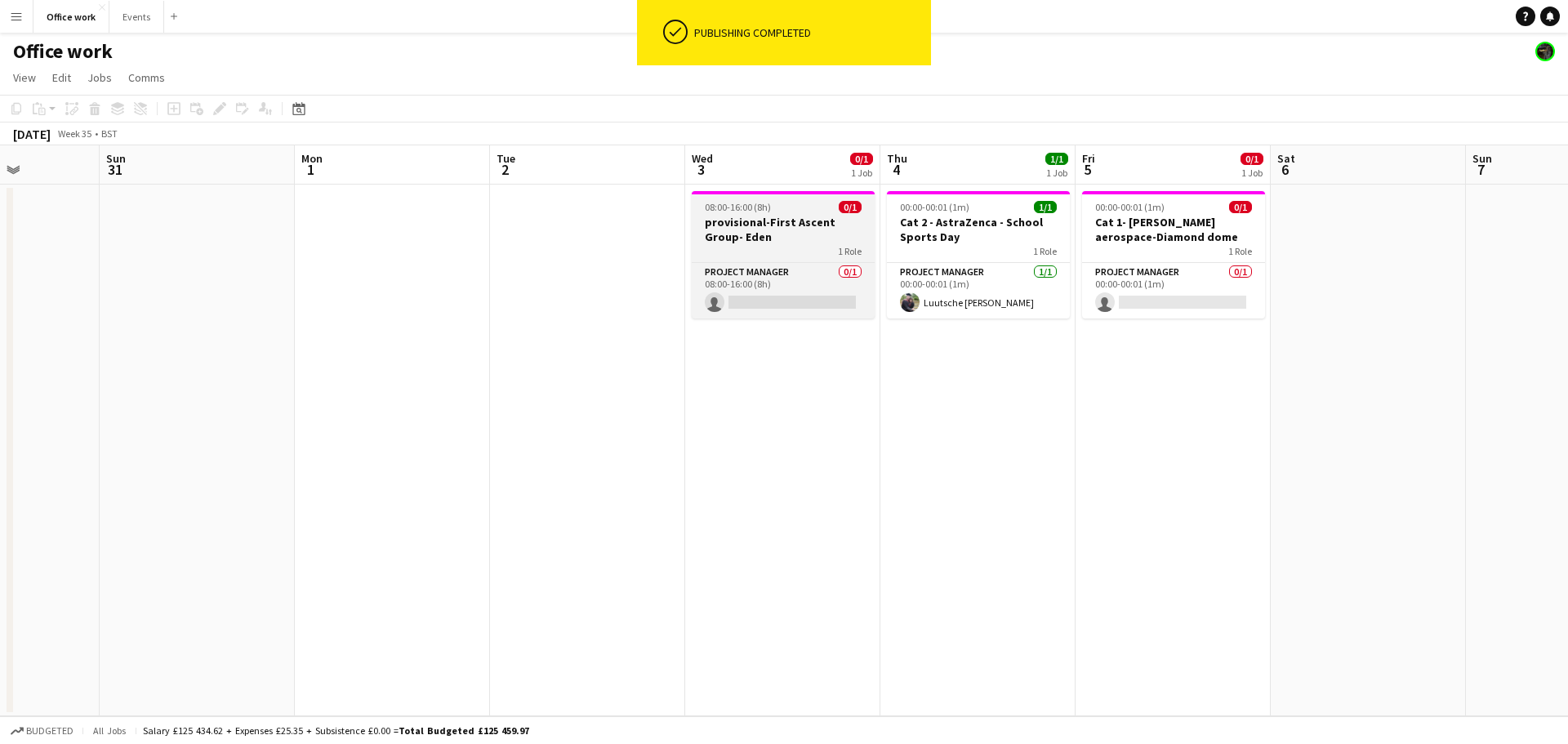
click at [773, 245] on div "1 Role" at bounding box center [783, 251] width 183 height 13
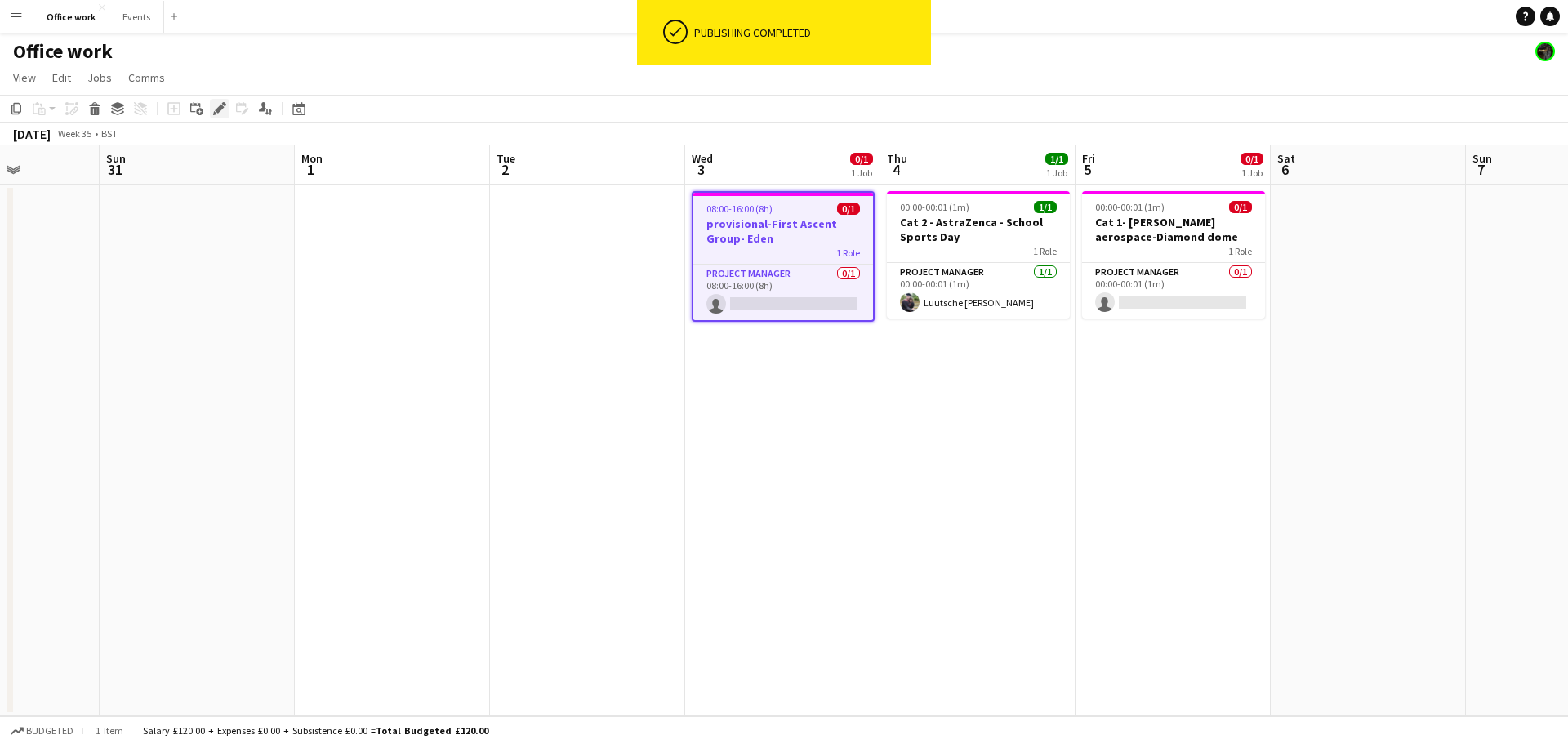
click at [217, 105] on icon "Edit" at bounding box center [219, 108] width 13 height 13
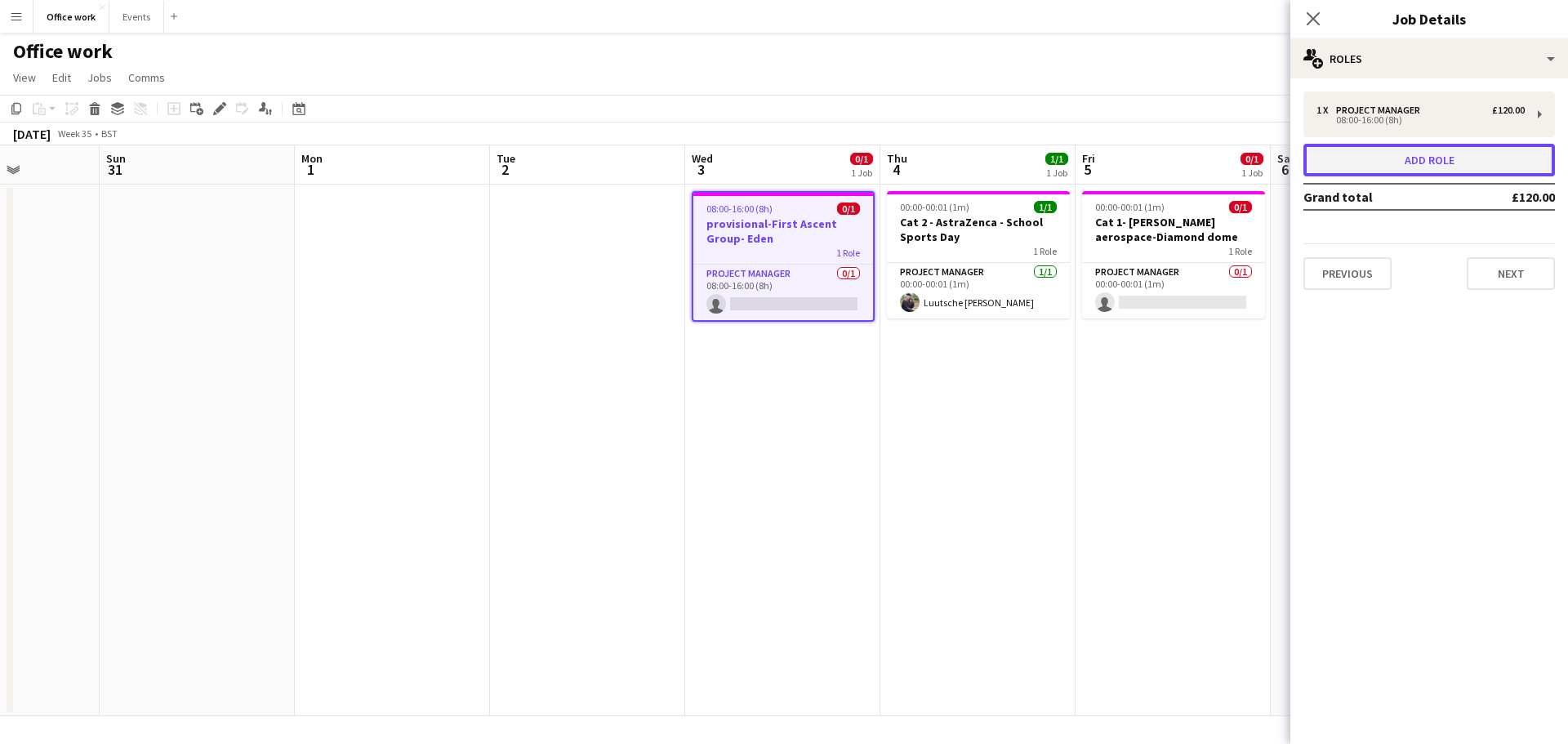
click at [1417, 169] on button "Add role" at bounding box center [1429, 160] width 251 height 32
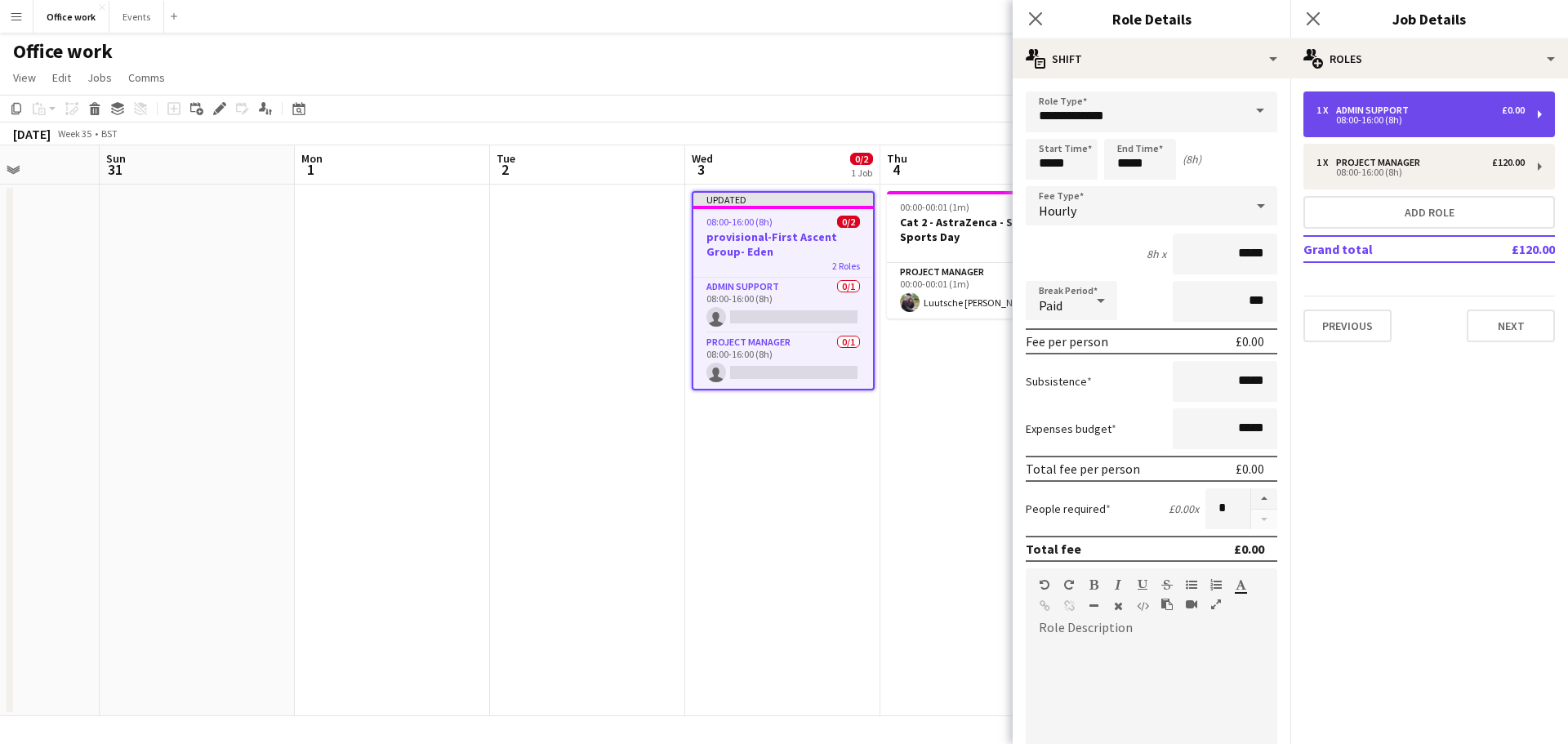
click at [1485, 98] on div "1 x Admin Support £0.00 08:00-16:00 (8h)" at bounding box center [1429, 115] width 251 height 46
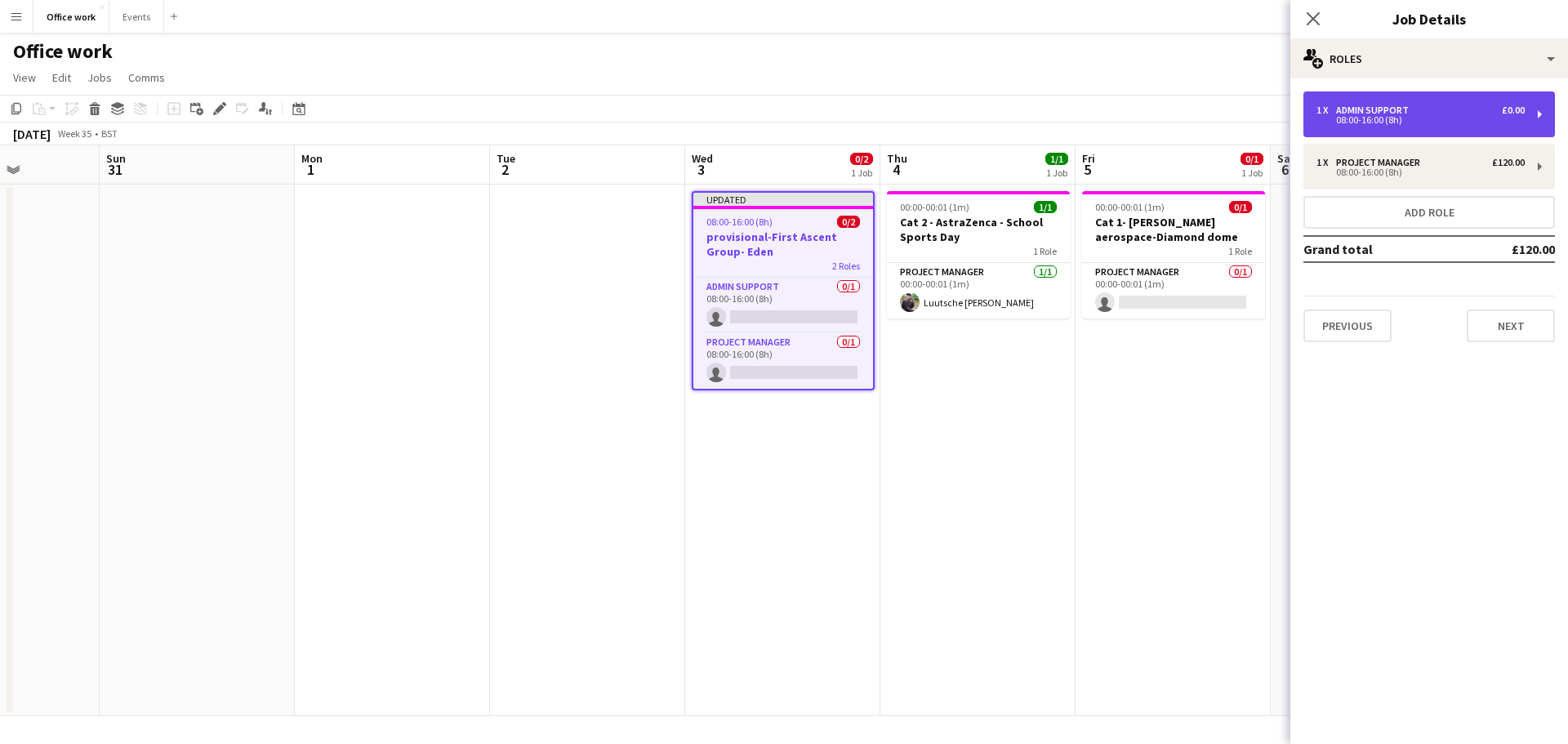
click at [1408, 121] on div "08:00-16:00 (8h)" at bounding box center [1421, 121] width 209 height 9
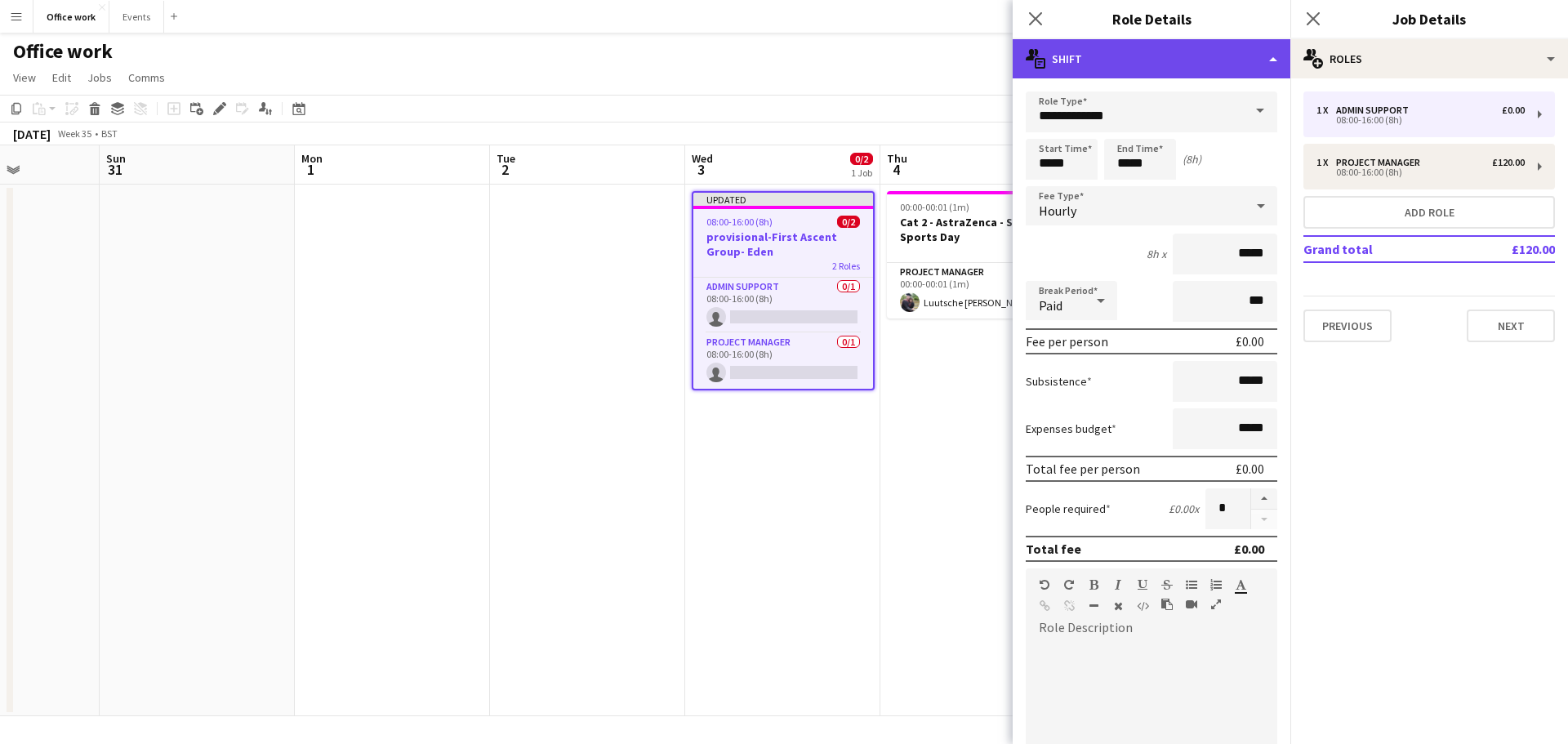
click at [1238, 49] on div "multiple-actions-text Shift" at bounding box center [1152, 59] width 278 height 39
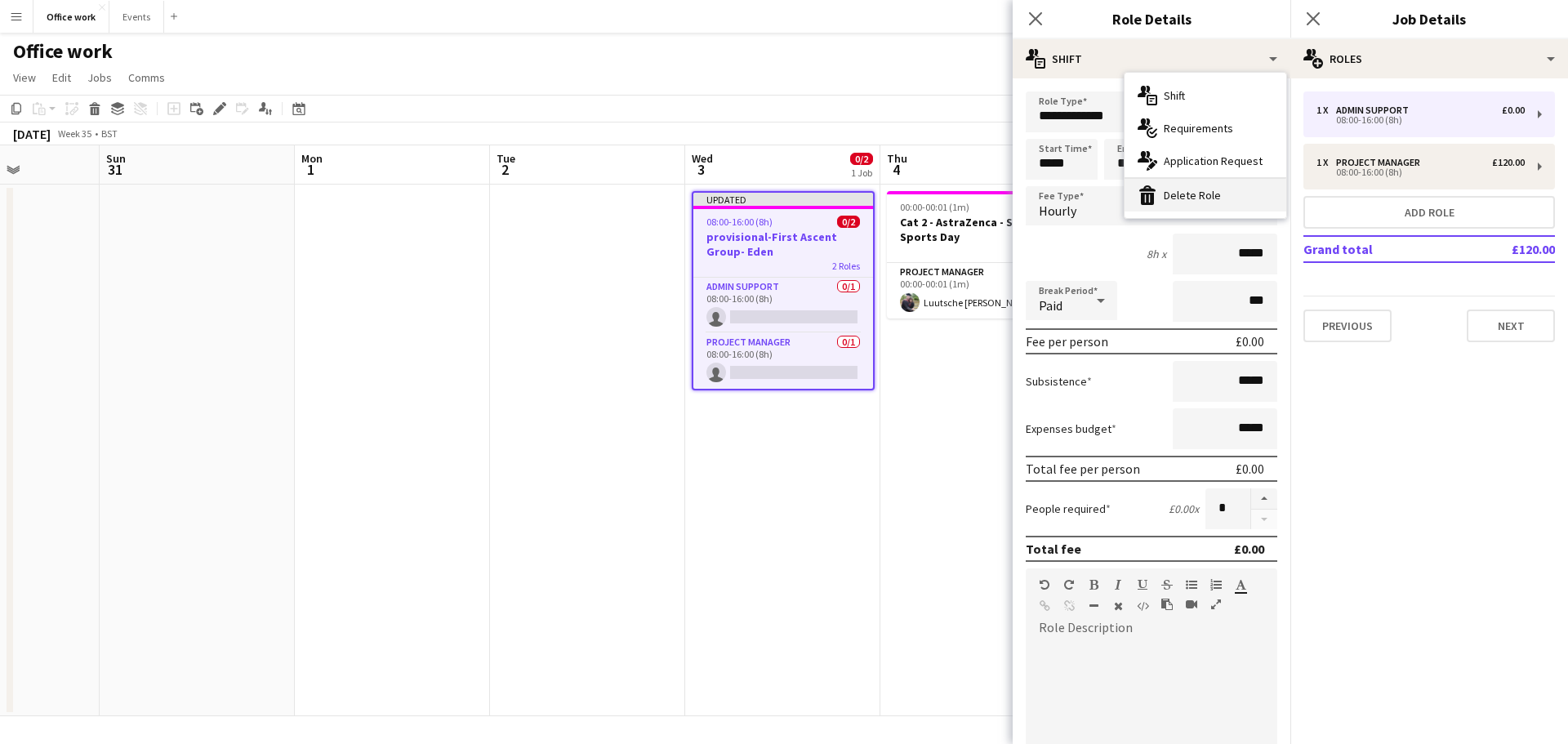
click at [1205, 188] on div "bin-2 Delete Role" at bounding box center [1205, 195] width 162 height 32
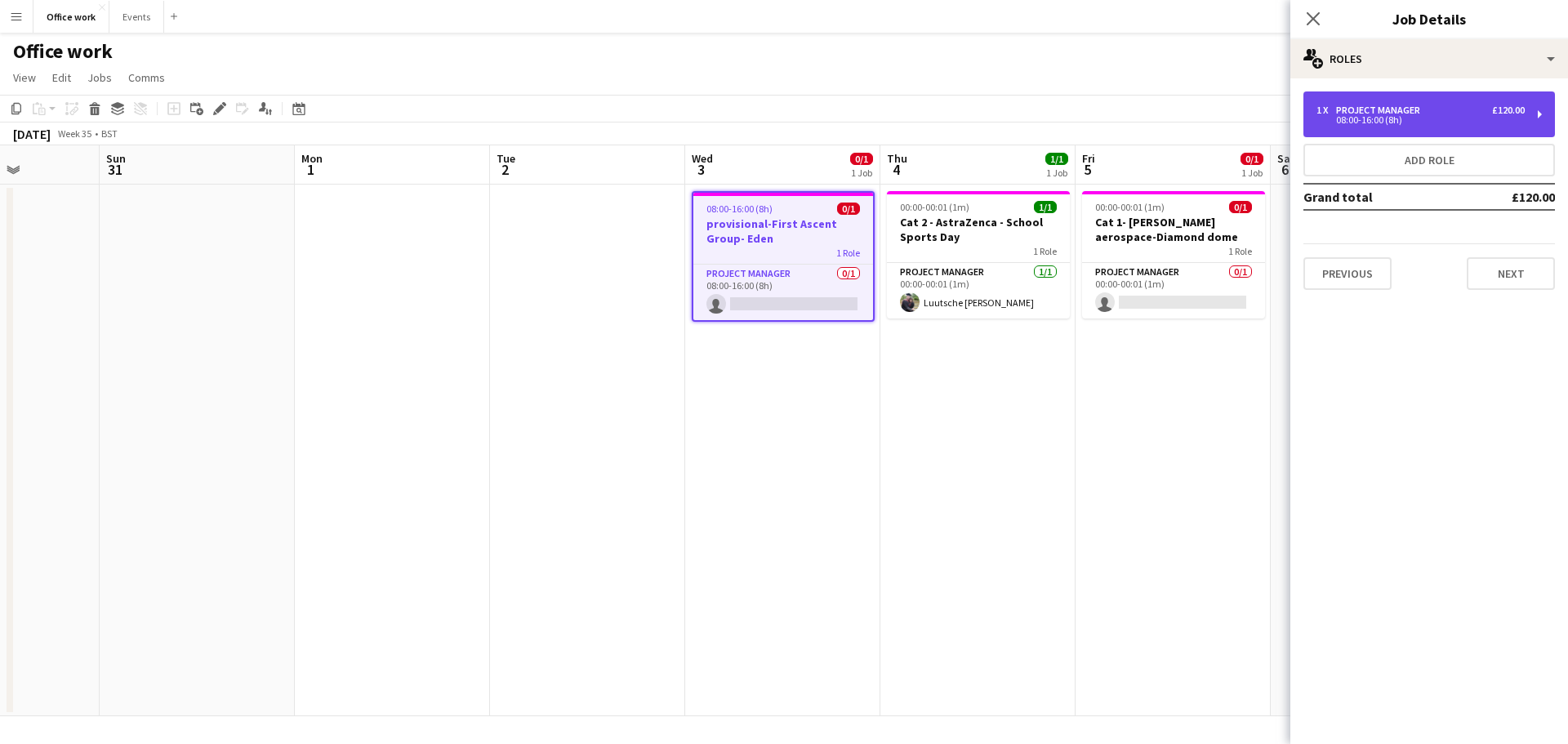
click at [1454, 102] on div "1 x Project Manager £120.00 08:00-16:00 (8h)" at bounding box center [1429, 115] width 251 height 46
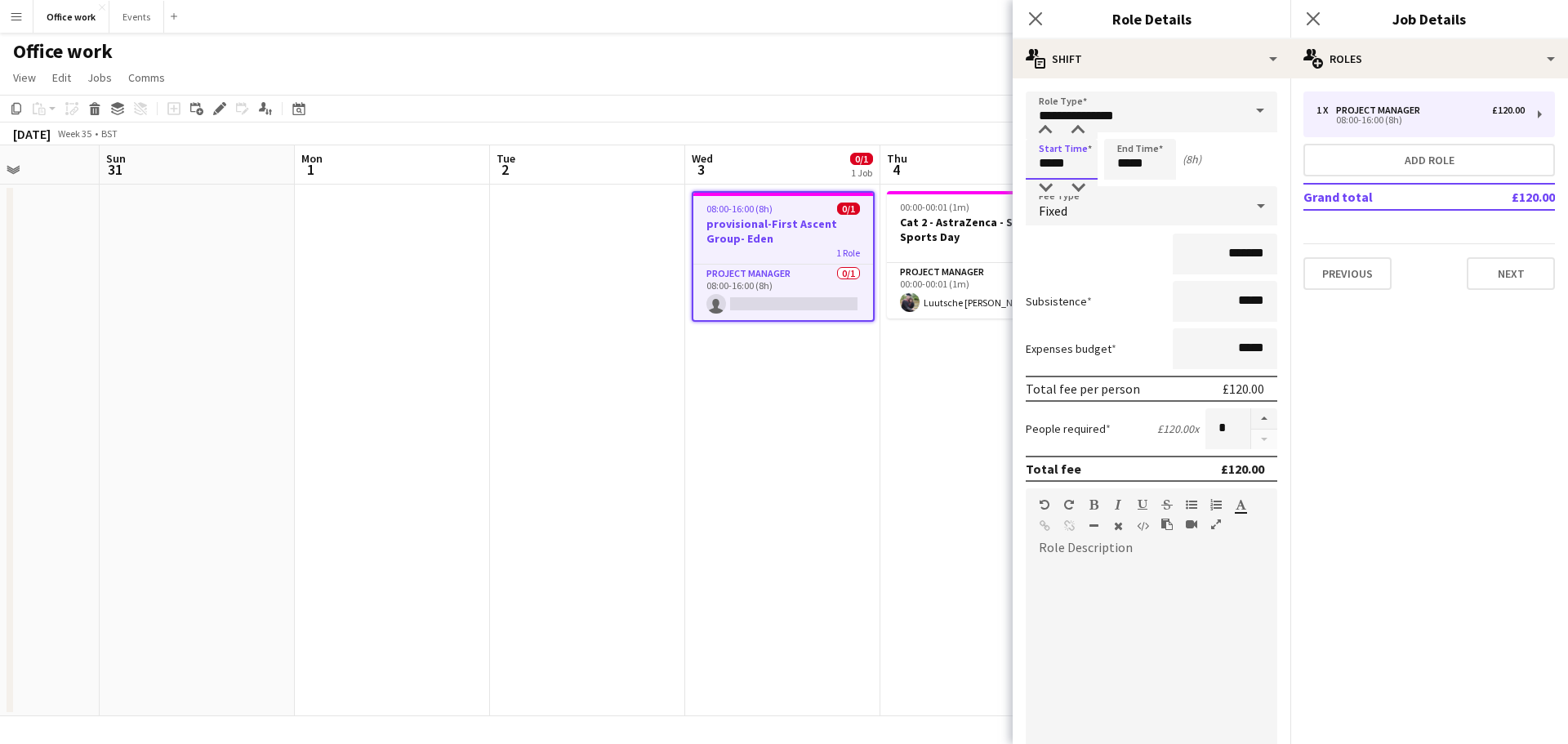
click at [1052, 166] on input "*****" at bounding box center [1062, 159] width 72 height 41
type input "*****"
click at [1126, 165] on input "*****" at bounding box center [1141, 159] width 72 height 41
type input "*****"
click at [1505, 276] on button "Next" at bounding box center [1511, 274] width 88 height 32
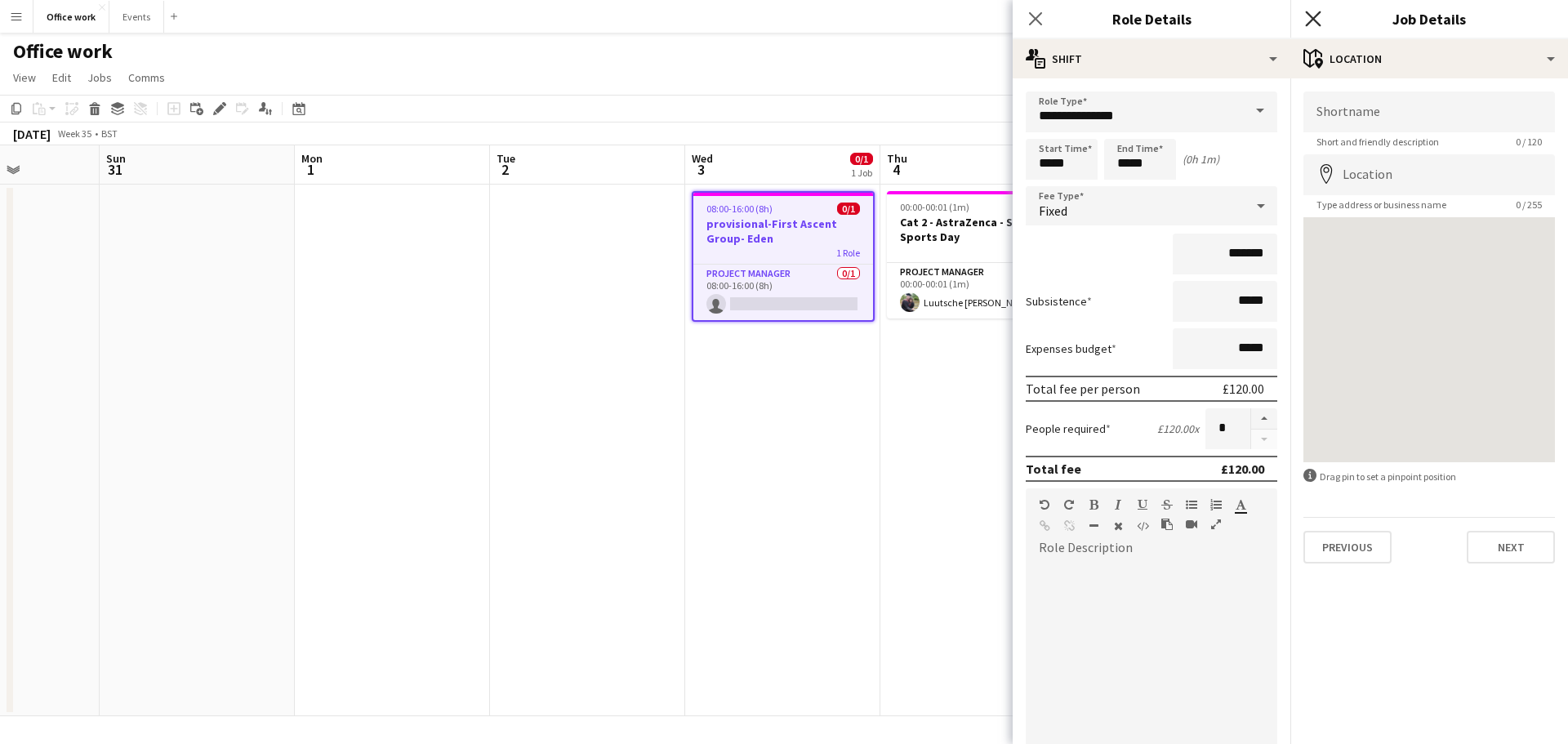
click at [1313, 13] on icon "Close pop-in" at bounding box center [1313, 18] width 15 height 15
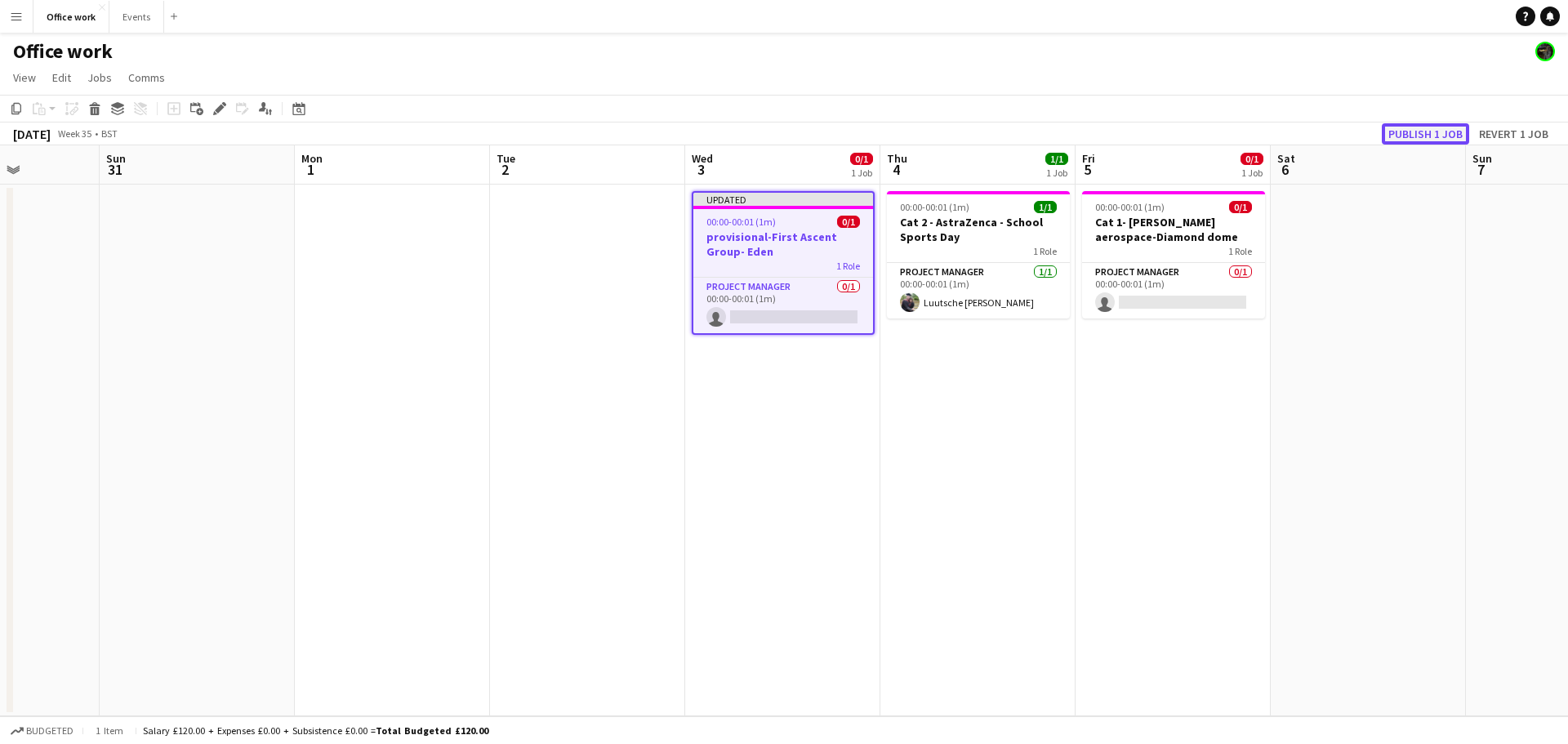
click at [1452, 131] on button "Publish 1 job" at bounding box center [1425, 133] width 87 height 21
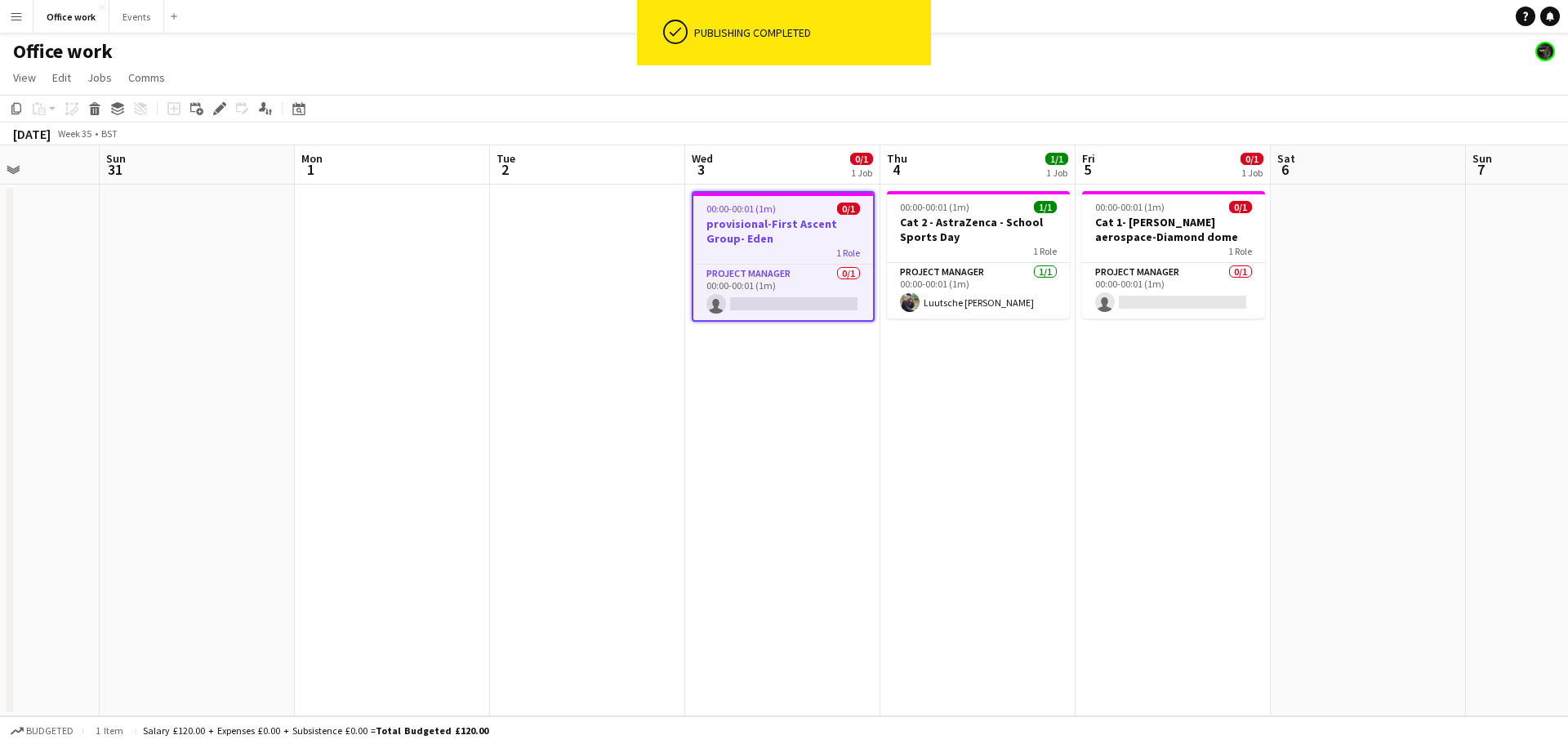
click at [982, 376] on app-date-cell "00:00-00:01 (1m) 1/1 Cat 2 - AstraZenca - School Sports Day 1 Role Project Mana…" at bounding box center [978, 451] width 195 height 532
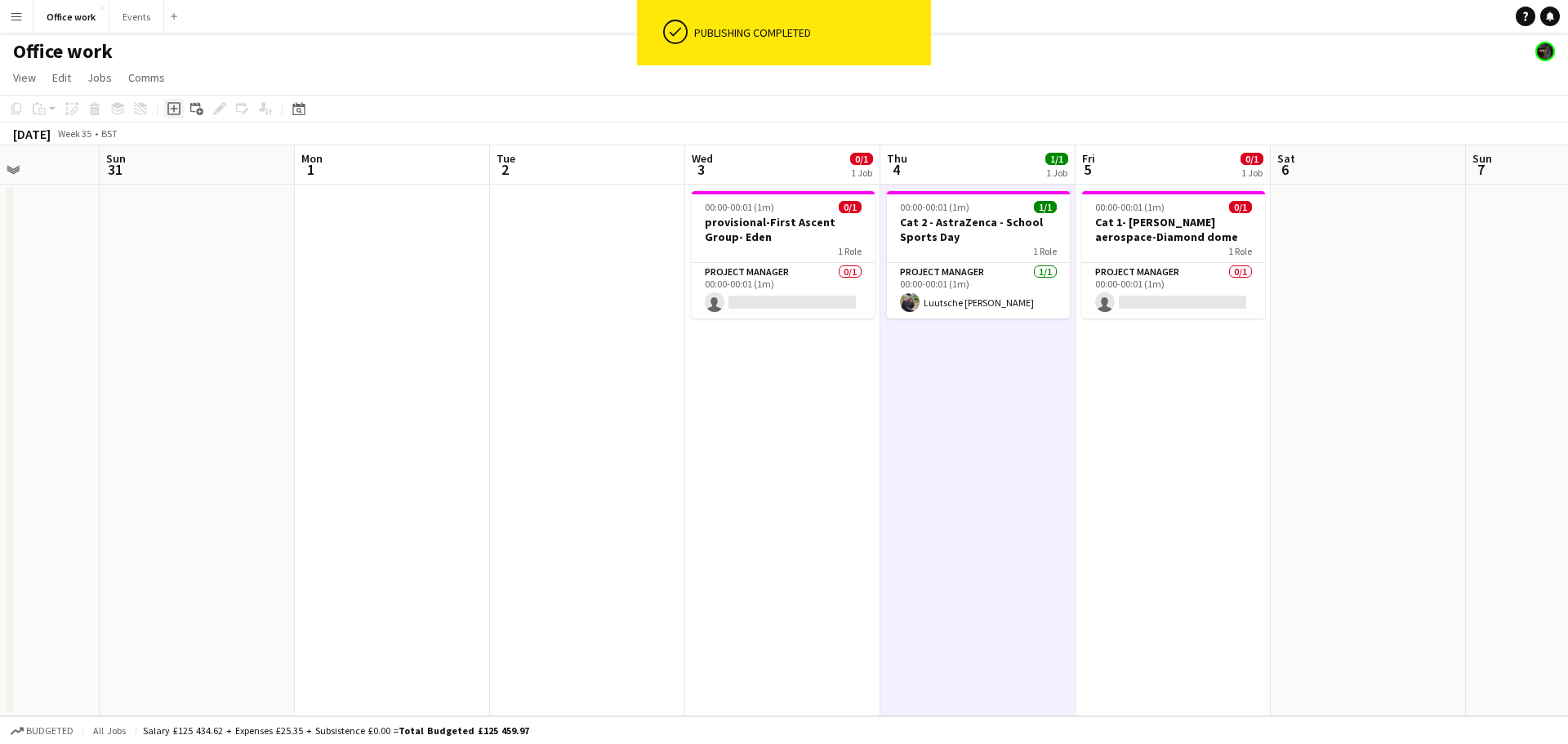
click at [169, 109] on icon "Add job" at bounding box center [174, 108] width 13 height 13
